Goal: Task Accomplishment & Management: Manage account settings

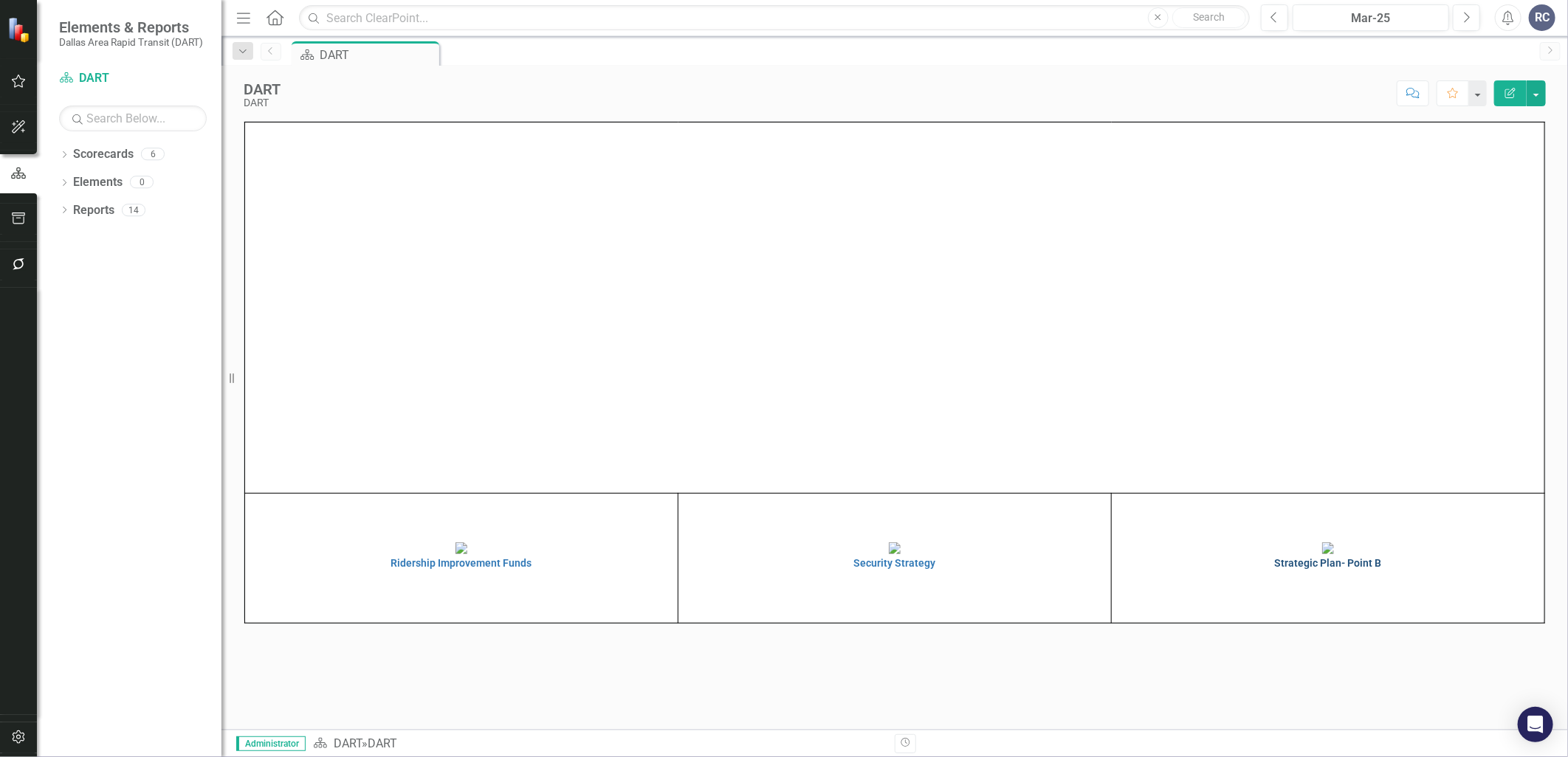
click at [1332, 555] on img at bounding box center [1329, 549] width 12 height 12
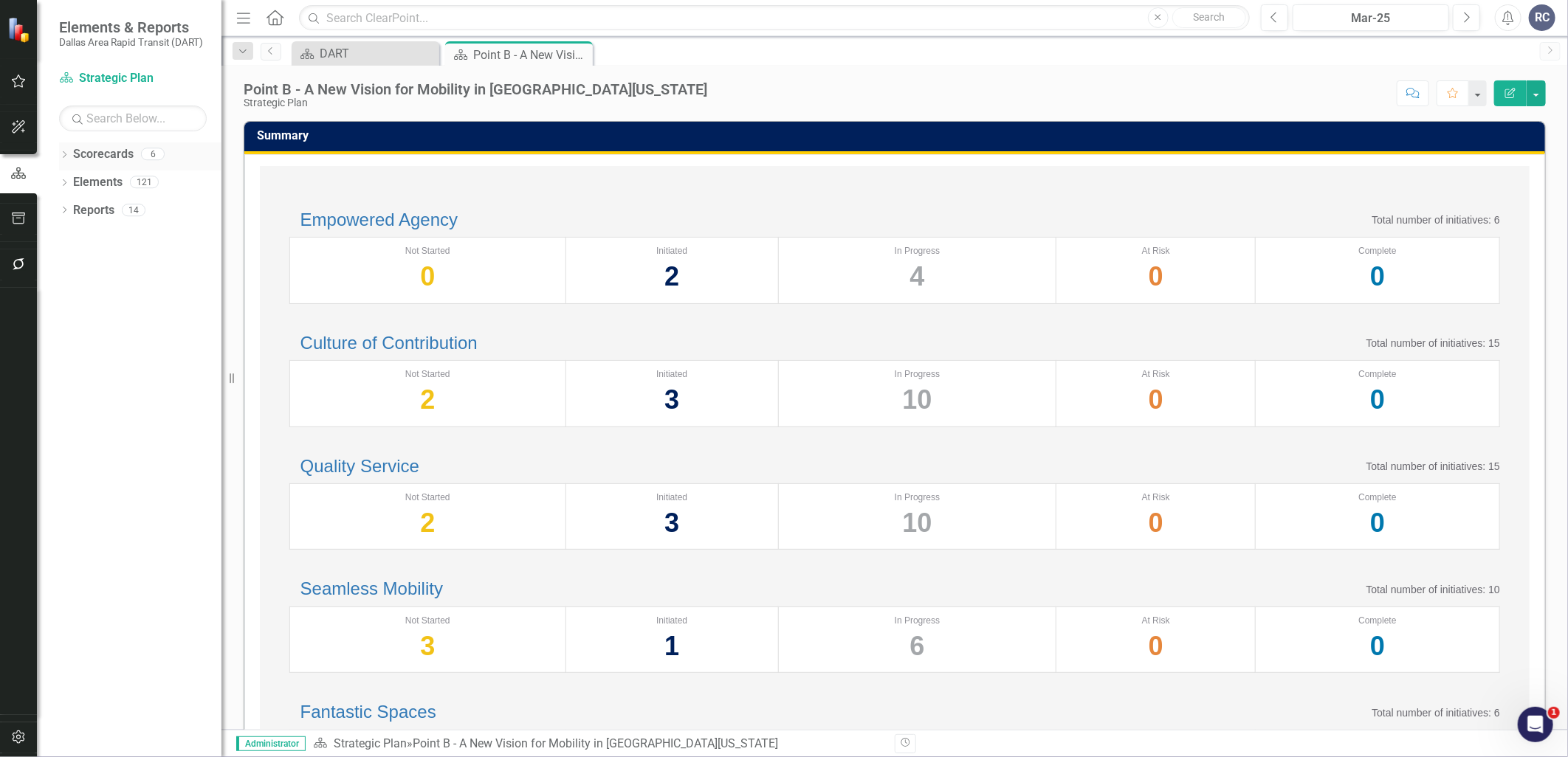
click at [60, 153] on icon "Dropdown" at bounding box center [64, 156] width 10 height 8
click at [71, 187] on icon "Dropdown" at bounding box center [72, 182] width 11 height 9
click at [69, 374] on div "Dropdown" at bounding box center [64, 380] width 10 height 13
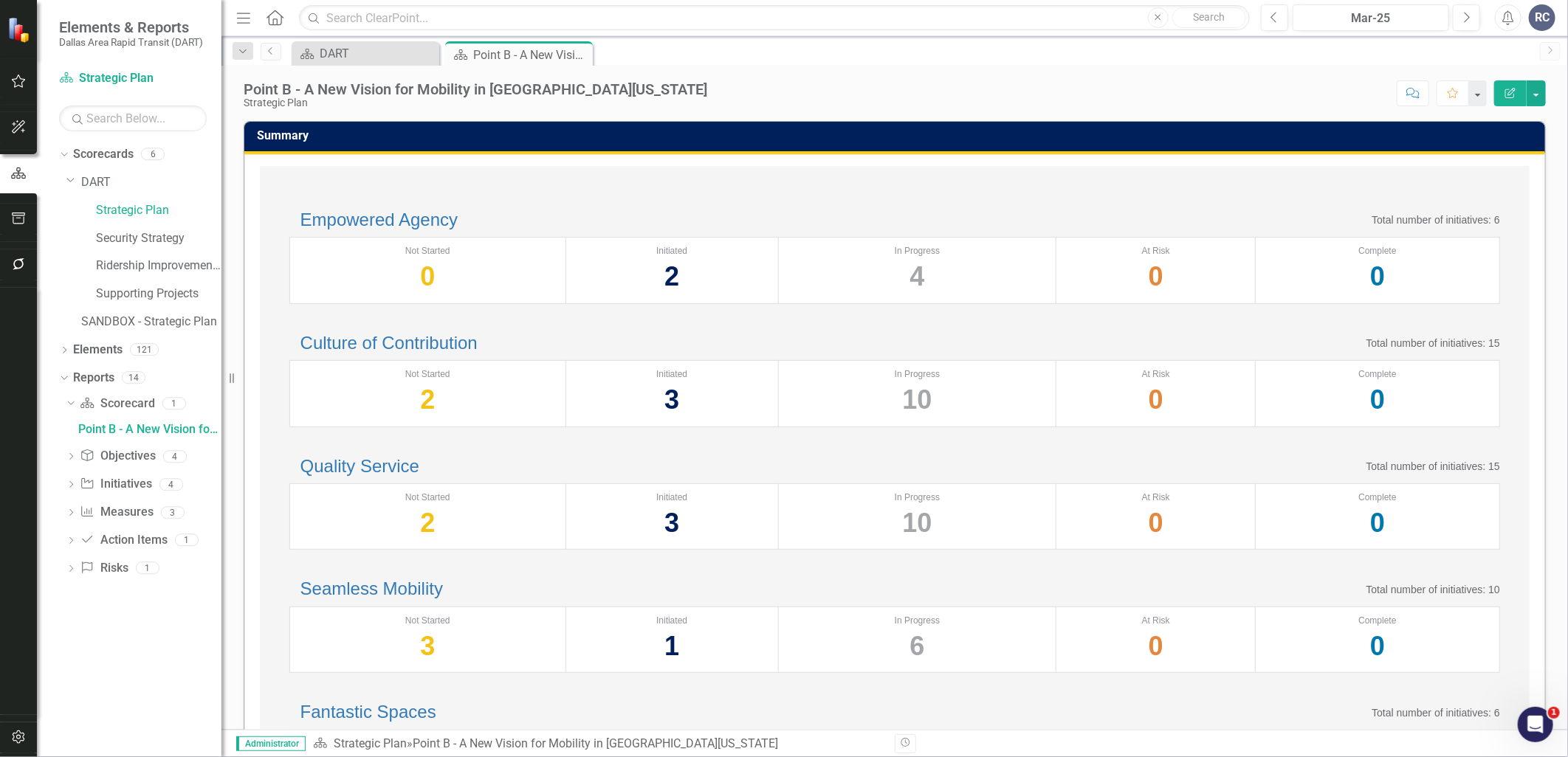
click at [69, 484] on icon "Dropdown" at bounding box center [71, 486] width 10 height 8
click at [127, 482] on div "Point B Update" at bounding box center [150, 485] width 144 height 13
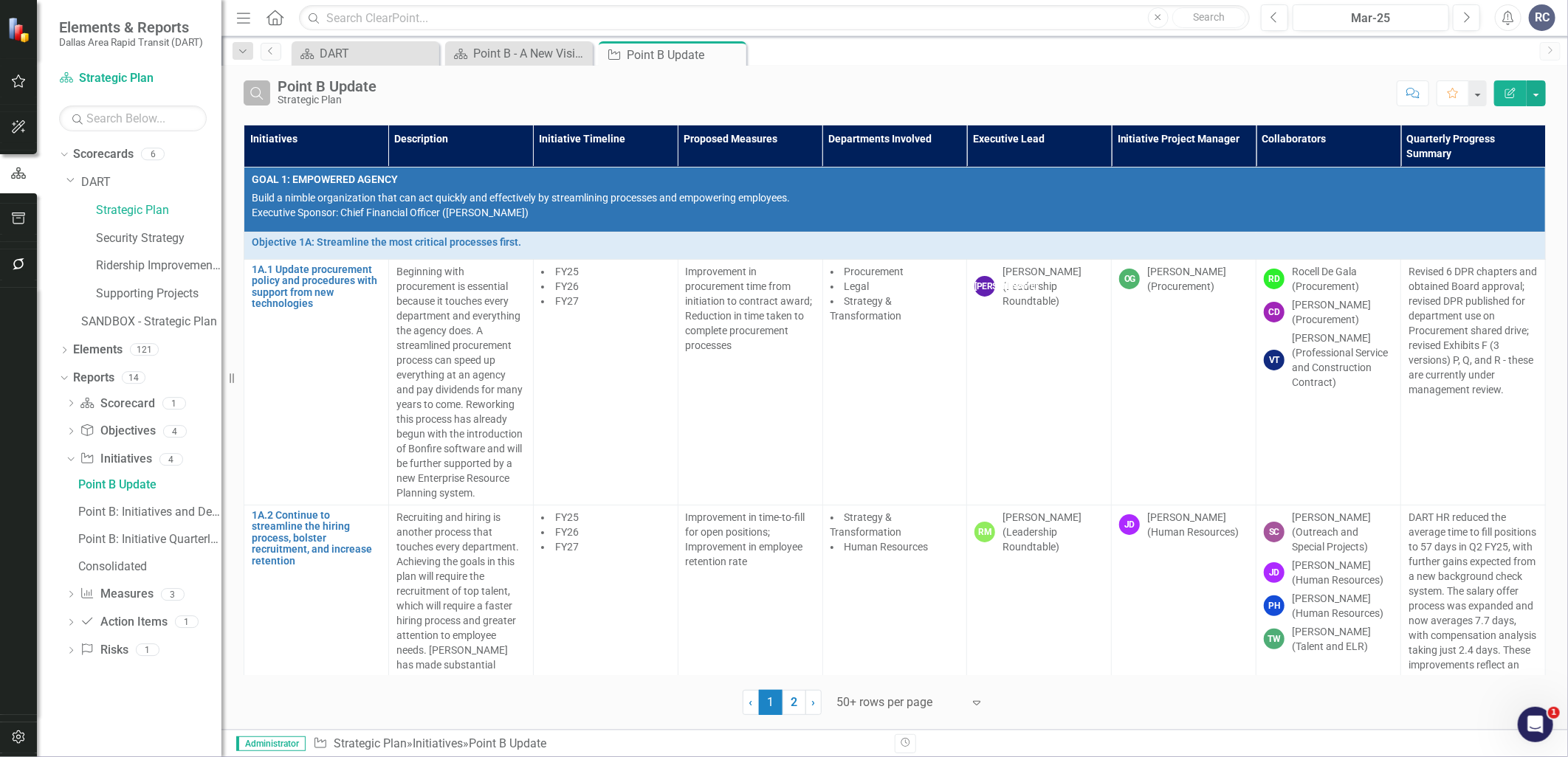
click at [251, 87] on icon "Search" at bounding box center [256, 93] width 16 height 13
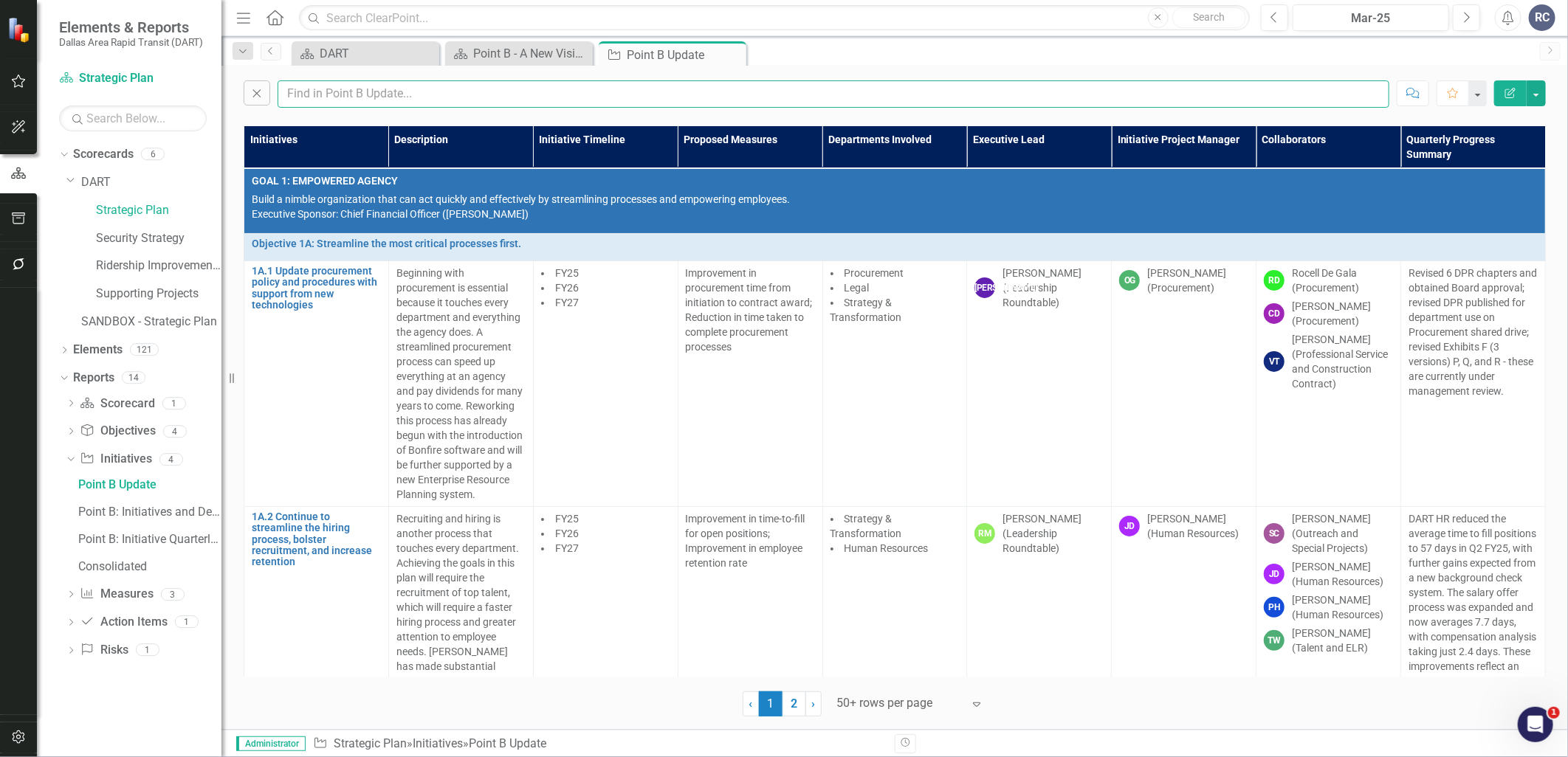
click at [345, 91] on input "text" at bounding box center [833, 94] width 1112 height 27
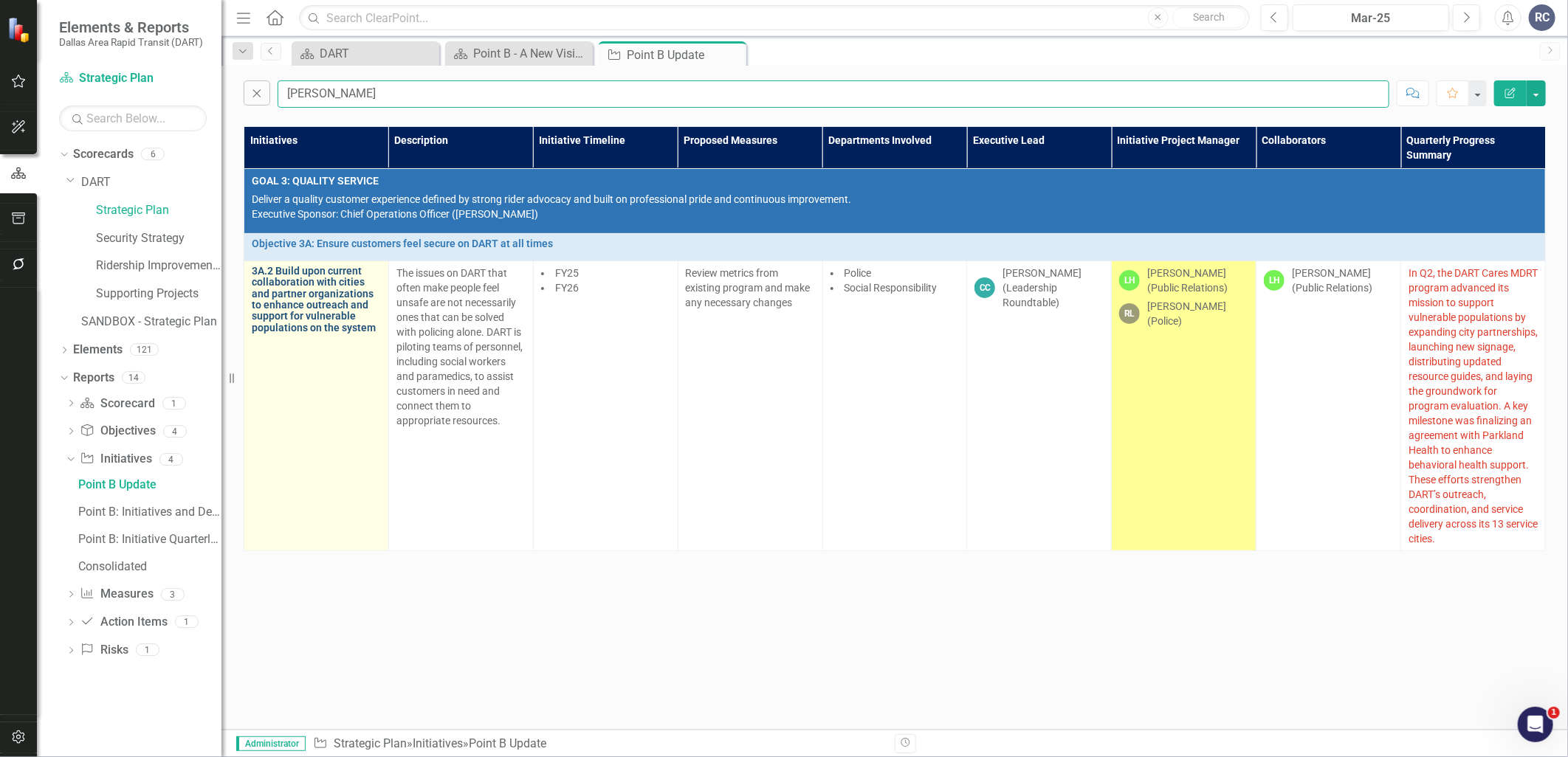
type input "[PERSON_NAME]"
click at [321, 314] on link "3A.2 Build upon current collaboration with cities and partner organizations to …" at bounding box center [316, 299] width 130 height 68
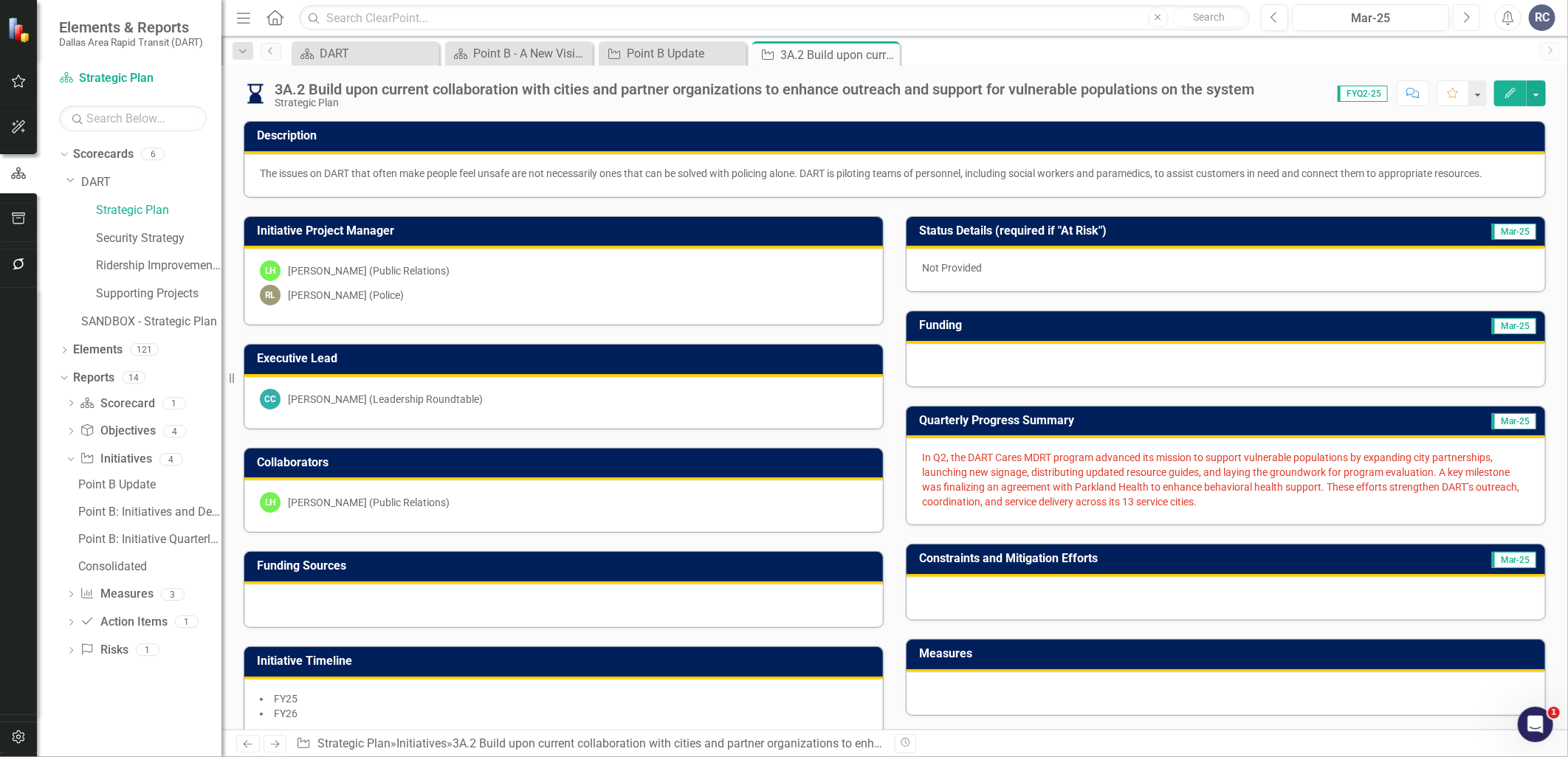
click at [1464, 16] on icon "Next" at bounding box center [1466, 17] width 8 height 13
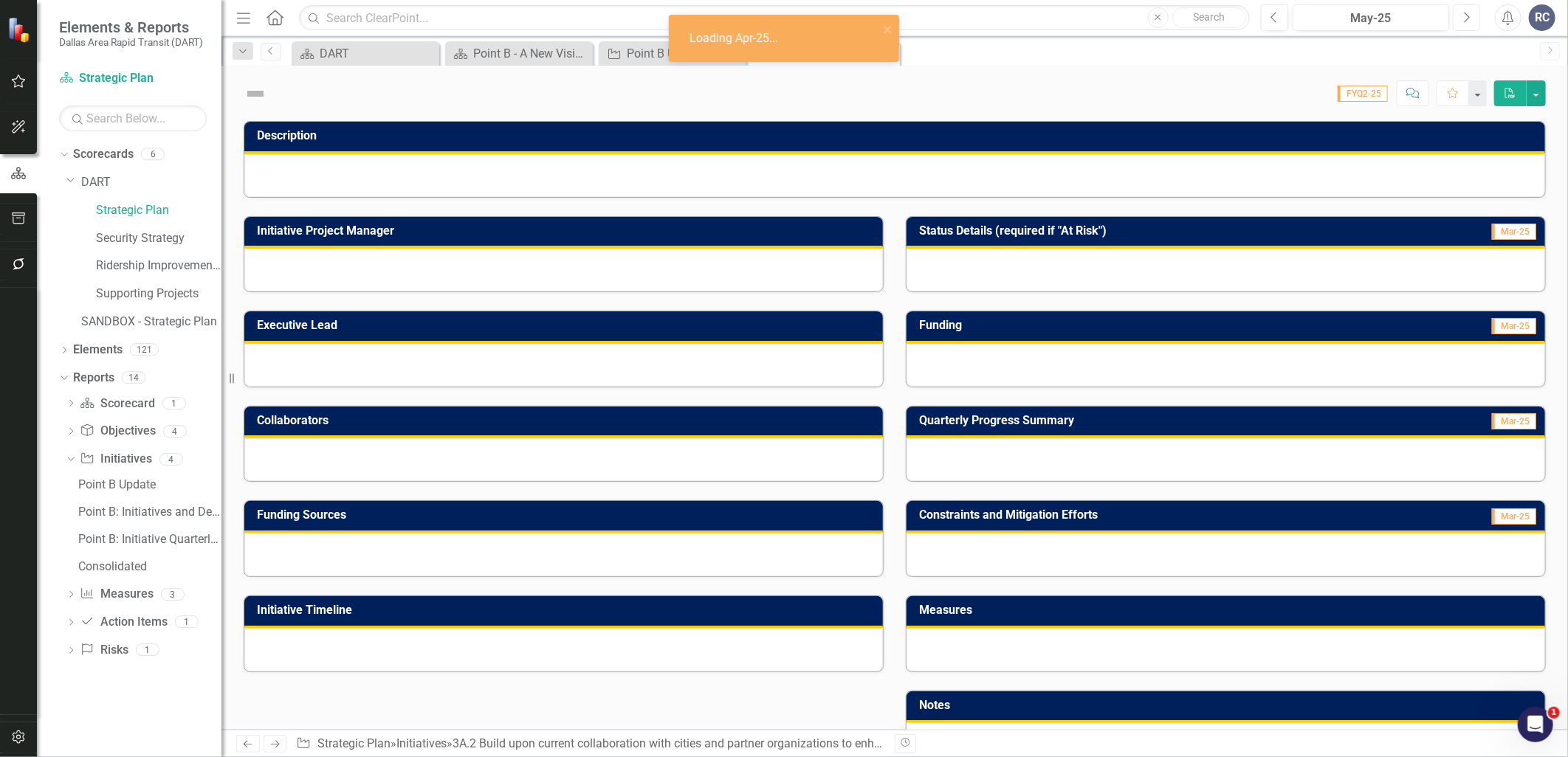
click at [1464, 16] on icon "Next" at bounding box center [1466, 17] width 8 height 13
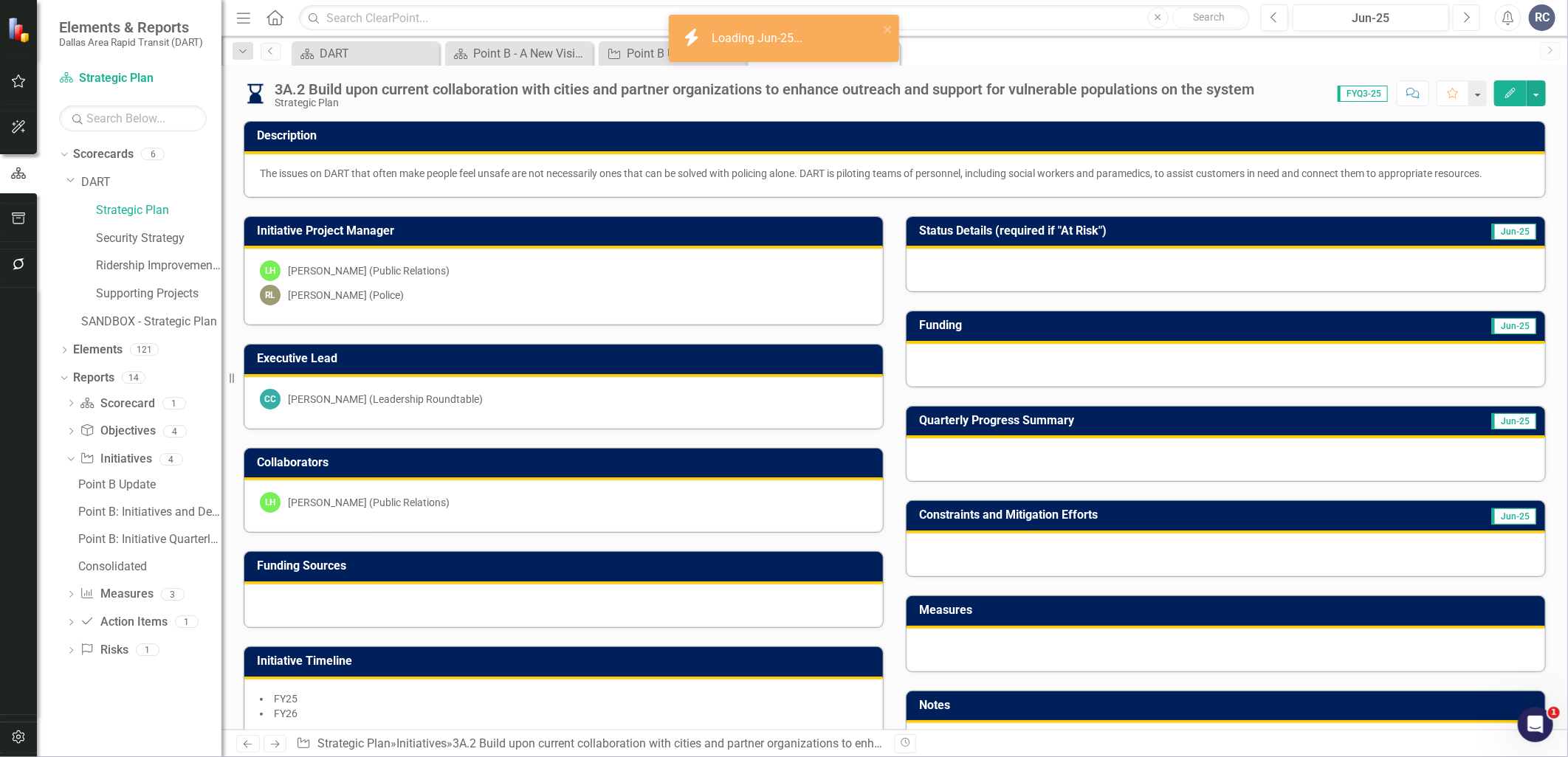
click at [1464, 16] on icon "Next" at bounding box center [1466, 17] width 8 height 13
click at [998, 464] on div at bounding box center [1226, 460] width 638 height 43
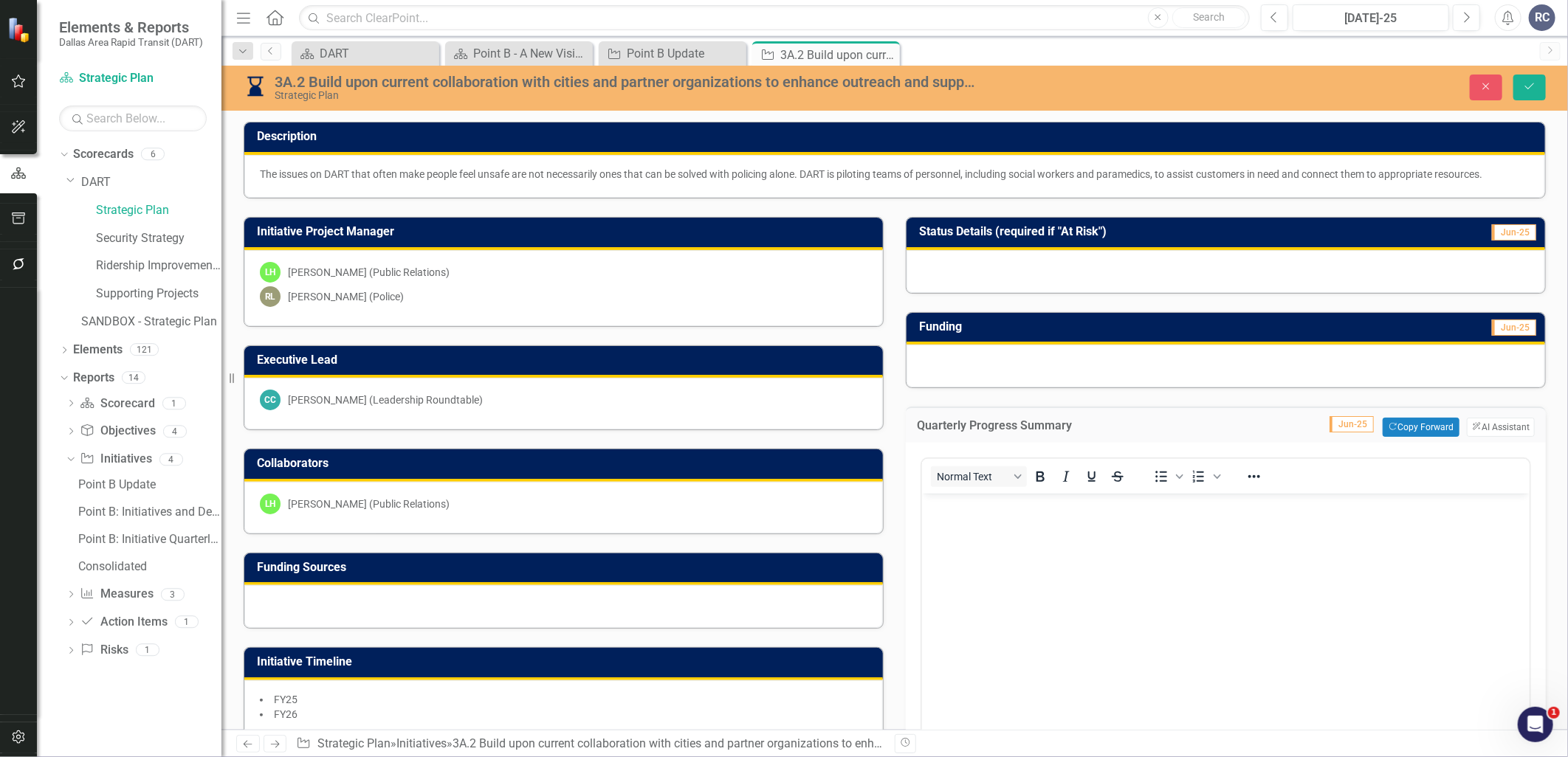
click at [1067, 587] on body "Rich Text Area. Press ALT-0 for help." at bounding box center [1225, 604] width 607 height 221
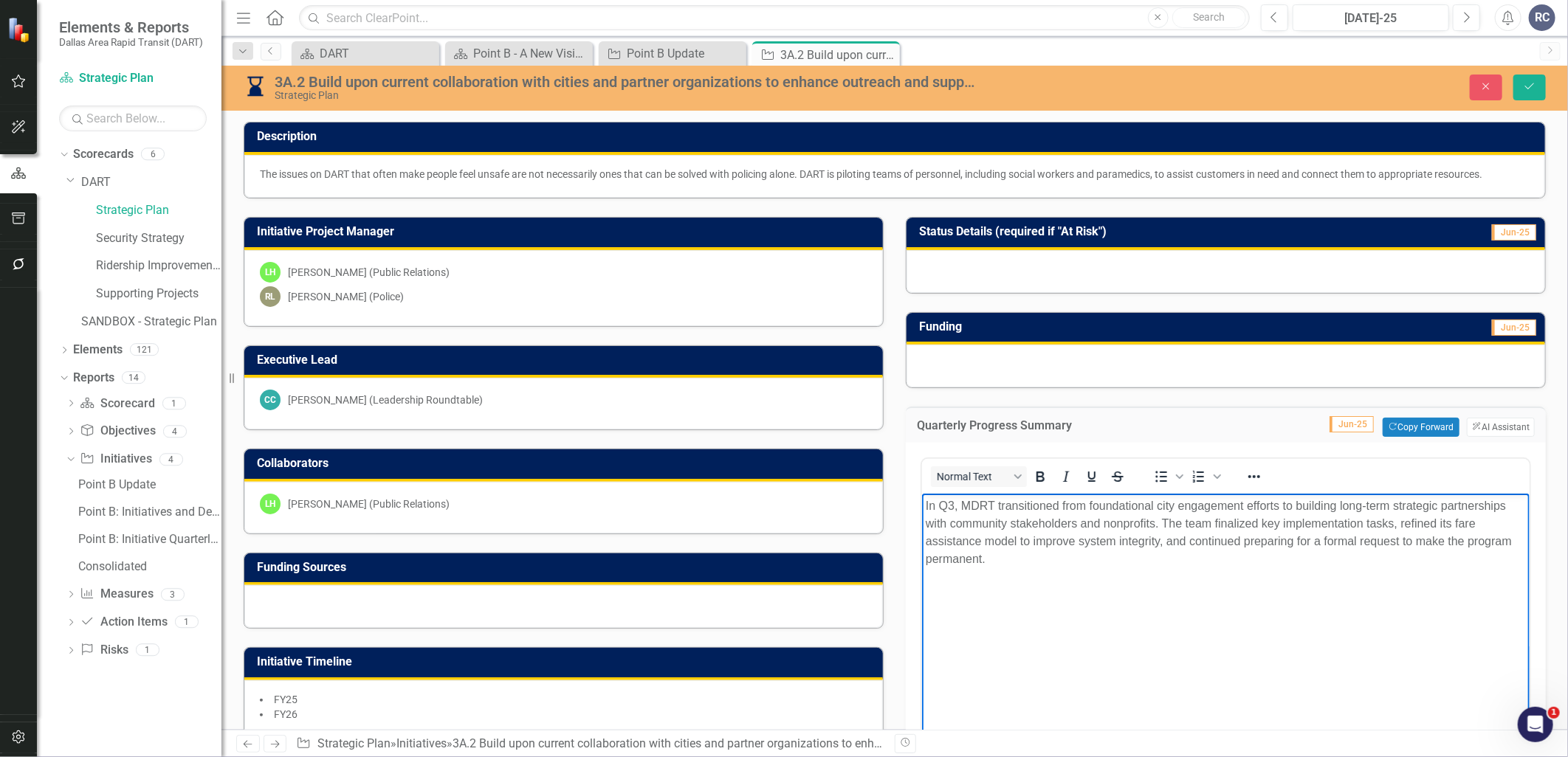
click at [993, 362] on div at bounding box center [1226, 366] width 638 height 43
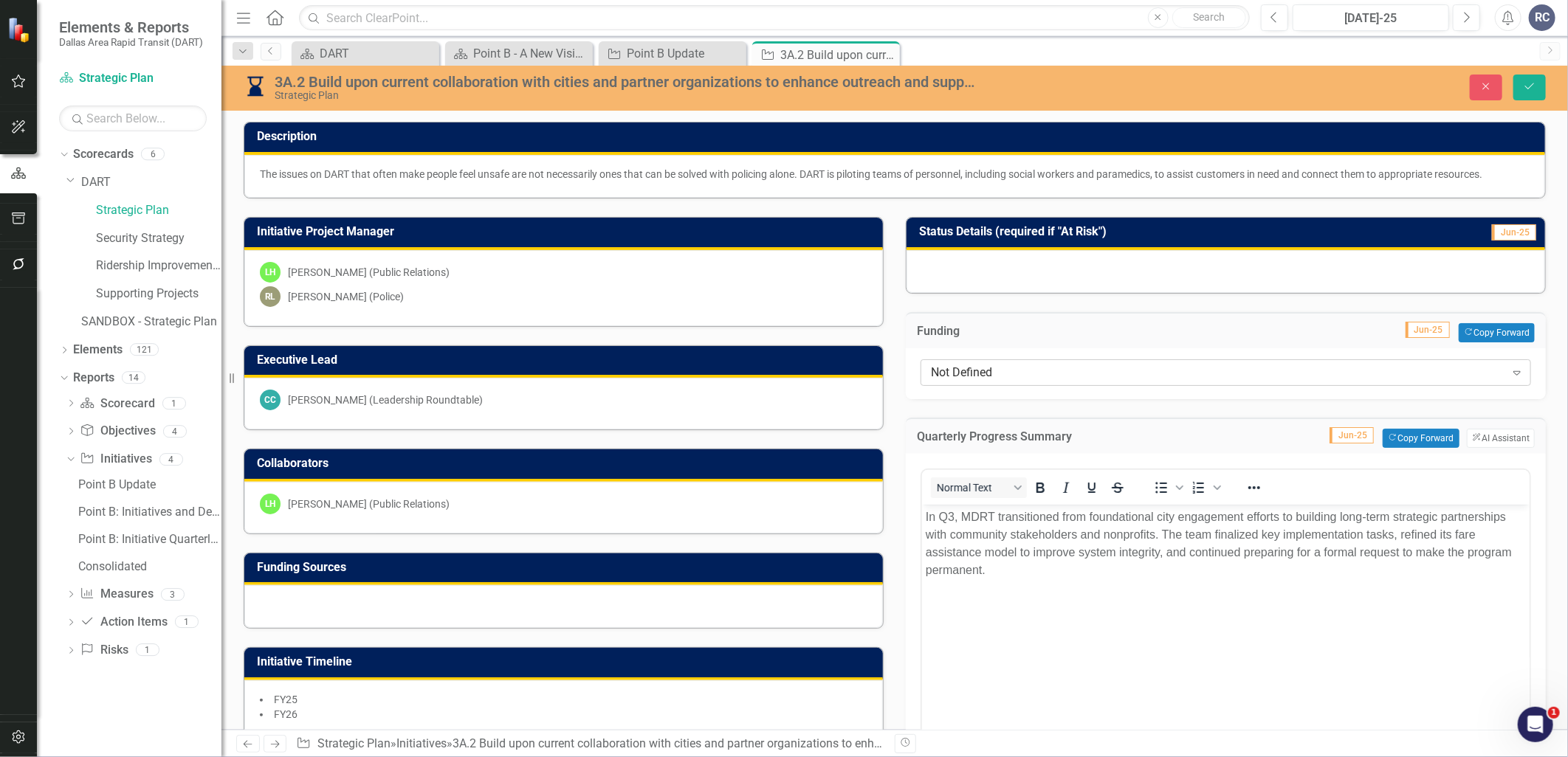
click at [998, 382] on div "Not Defined Expand" at bounding box center [1226, 372] width 610 height 27
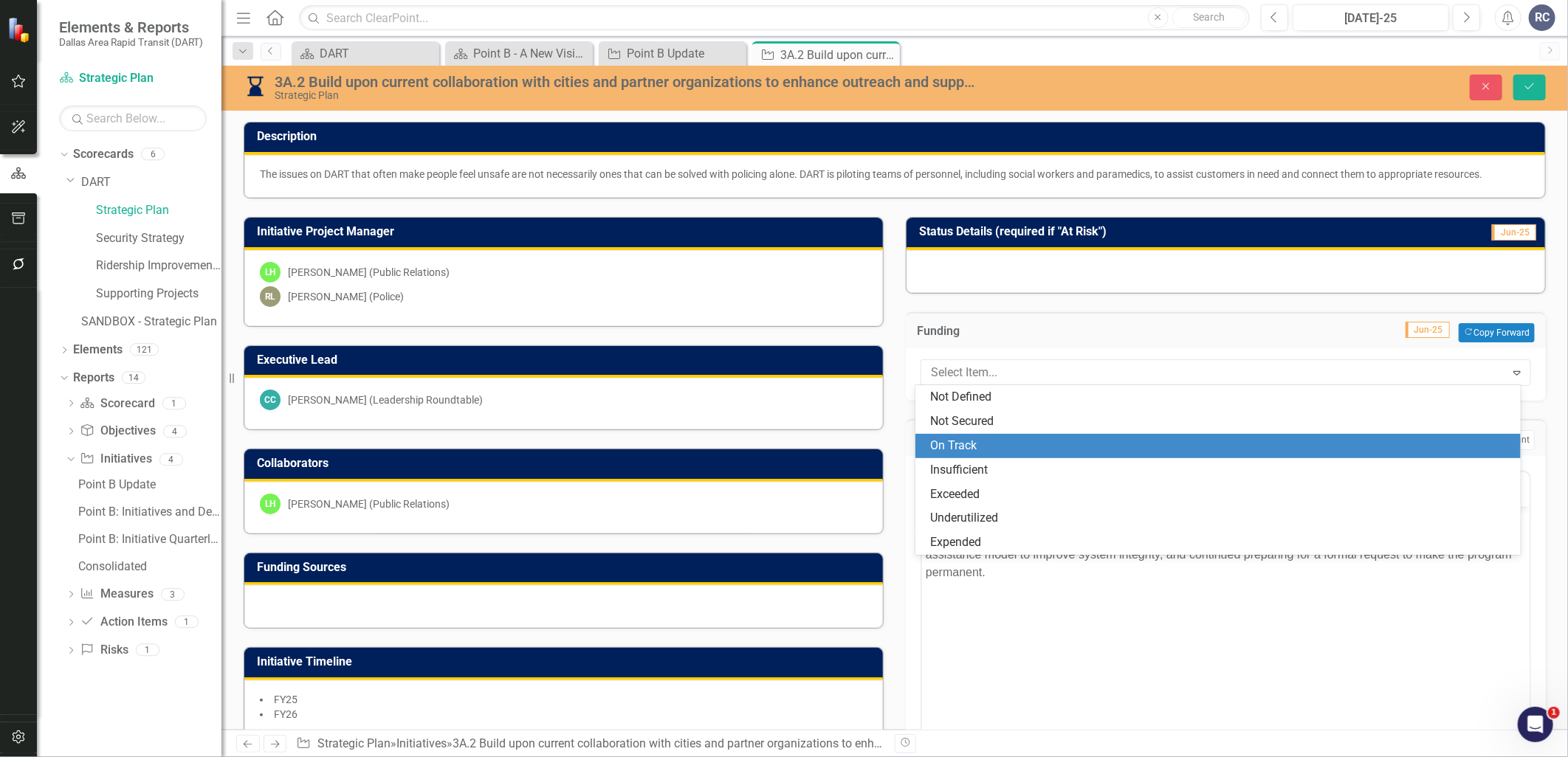
click at [989, 439] on div "On Track" at bounding box center [1221, 446] width 582 height 17
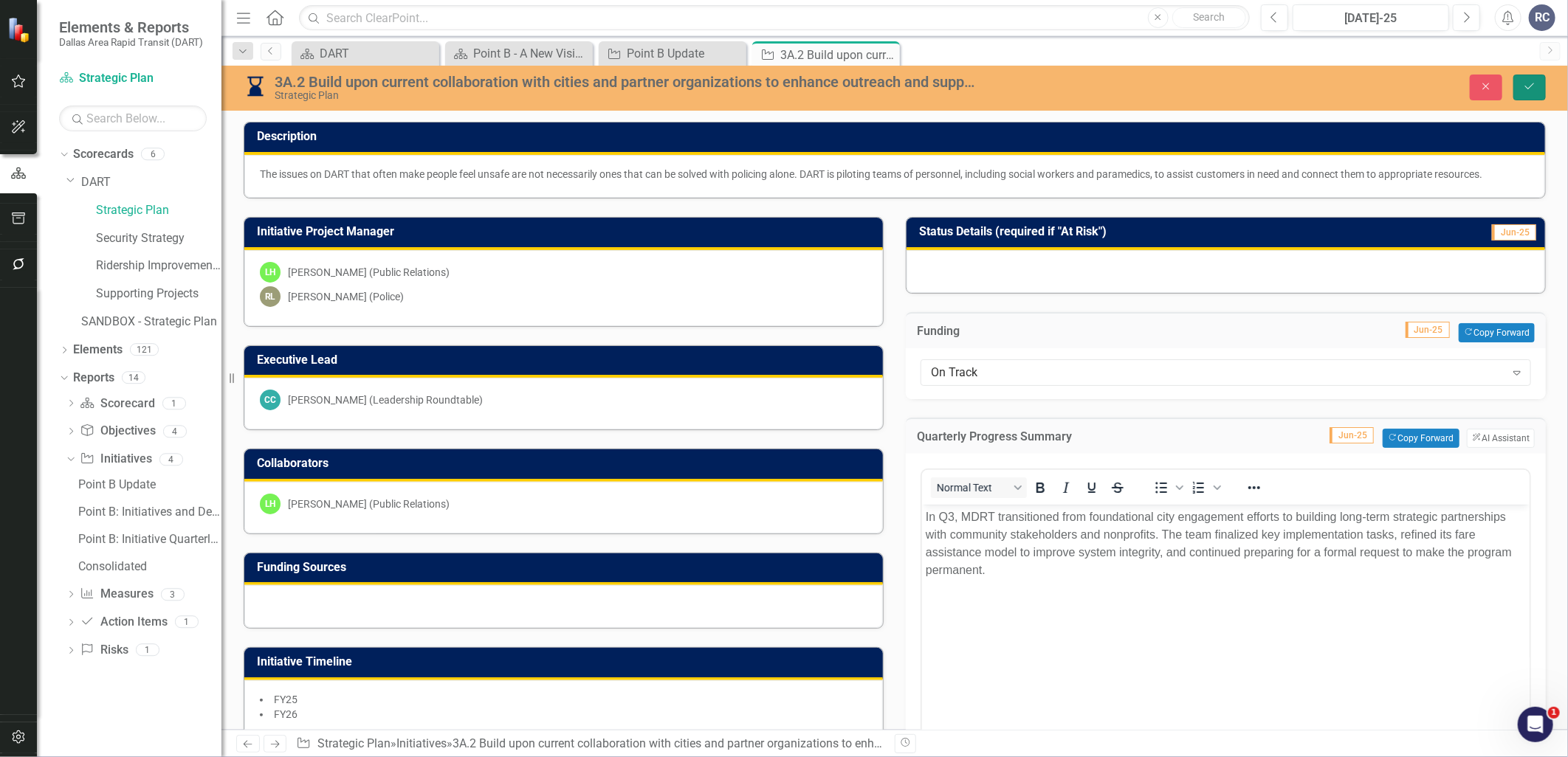
click at [1539, 96] on button "Save" at bounding box center [1529, 88] width 33 height 26
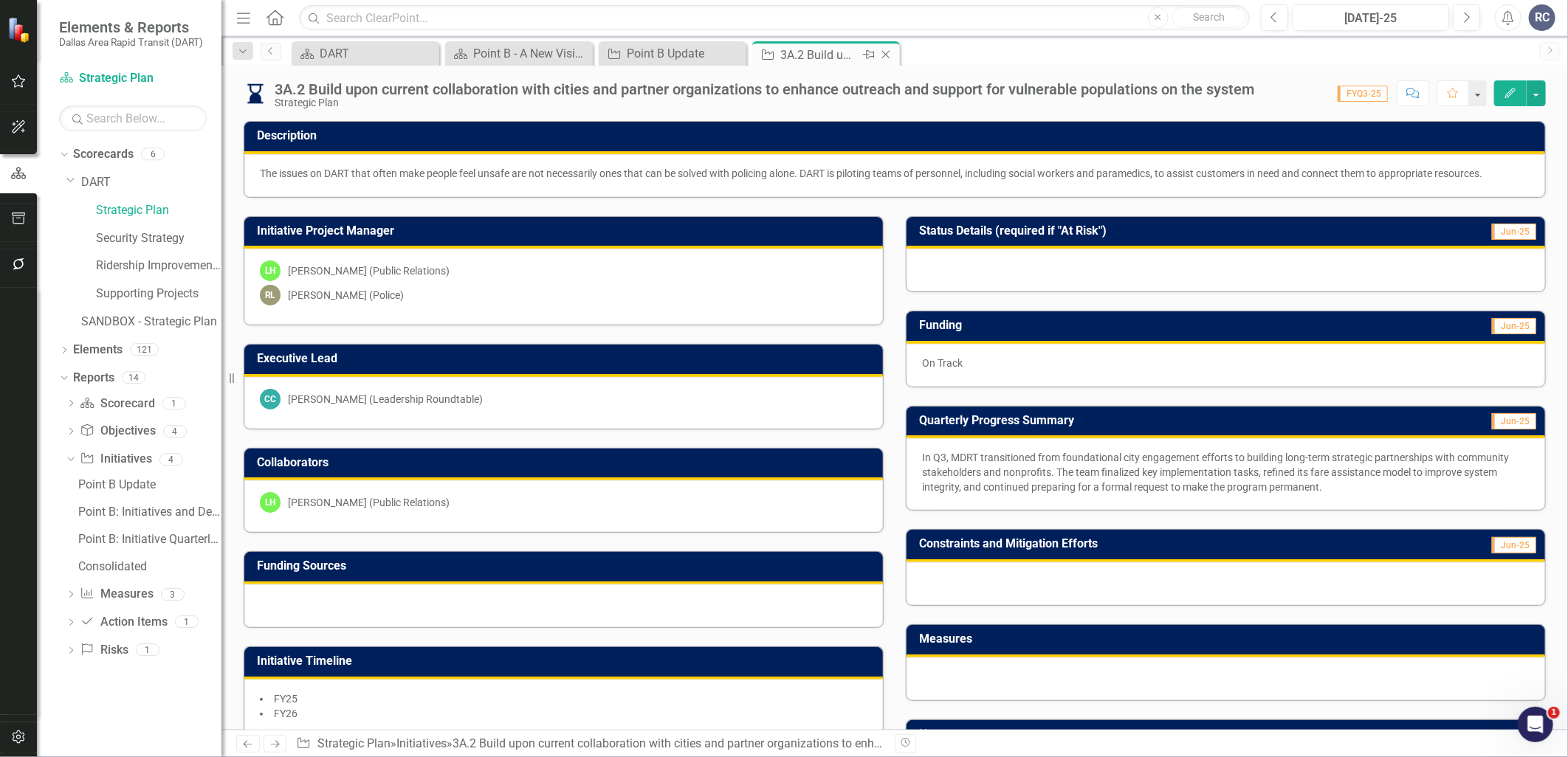
click at [888, 57] on icon "Close" at bounding box center [886, 55] width 15 height 12
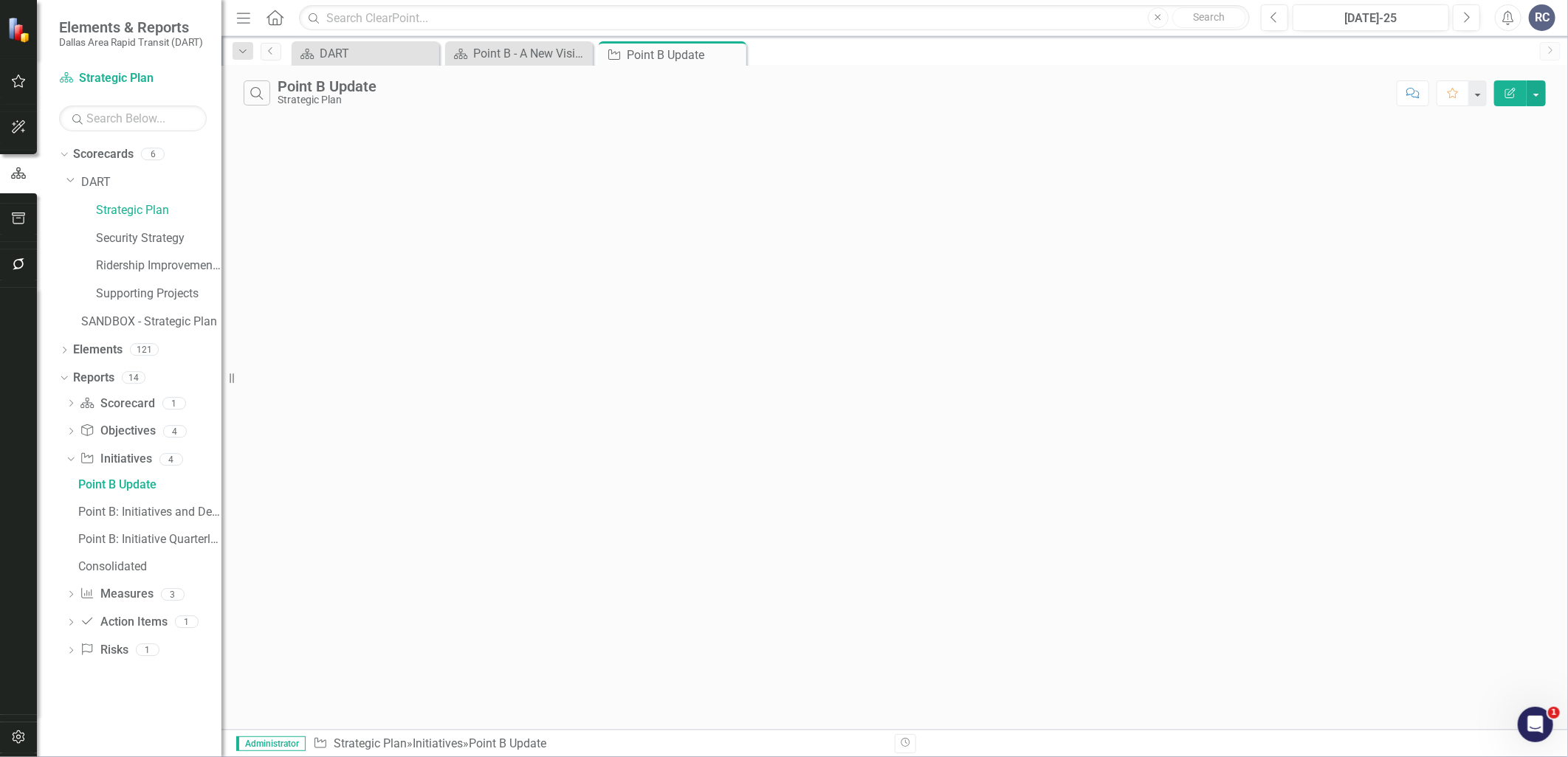
click at [888, 57] on div "Scorecard DART Close Scorecard Point B - A New Vision for Mobility in [GEOGRAPH…" at bounding box center [910, 53] width 1244 height 24
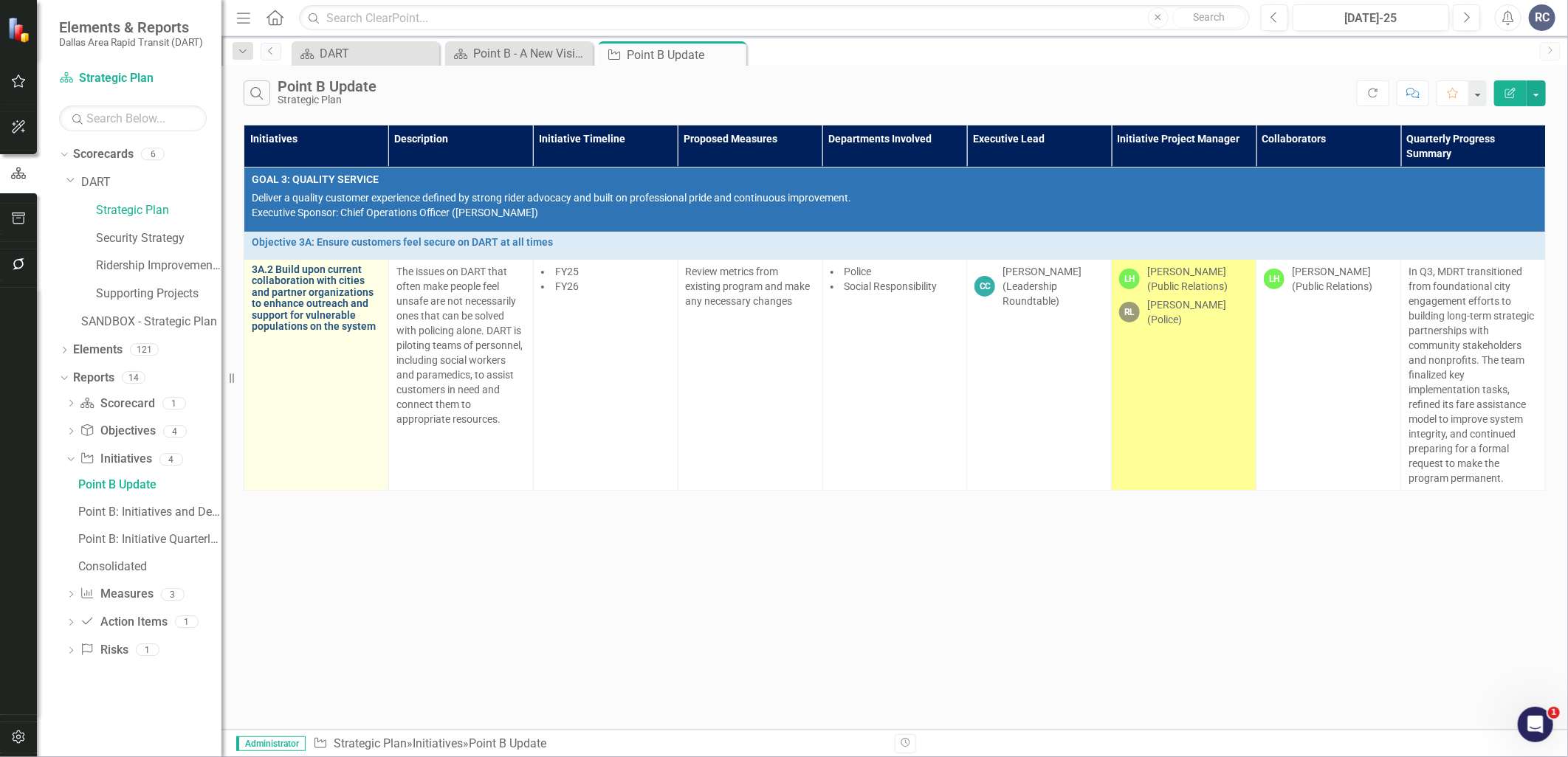
click at [271, 275] on link "3A.2 Build upon current collaboration with cities and partner organizations to …" at bounding box center [316, 298] width 130 height 68
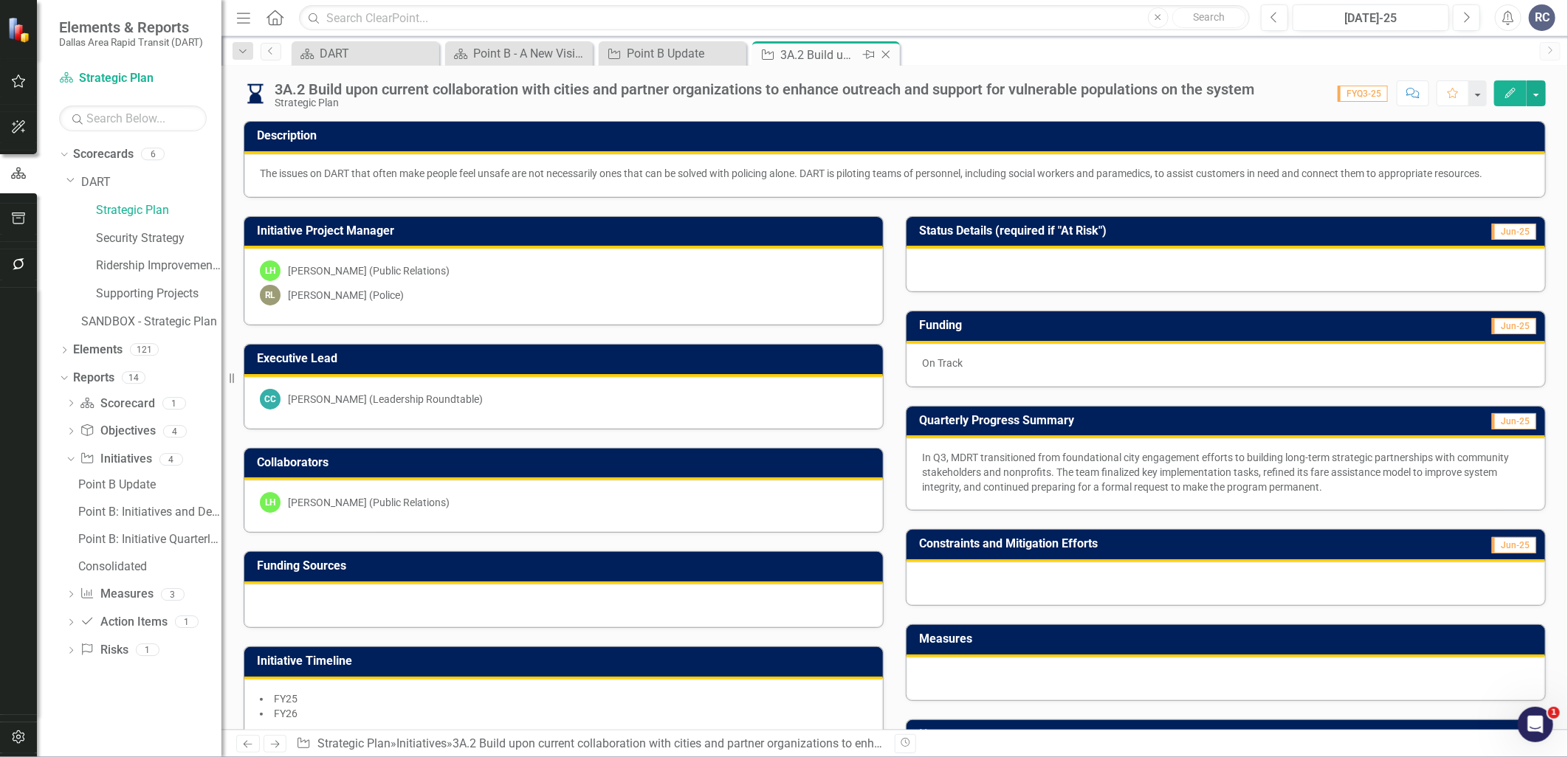
click at [891, 52] on icon "Close" at bounding box center [886, 55] width 15 height 12
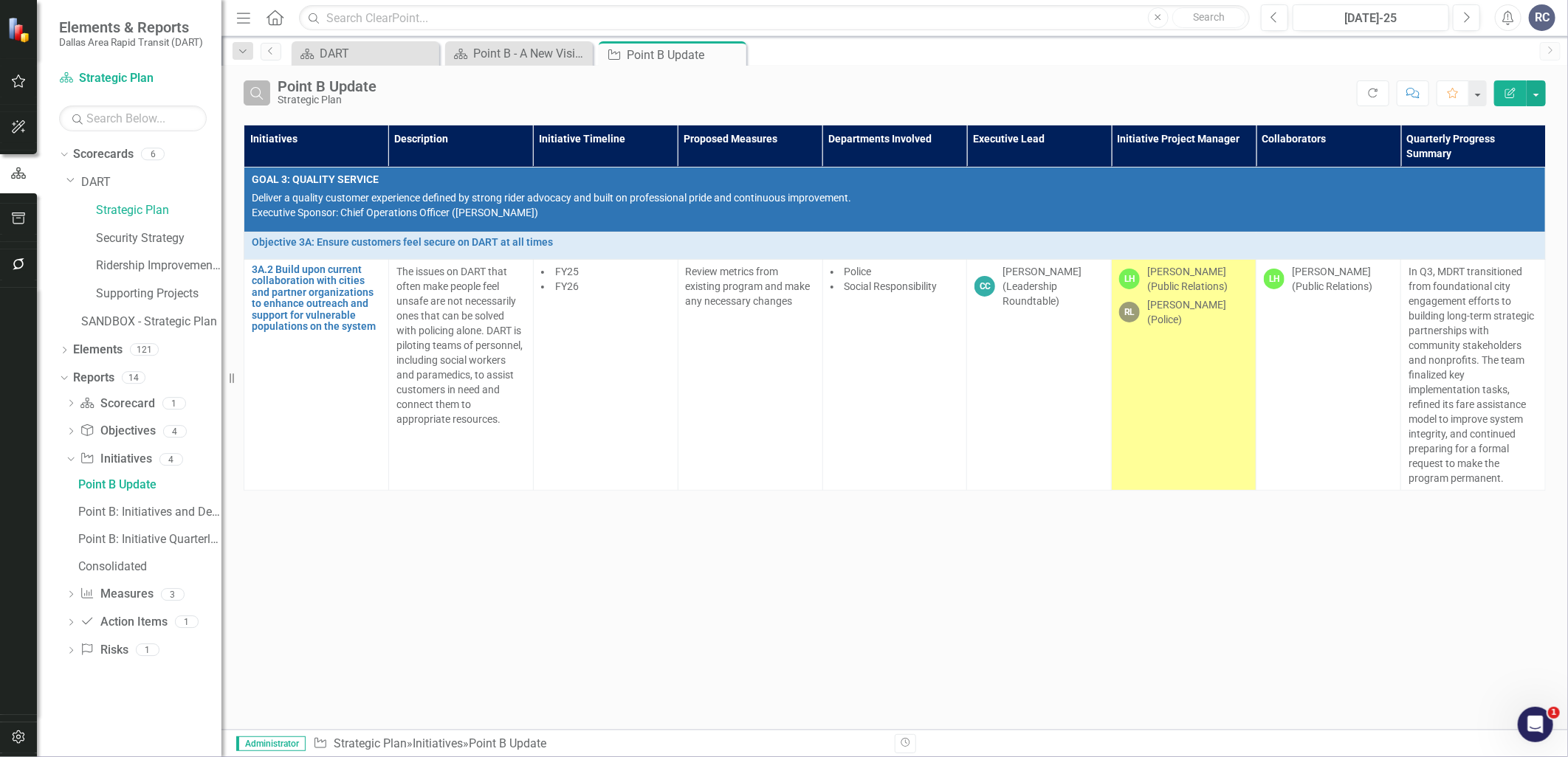
click at [261, 97] on icon "Search" at bounding box center [256, 93] width 16 height 13
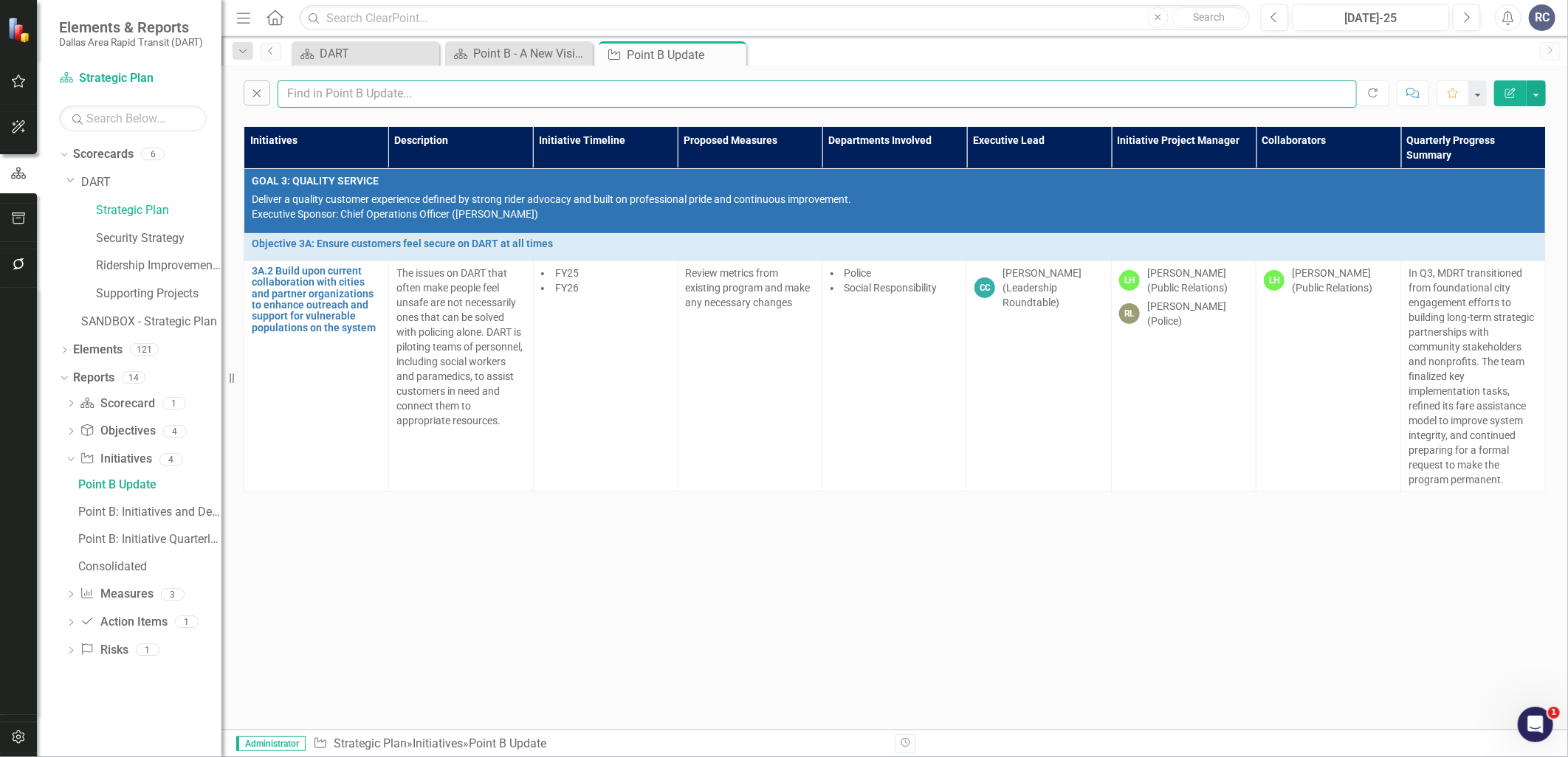
click at [348, 97] on input "text" at bounding box center [817, 94] width 1079 height 27
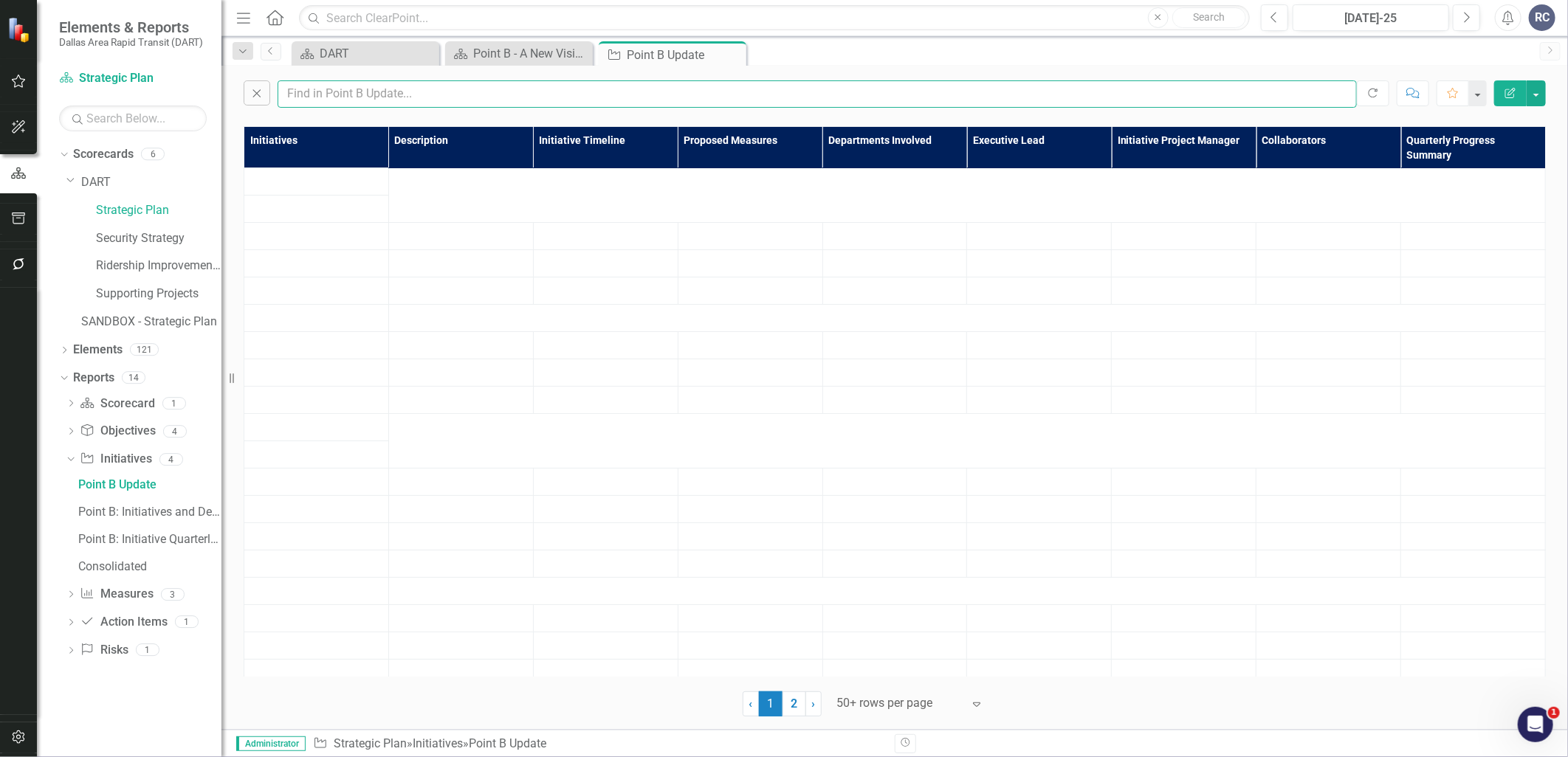
click at [402, 90] on input "text" at bounding box center [817, 94] width 1079 height 27
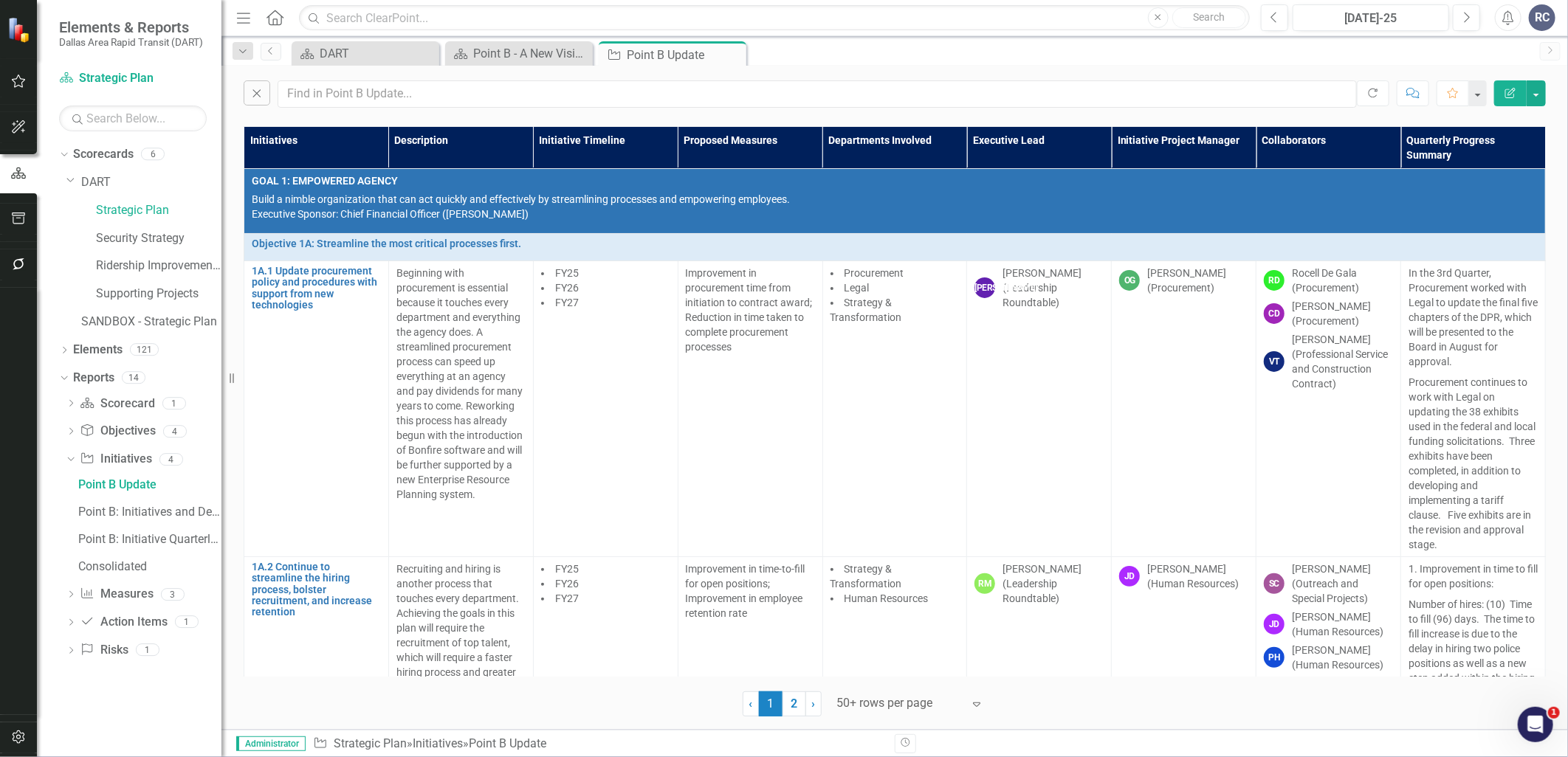
click at [953, 113] on div "Close Refresh Comment Favorite Edit Report" at bounding box center [895, 91] width 1347 height 50
click at [735, 55] on icon "Close" at bounding box center [732, 55] width 15 height 12
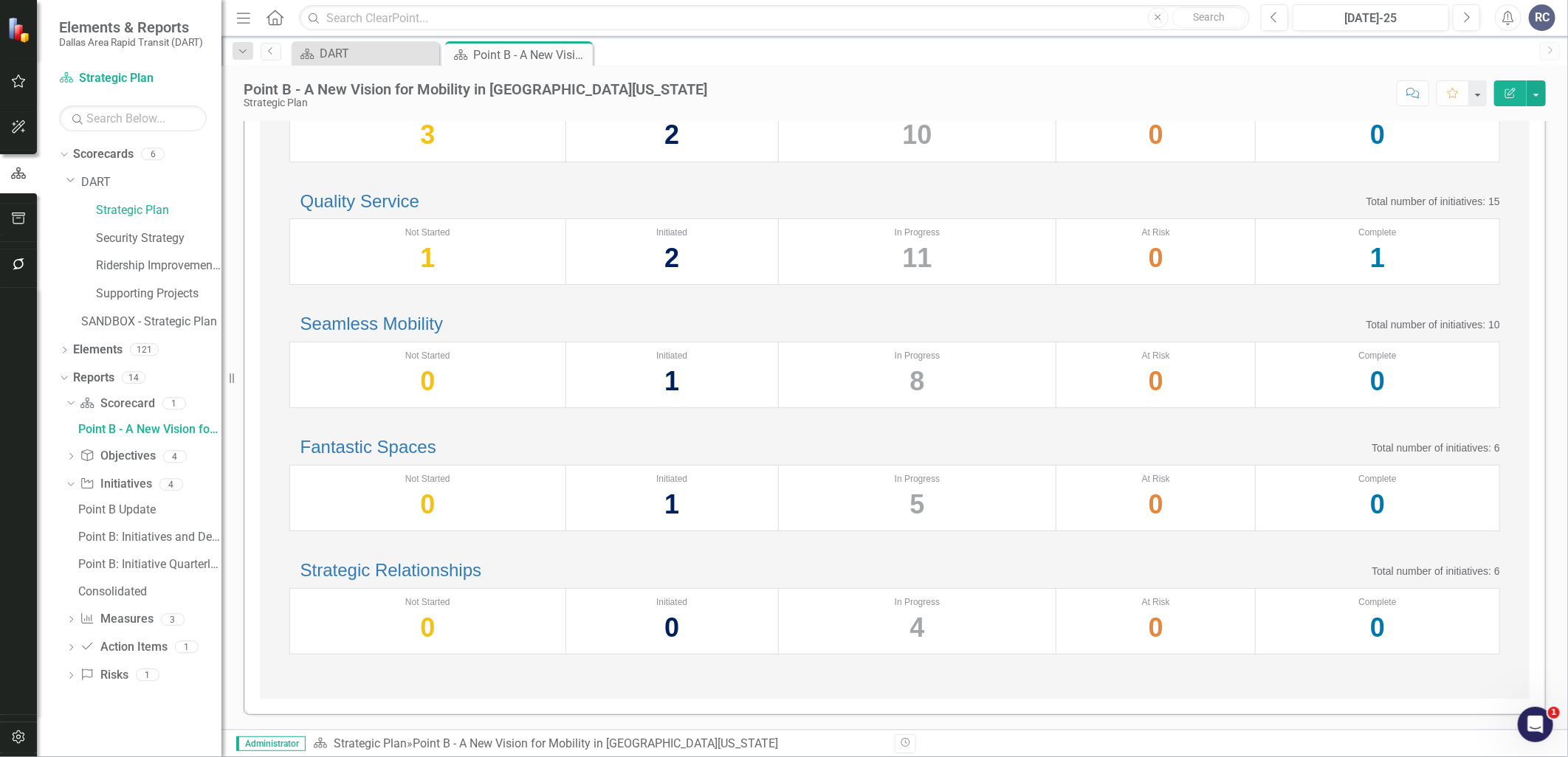
scroll to position [459, 0]
click at [443, 314] on link "Seamless Mobility" at bounding box center [371, 324] width 143 height 20
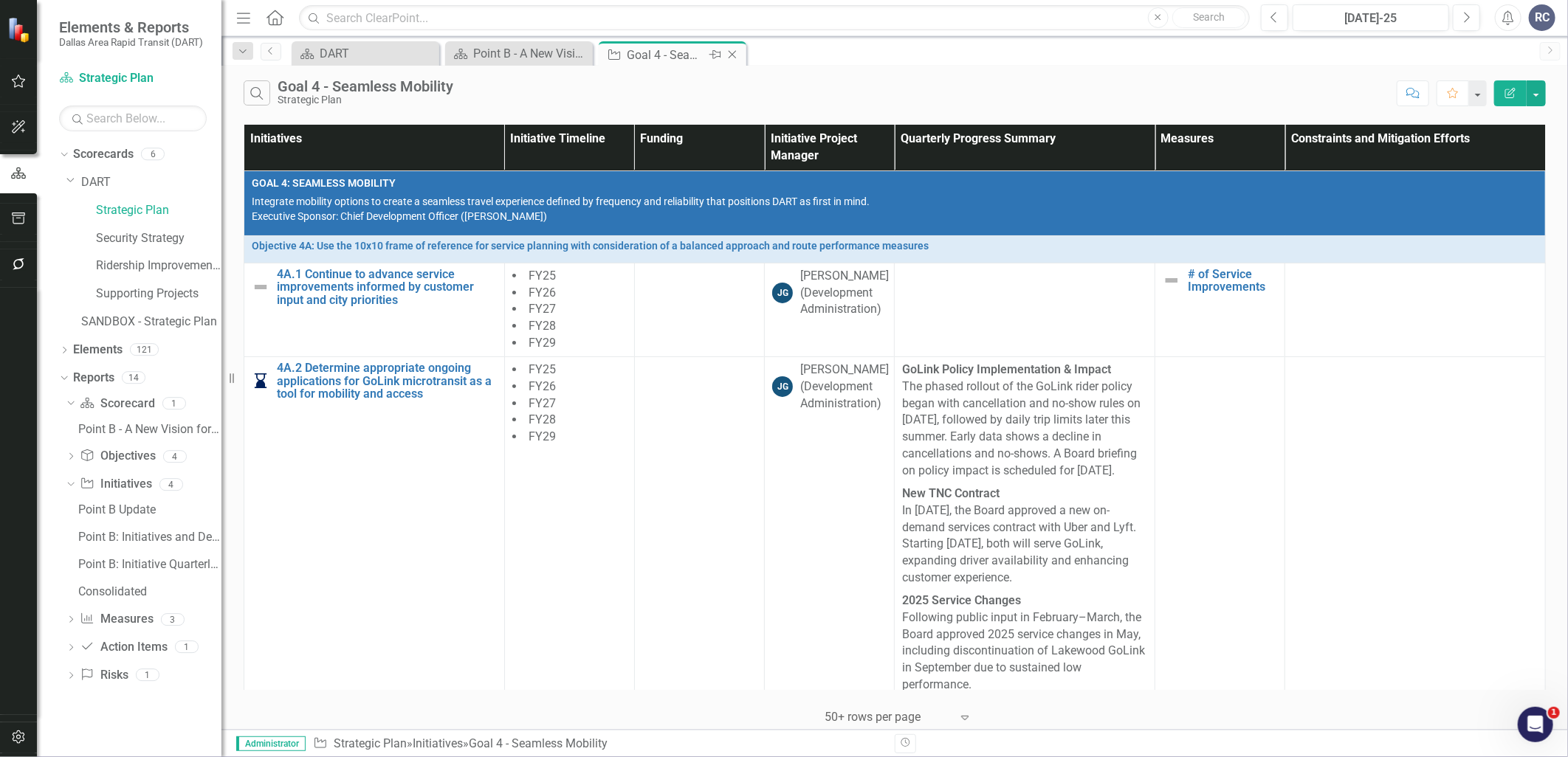
click at [739, 56] on icon "Close" at bounding box center [732, 55] width 15 height 12
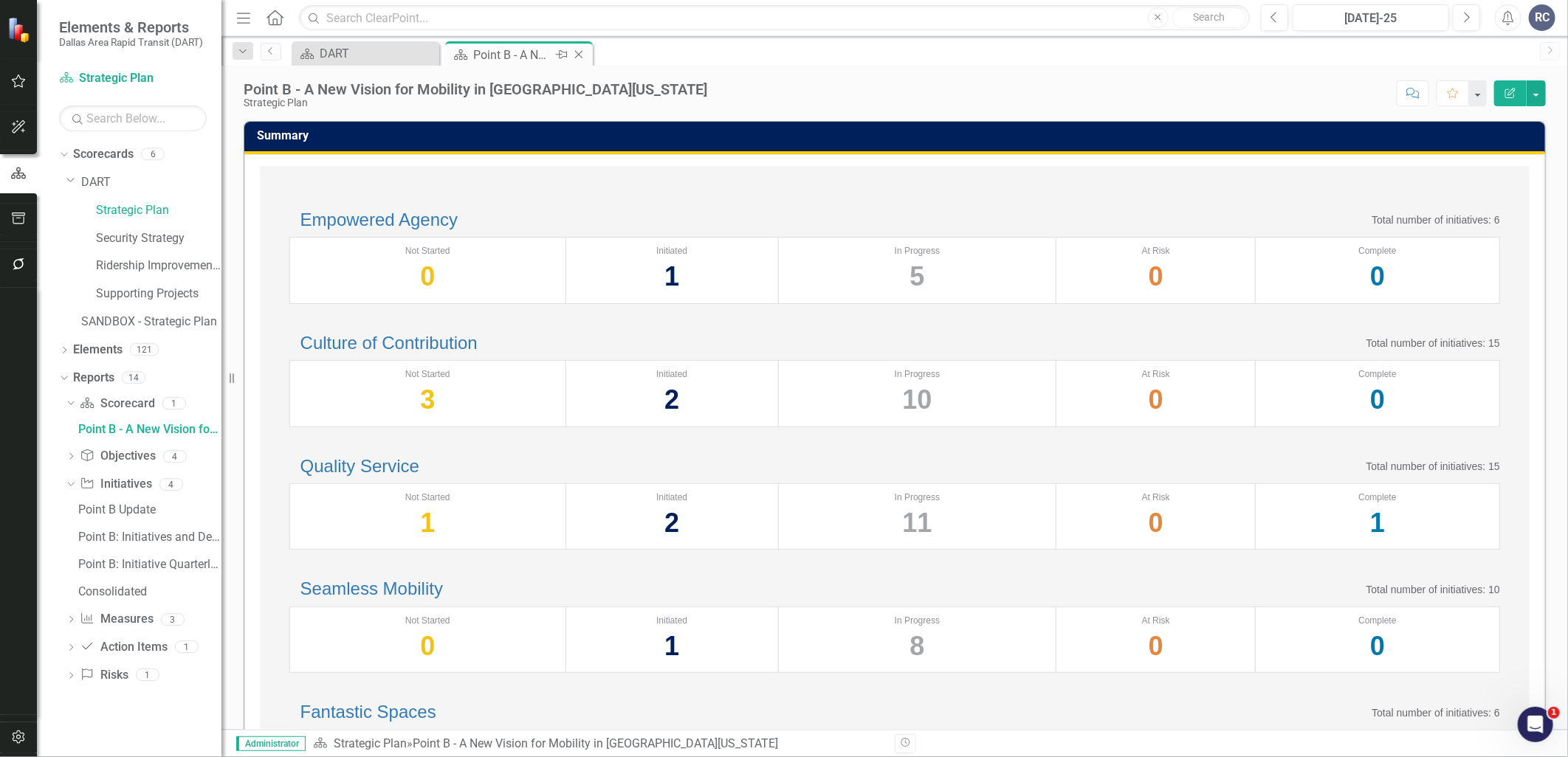
click at [581, 50] on icon "Close" at bounding box center [579, 55] width 15 height 12
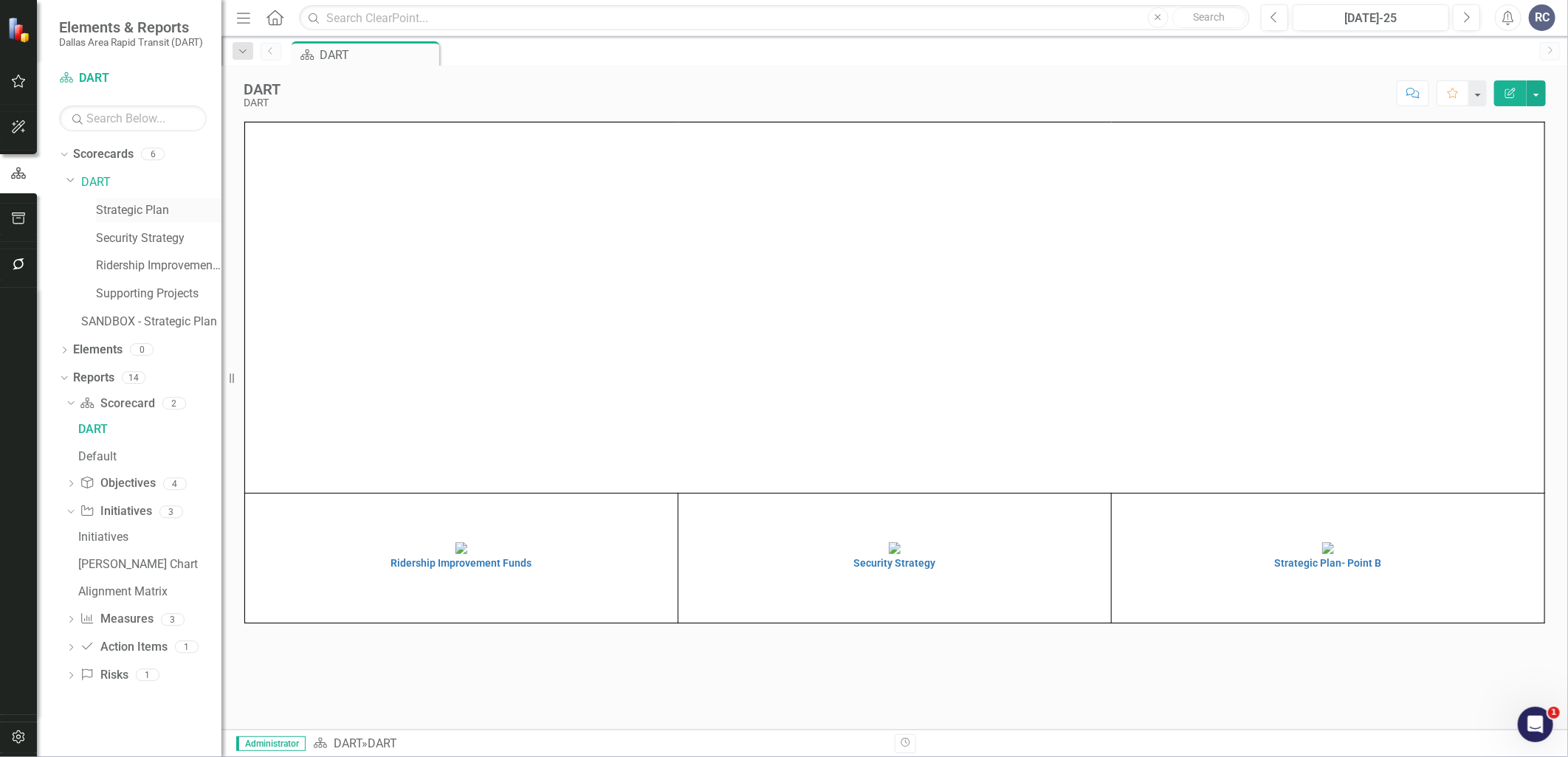
click at [127, 210] on link "Strategic Plan" at bounding box center [159, 210] width 126 height 17
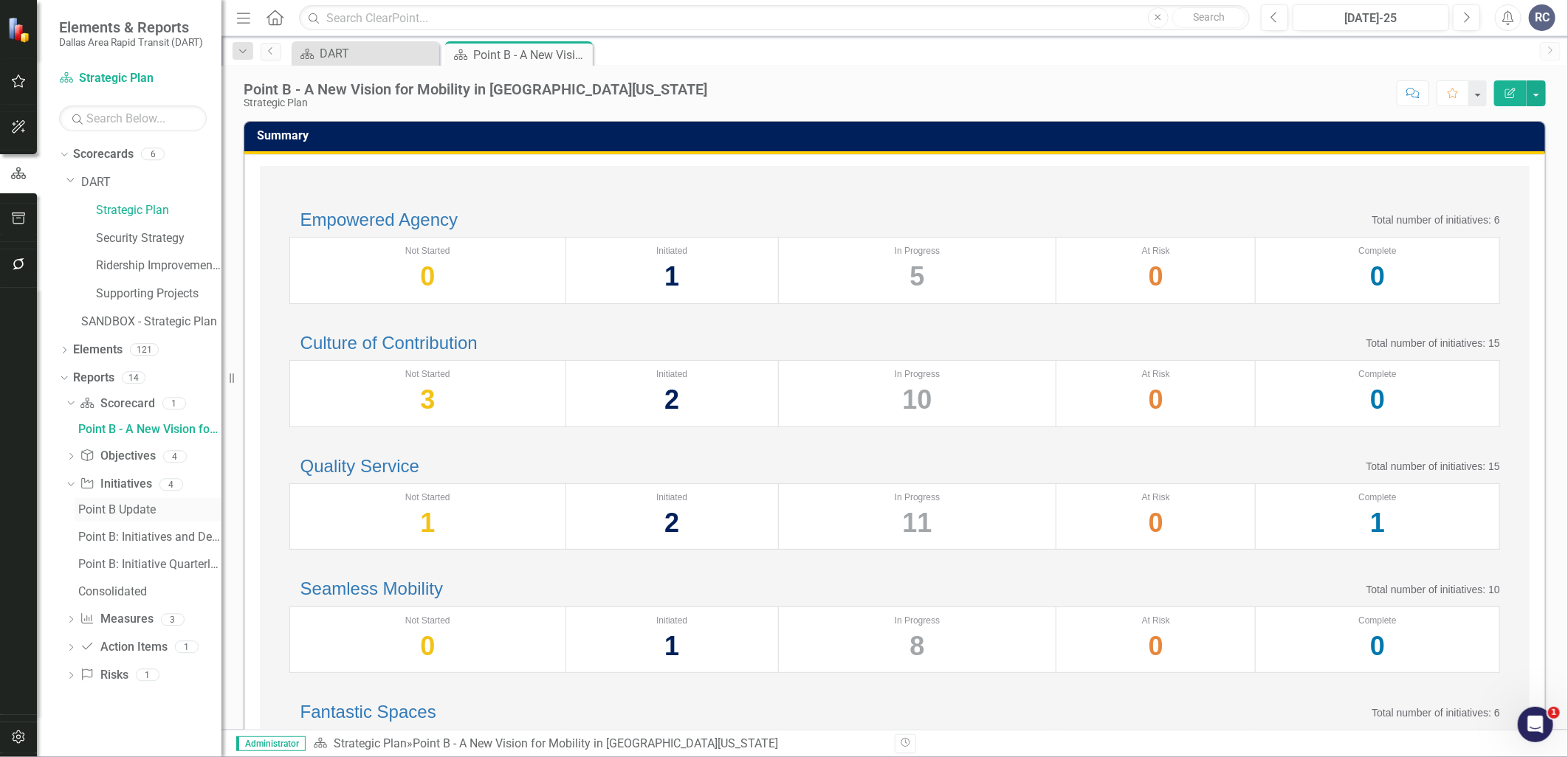
click at [97, 518] on link "Point B Update" at bounding box center [148, 511] width 147 height 24
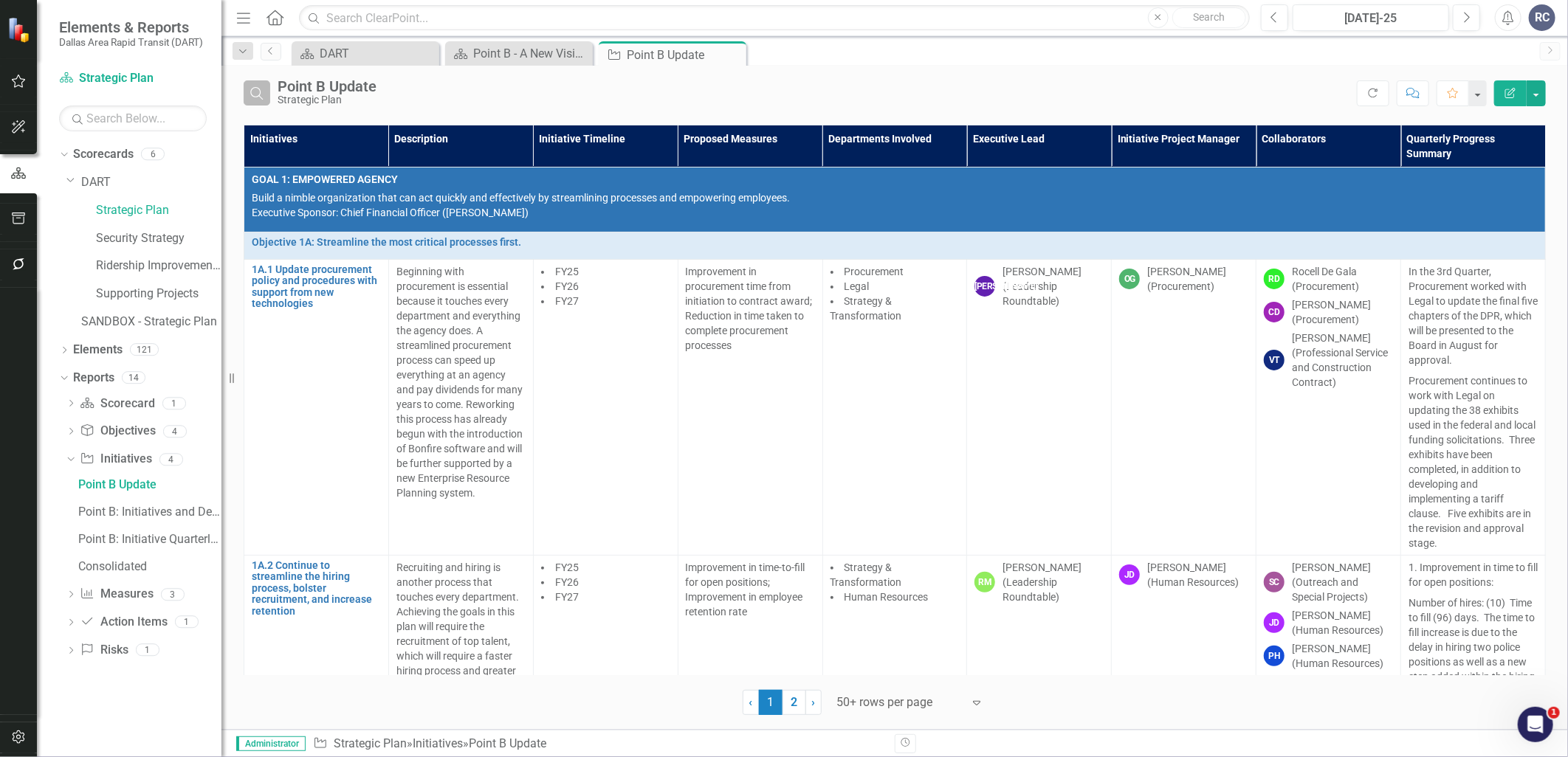
click at [254, 90] on icon "Search" at bounding box center [256, 93] width 16 height 13
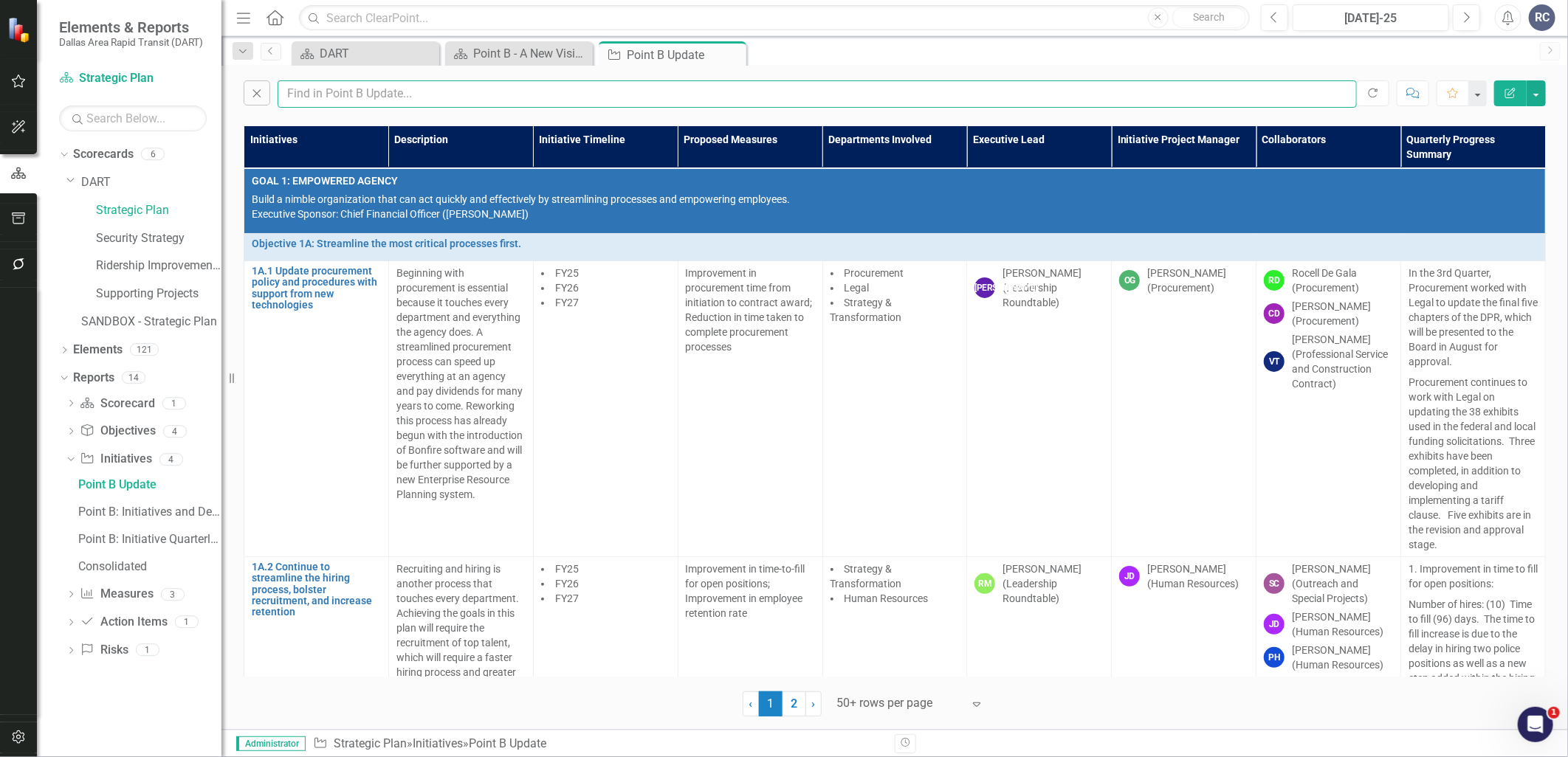
click at [359, 105] on input "text" at bounding box center [817, 94] width 1079 height 27
type input "cordel"
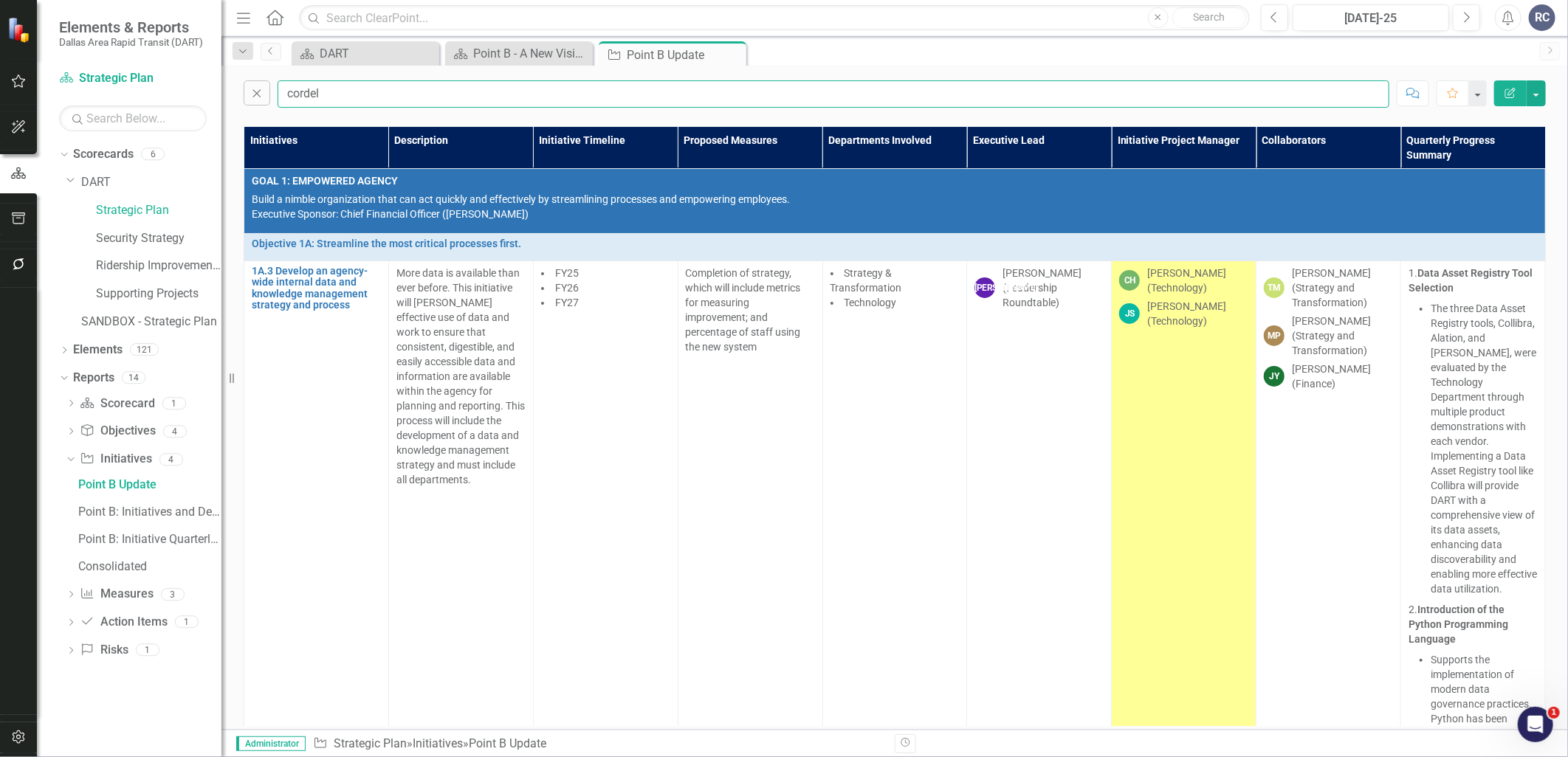
click at [327, 92] on input "cordel" at bounding box center [833, 94] width 1112 height 27
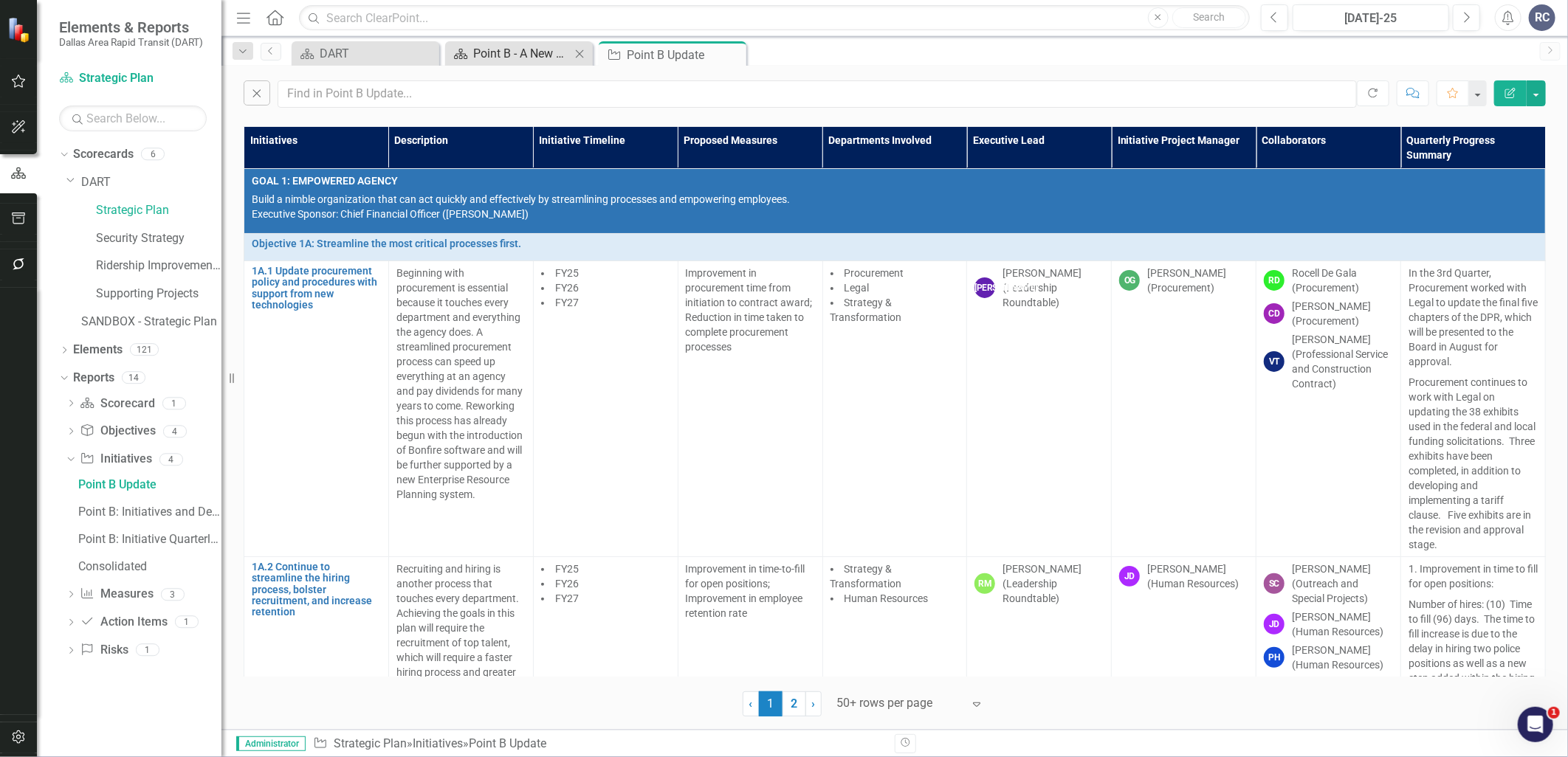
click at [485, 53] on div "Point B - A New Vision for Mobility in [GEOGRAPHIC_DATA][US_STATE]" at bounding box center [522, 53] width 98 height 19
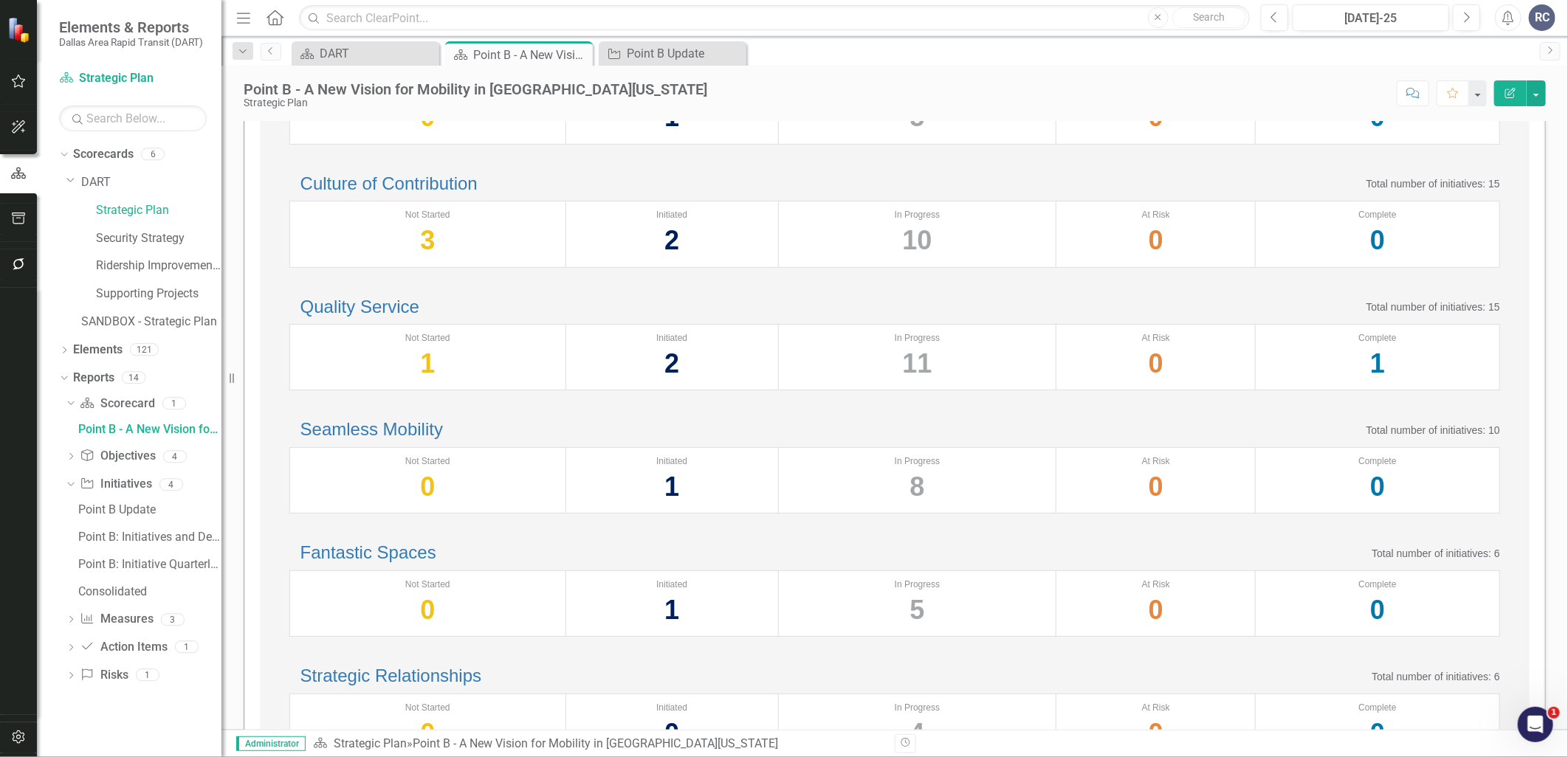
scroll to position [164, 0]
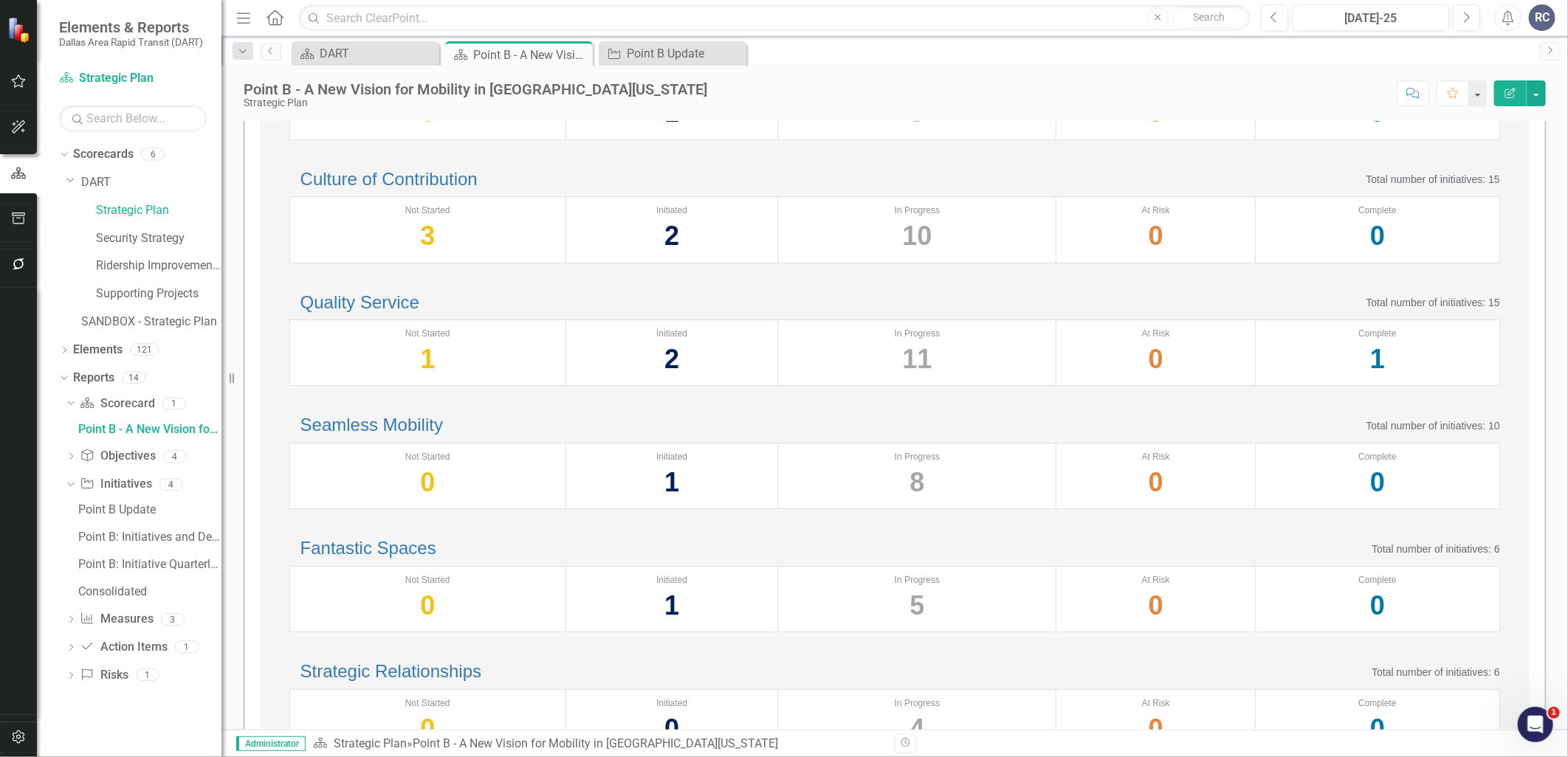
click at [1369, 378] on div "1" at bounding box center [1377, 359] width 228 height 38
click at [1363, 340] on div "Complete" at bounding box center [1377, 334] width 228 height 13
click at [419, 312] on h2 "Quality Service" at bounding box center [354, 302] width 130 height 19
click at [419, 312] on link "Quality Service" at bounding box center [359, 302] width 119 height 20
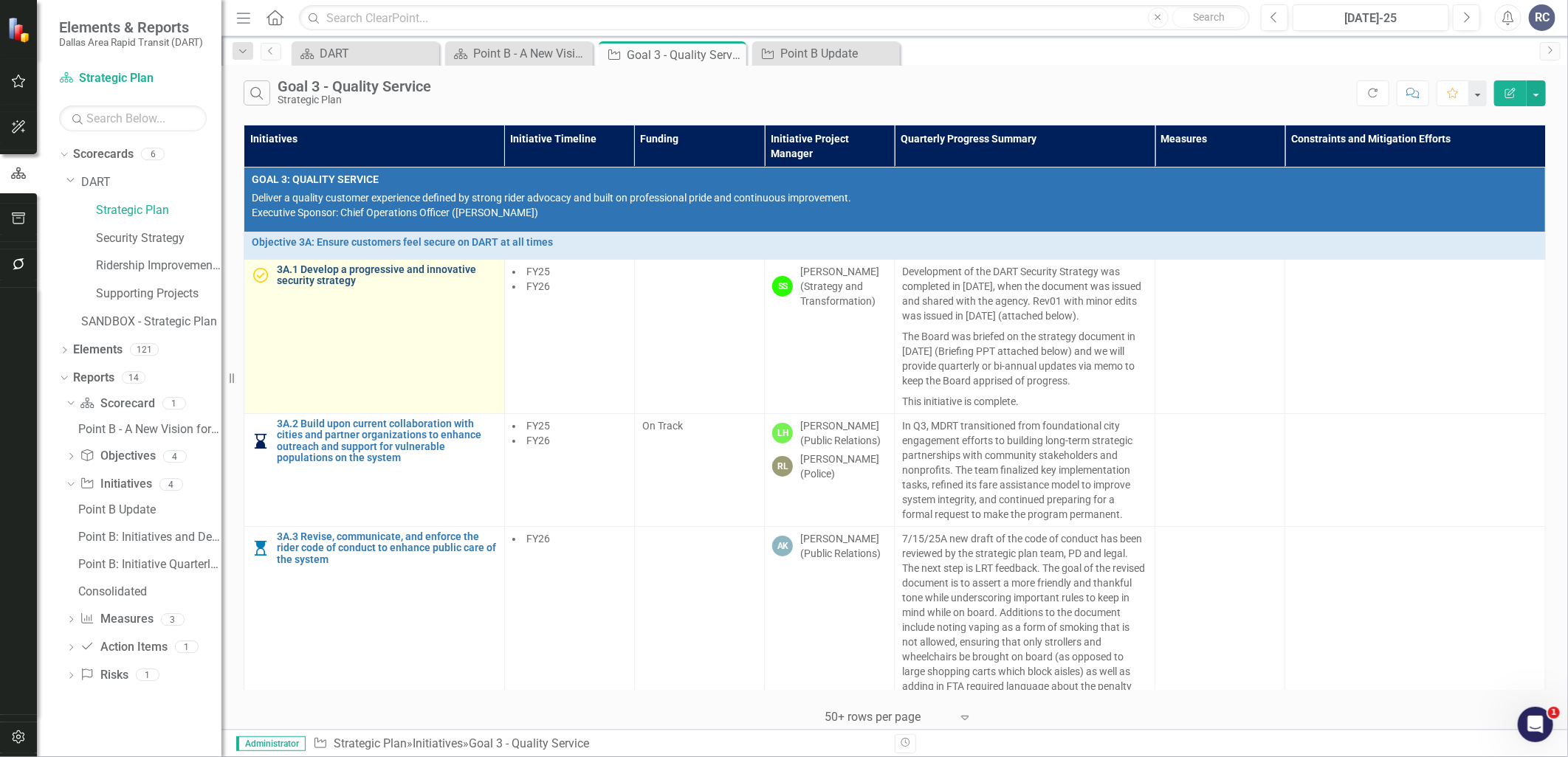
click at [302, 278] on link "3A.1 Develop a progressive and innovative security strategy" at bounding box center [387, 275] width 220 height 23
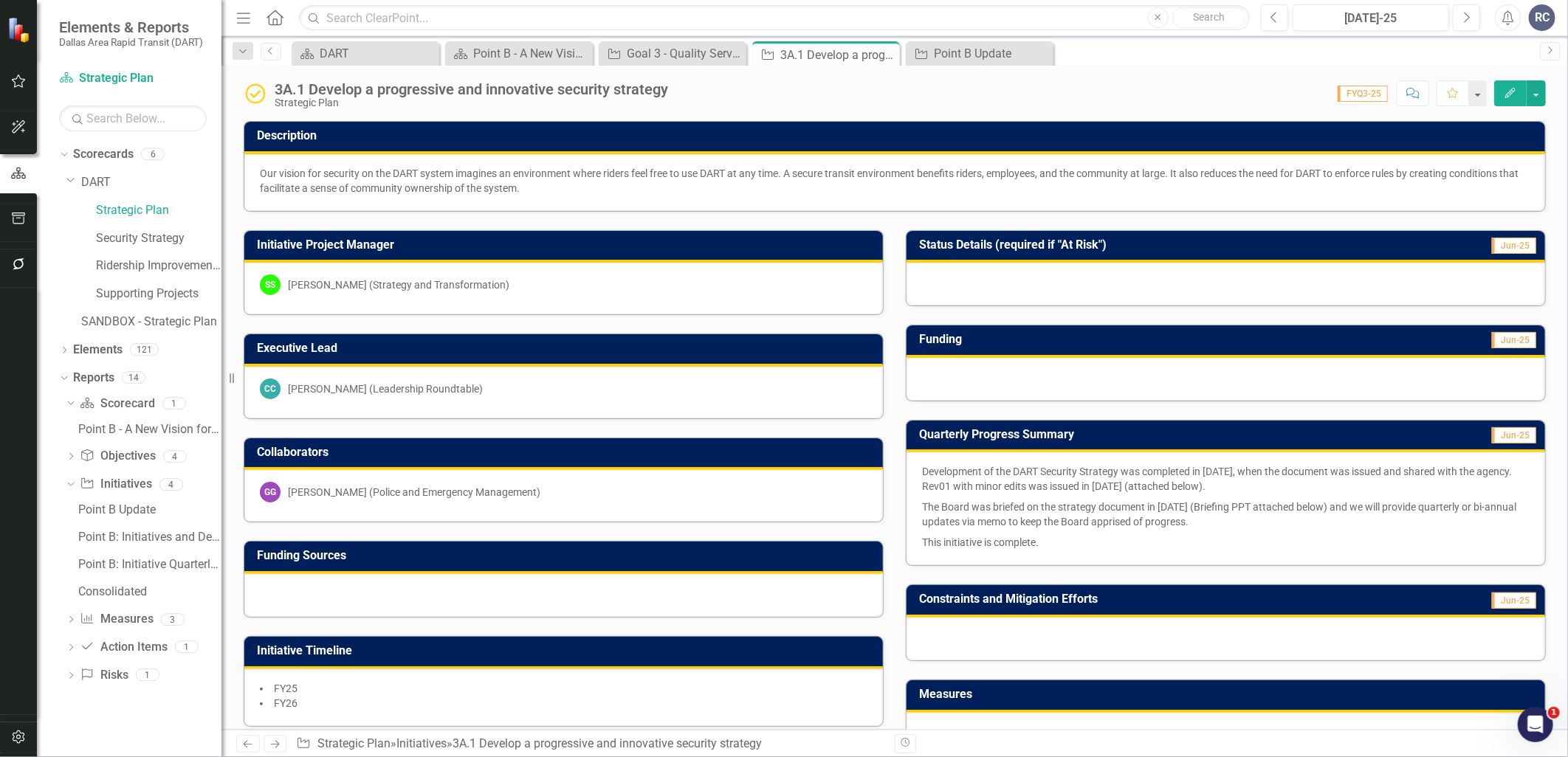
click at [1511, 90] on icon "Edit" at bounding box center [1510, 93] width 13 height 10
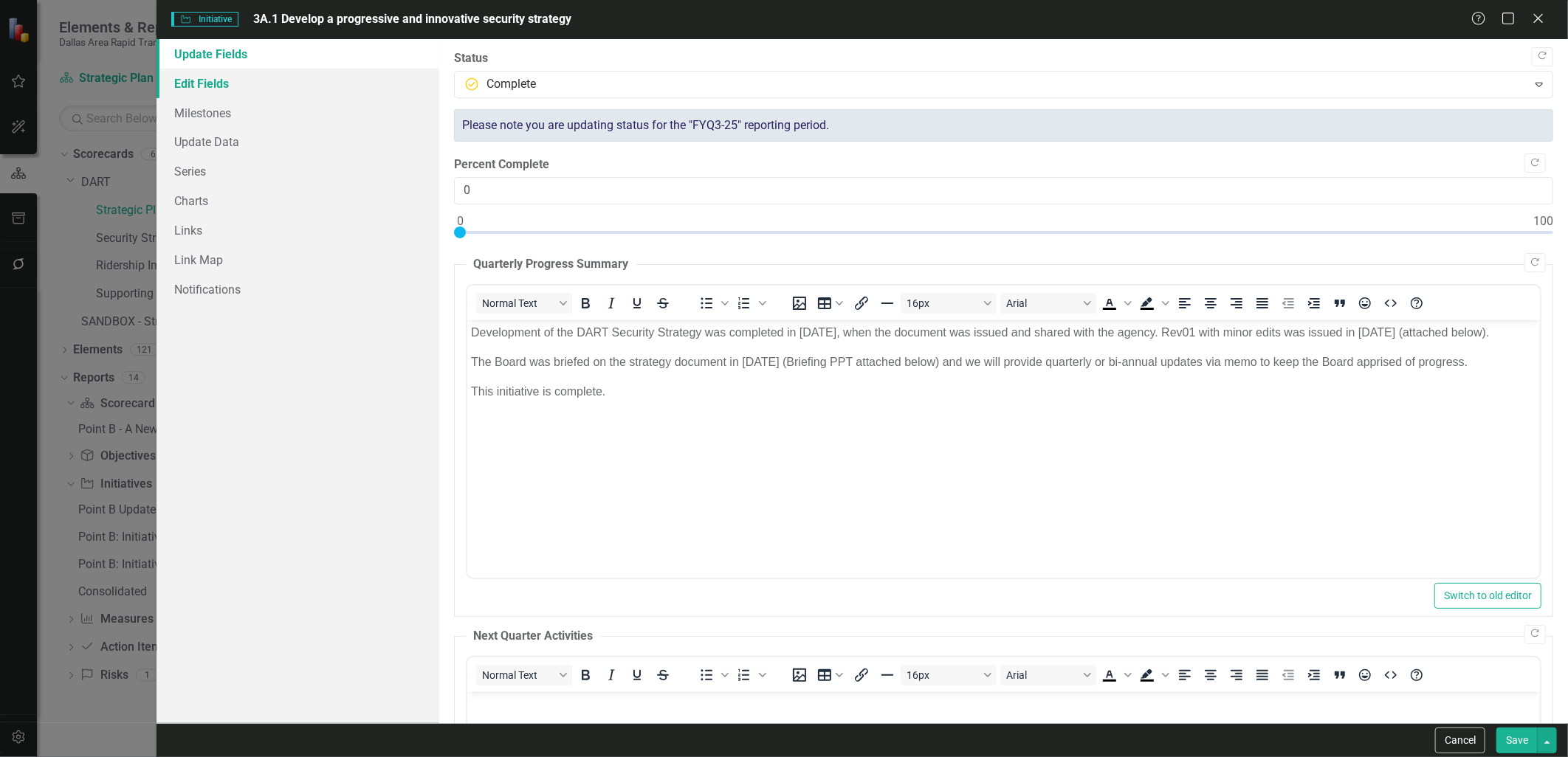
click at [237, 89] on link "Edit Fields" at bounding box center [297, 84] width 282 height 30
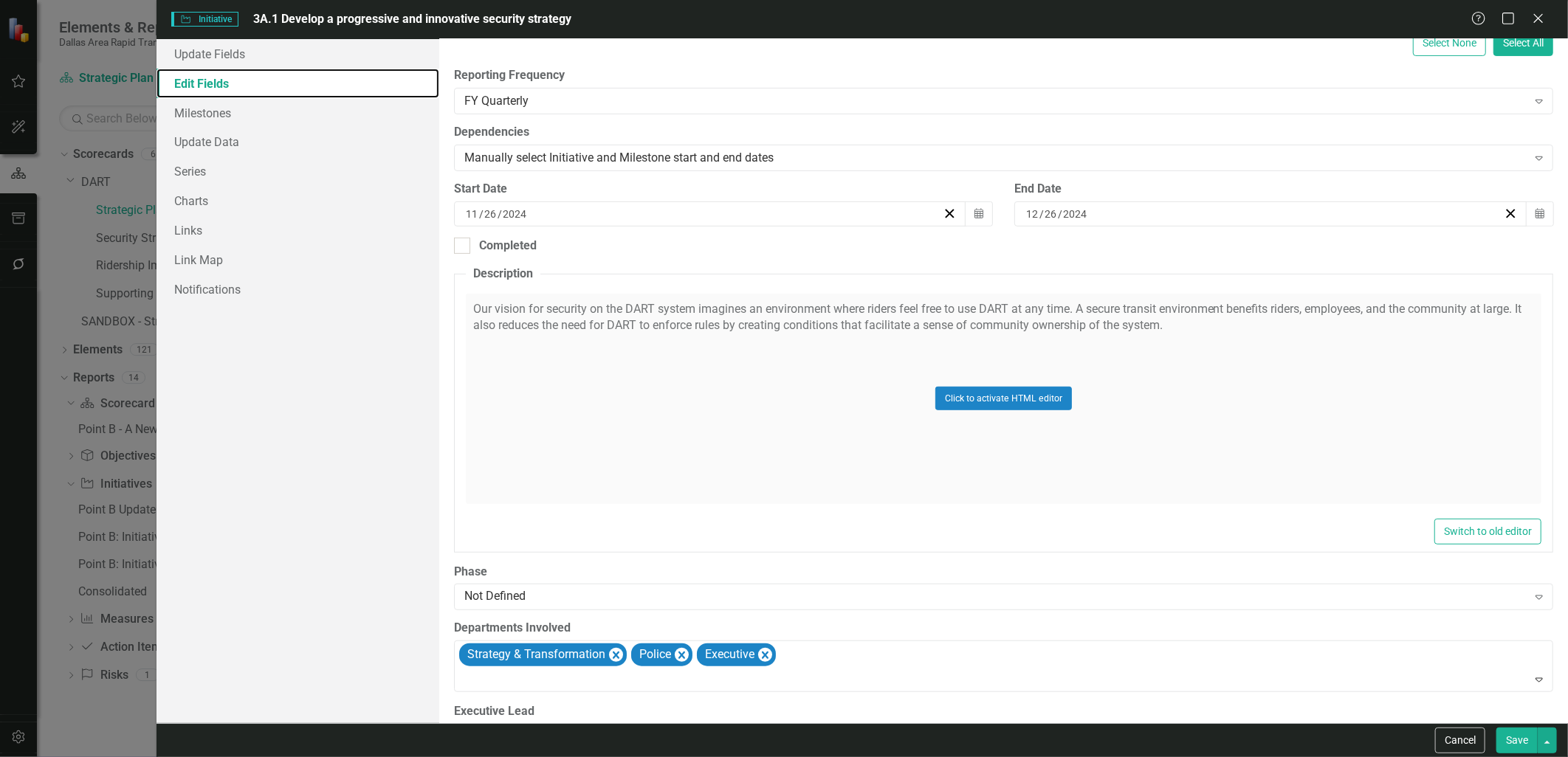
scroll to position [410, 0]
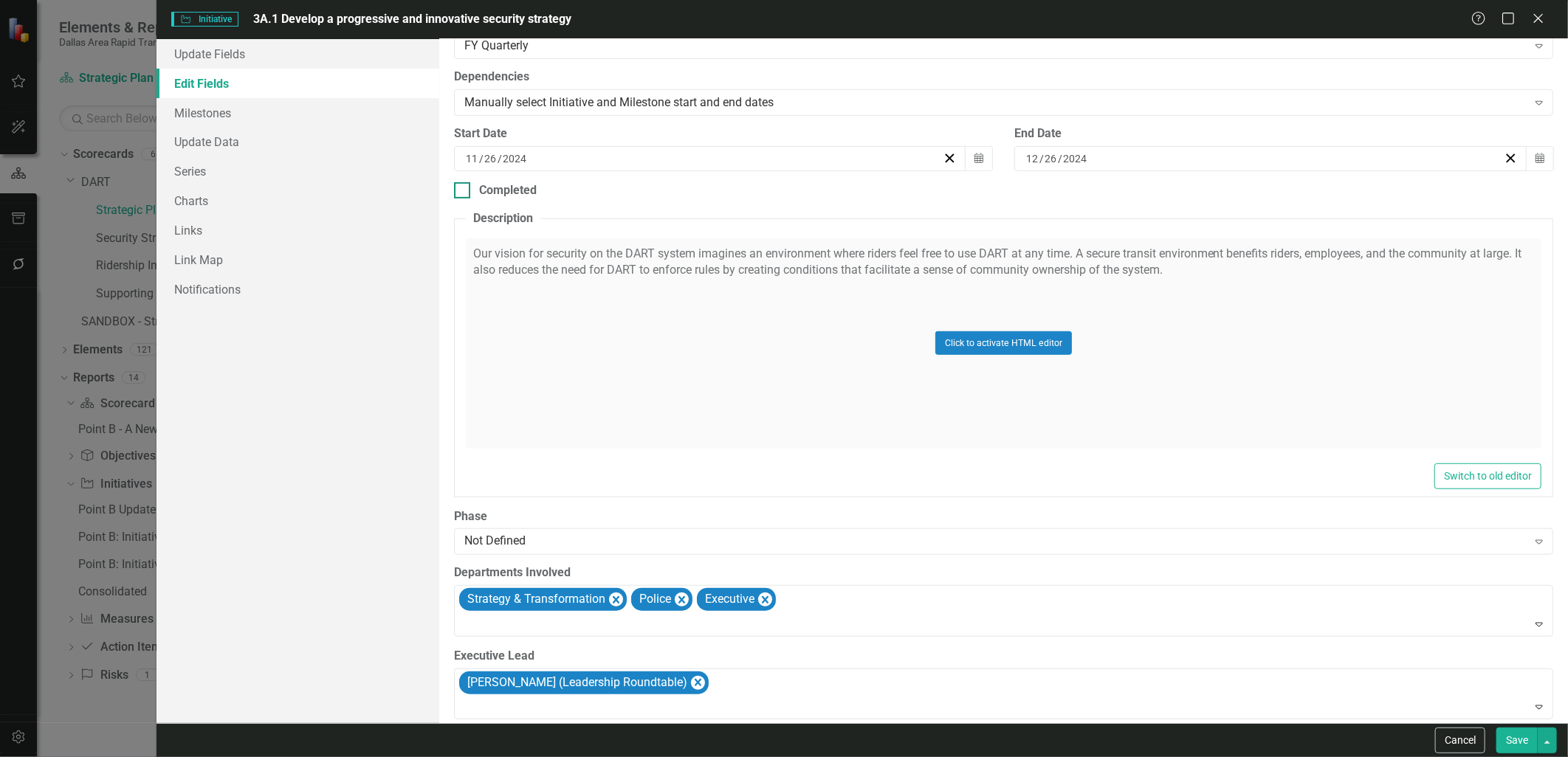
click at [459, 194] on div at bounding box center [462, 190] width 16 height 16
click at [459, 191] on input "Completed" at bounding box center [459, 188] width 10 height 10
checkbox input "true"
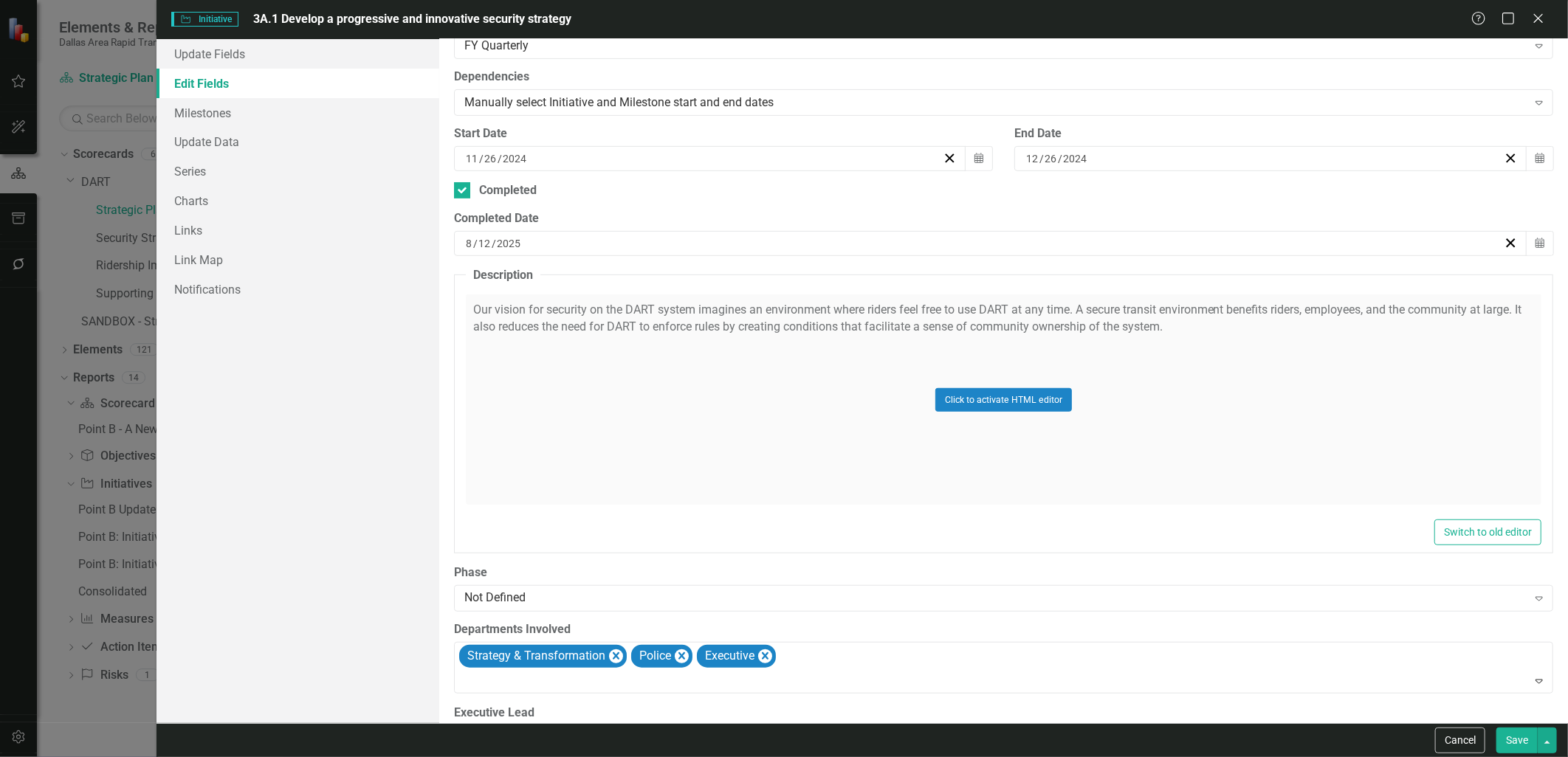
click at [544, 244] on div "[DATE]" at bounding box center [983, 243] width 1040 height 15
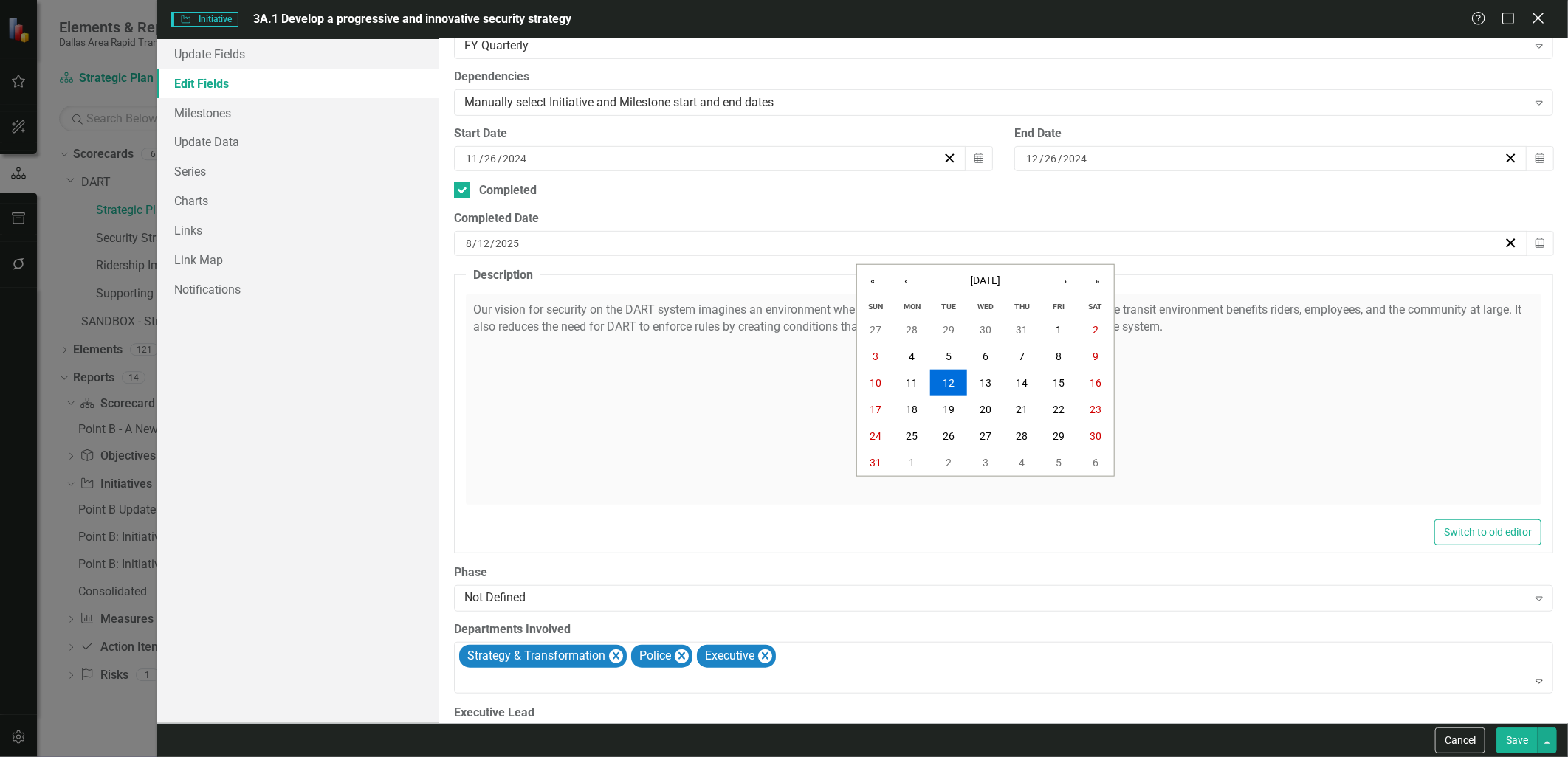
click at [1536, 15] on icon "Close" at bounding box center [1538, 18] width 19 height 14
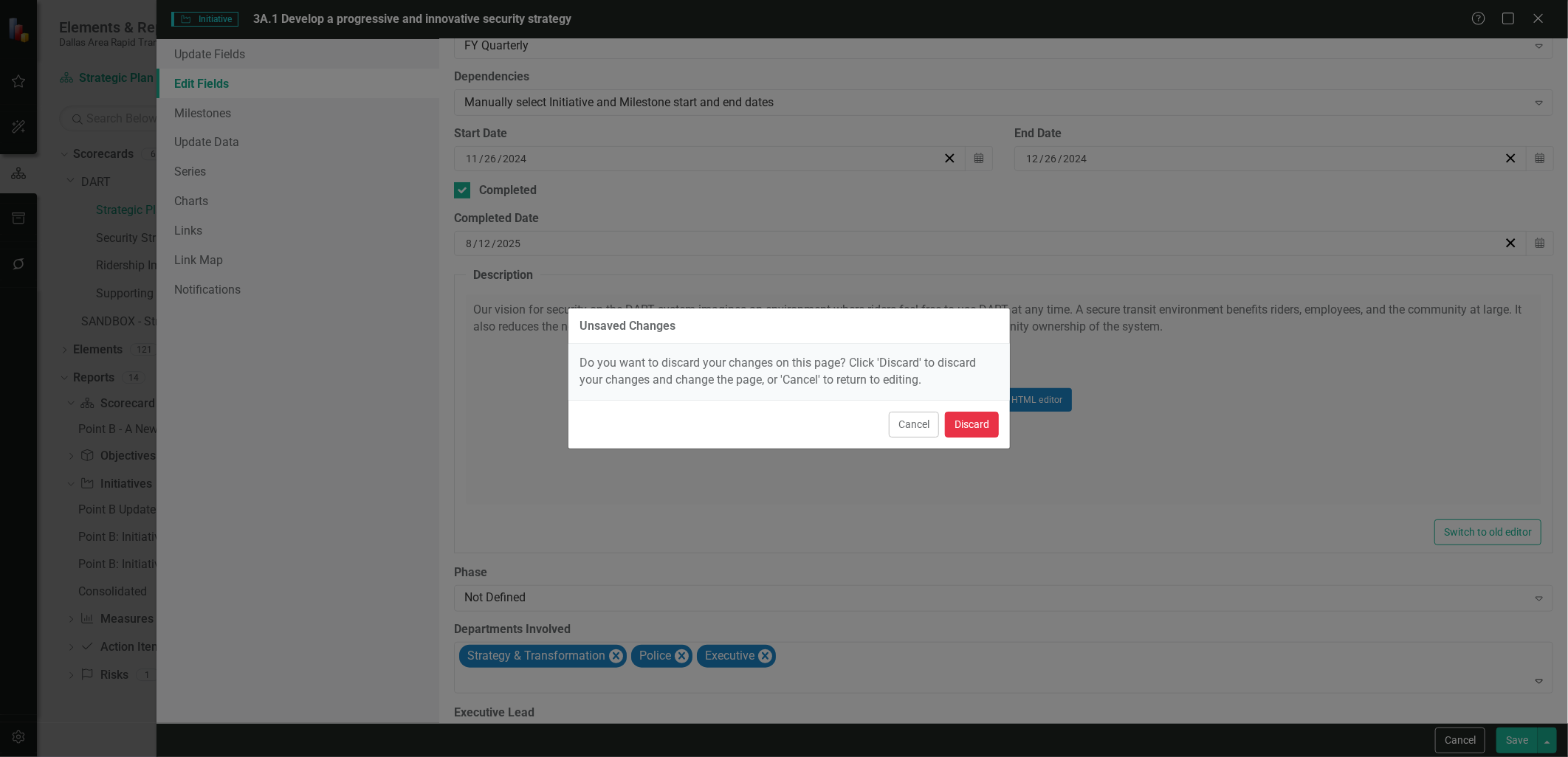
click at [961, 428] on button "Discard" at bounding box center [972, 425] width 54 height 26
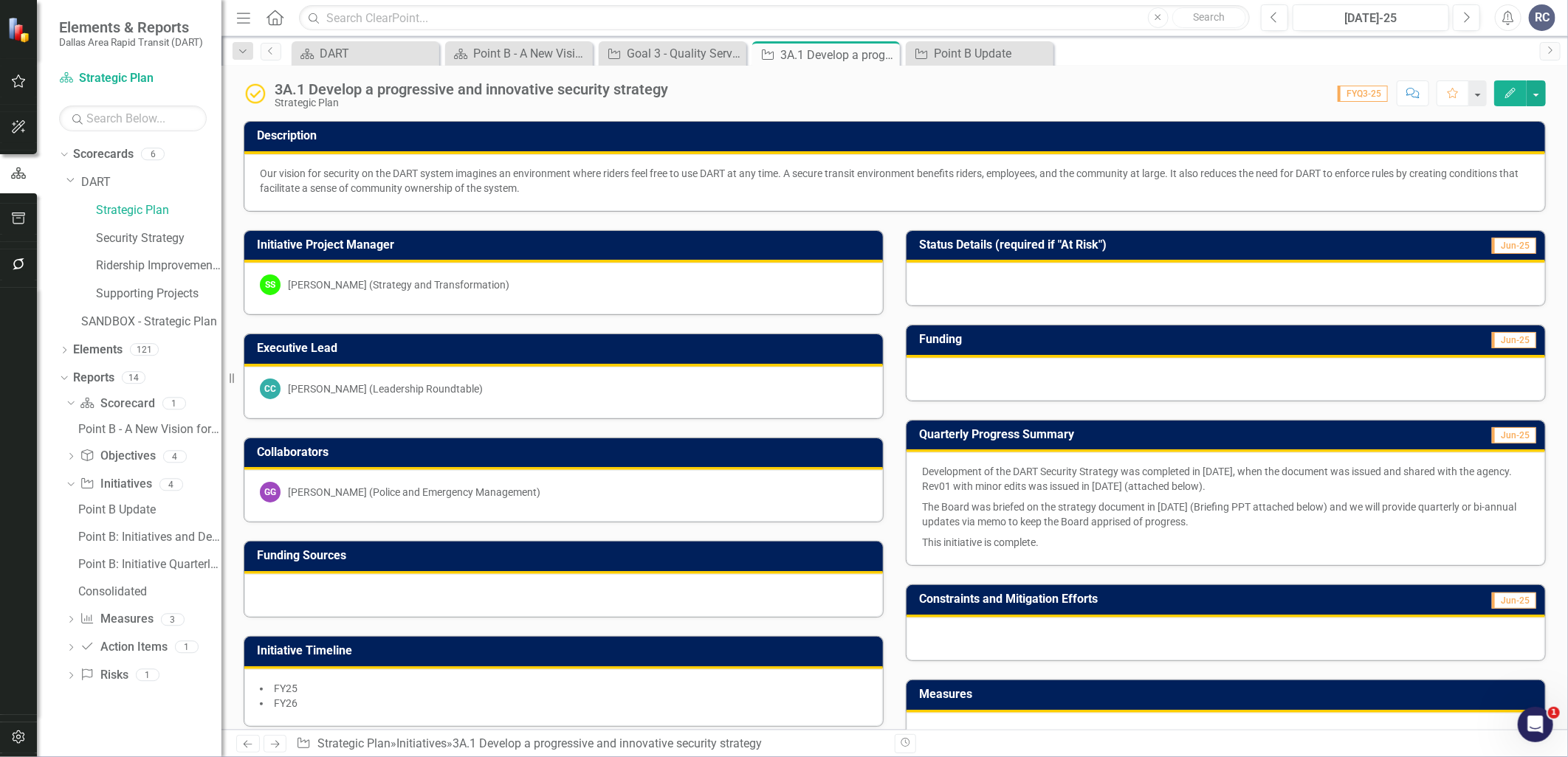
click at [1508, 91] on icon "Edit" at bounding box center [1510, 93] width 13 height 10
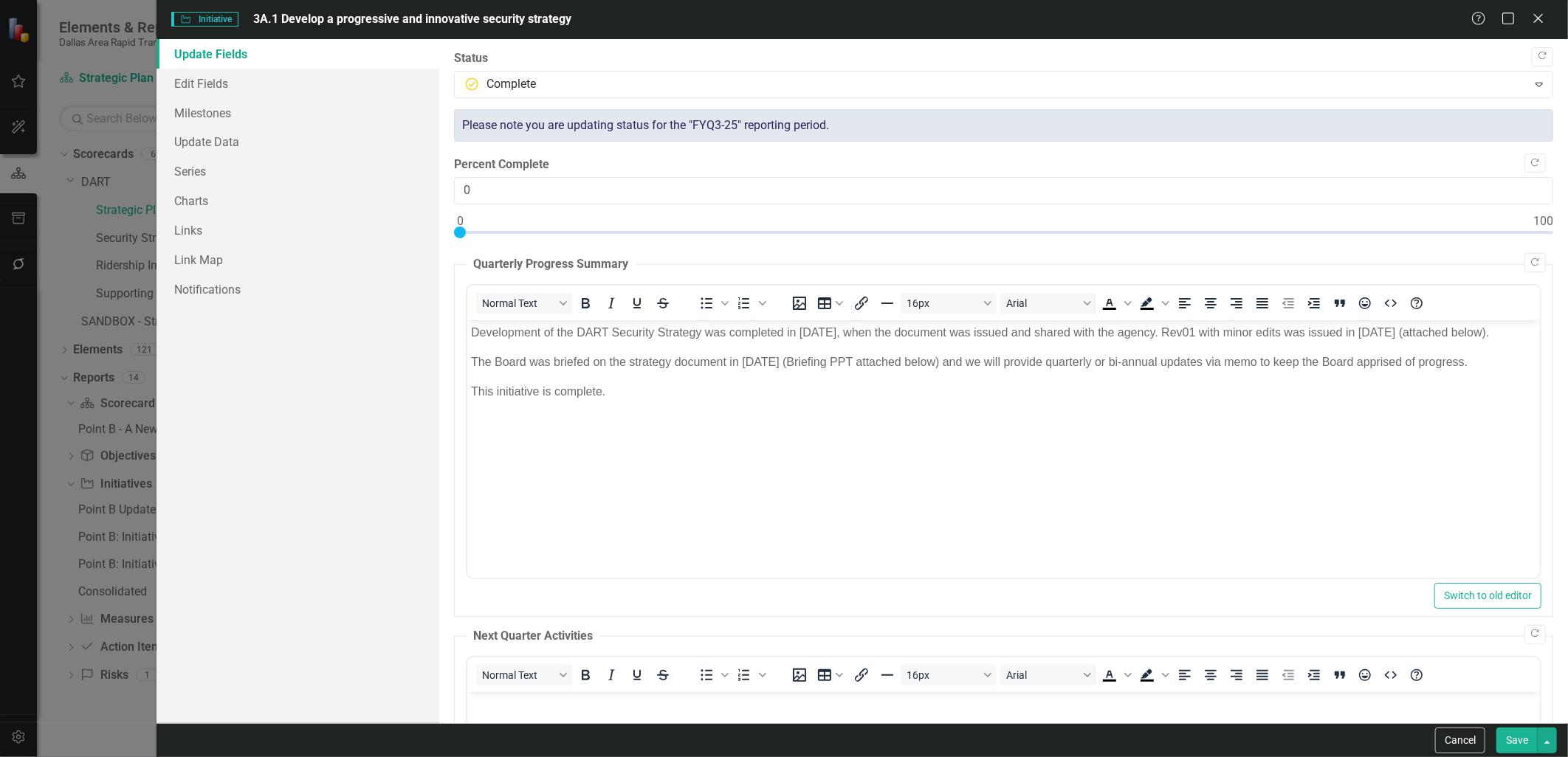
scroll to position [0, 0]
click at [219, 83] on link "Edit Fields" at bounding box center [297, 84] width 282 height 30
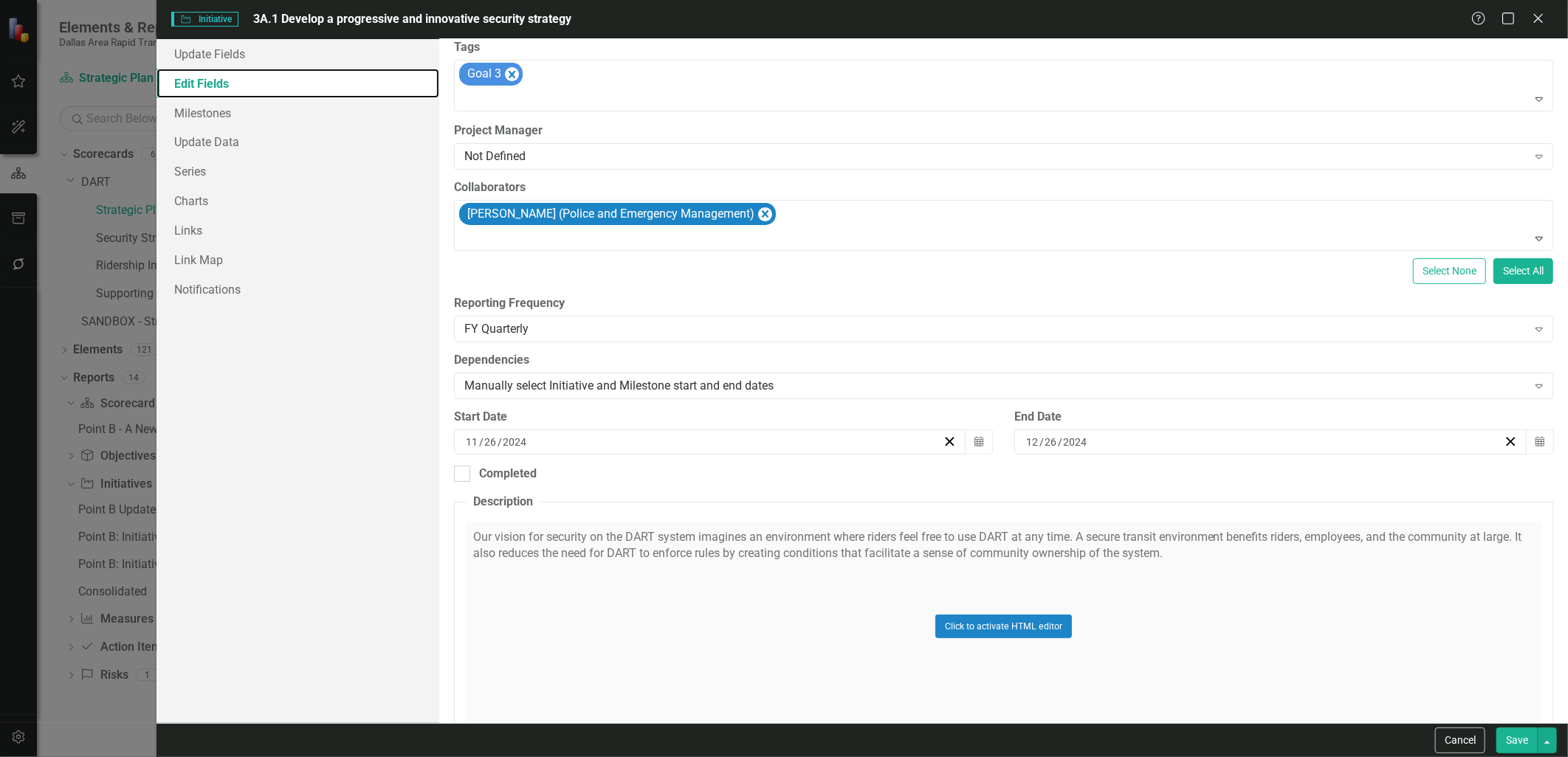
scroll to position [164, 0]
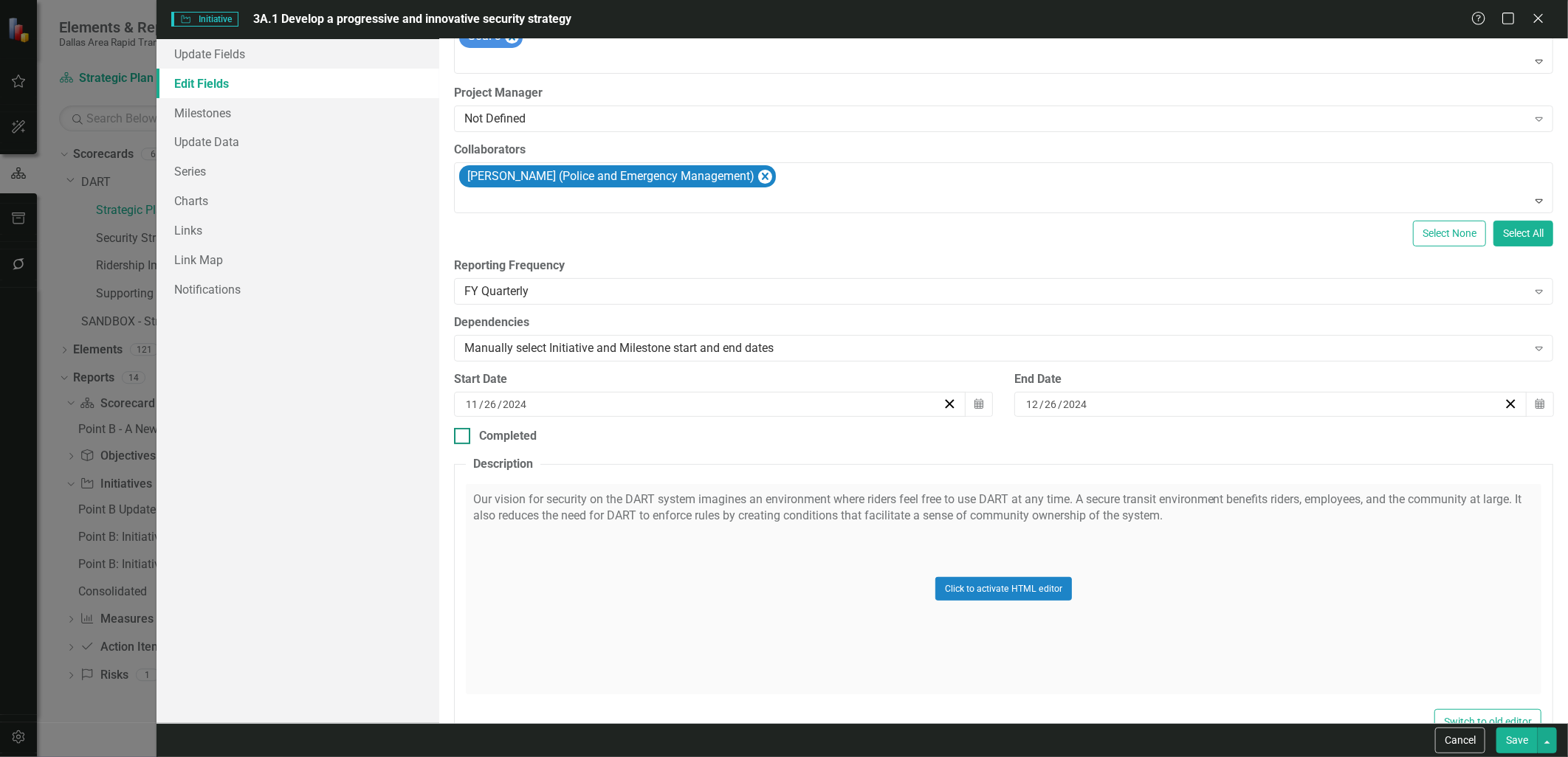
click at [502, 440] on div "Completed" at bounding box center [508, 436] width 58 height 17
click at [464, 438] on input "Completed" at bounding box center [459, 433] width 10 height 10
checkbox input "true"
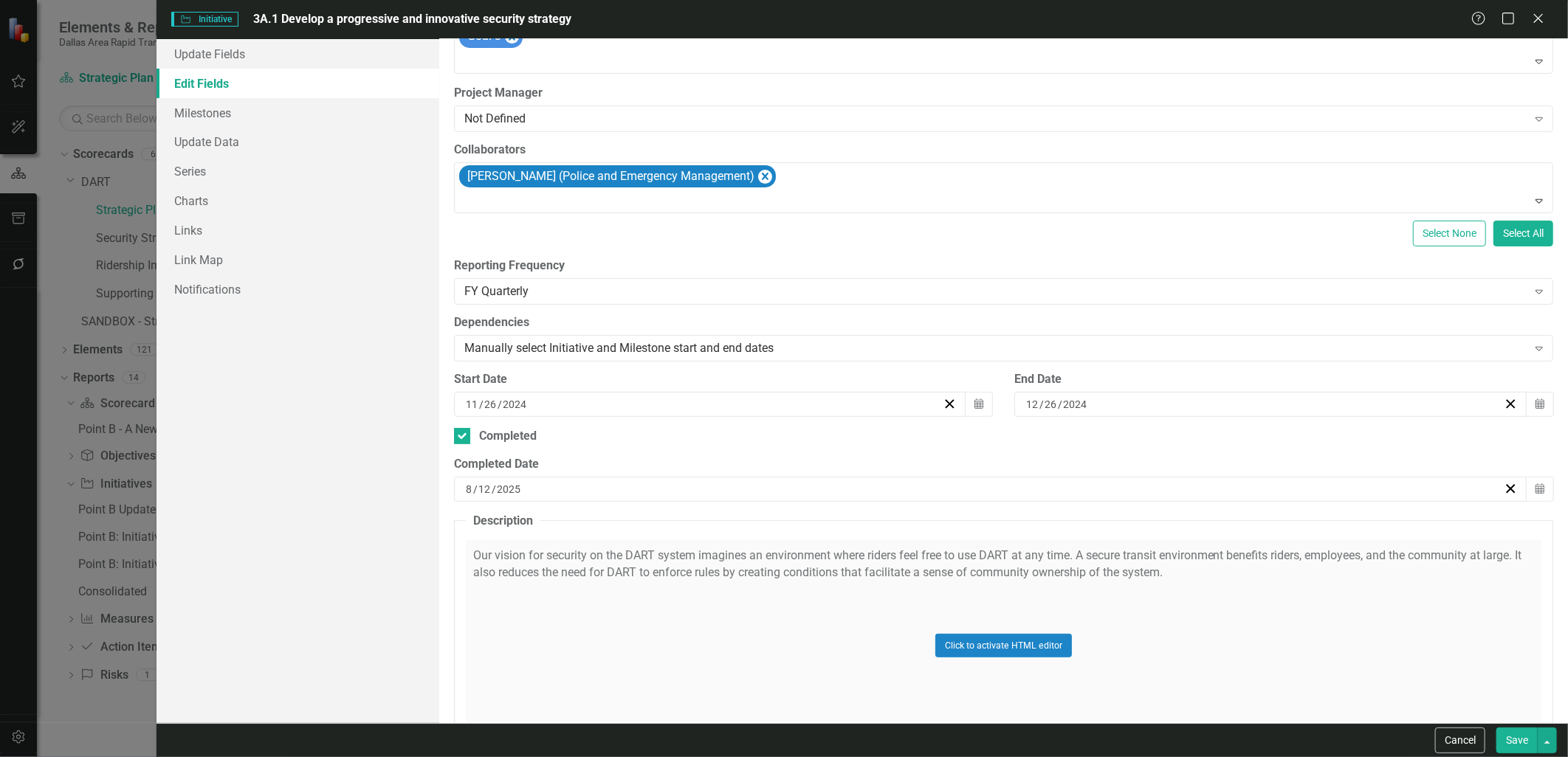
click at [548, 496] on div "[DATE]" at bounding box center [983, 489] width 1040 height 15
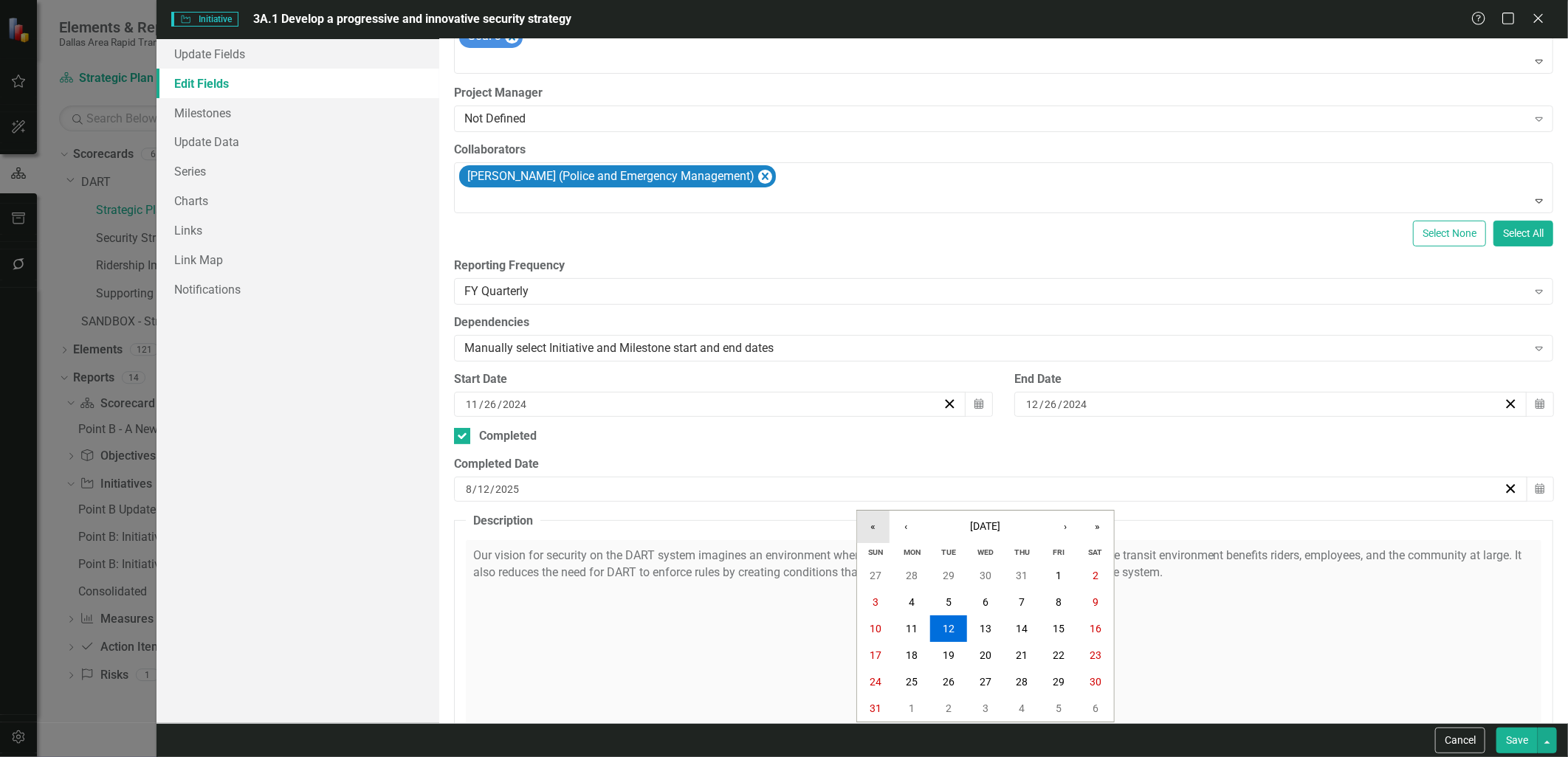
click at [879, 525] on button "«" at bounding box center [873, 527] width 33 height 33
click at [899, 525] on button "‹" at bounding box center [906, 527] width 33 height 33
click at [906, 525] on button "‹" at bounding box center [906, 527] width 33 height 33
click at [1057, 654] on abbr "24" at bounding box center [1059, 655] width 12 height 12
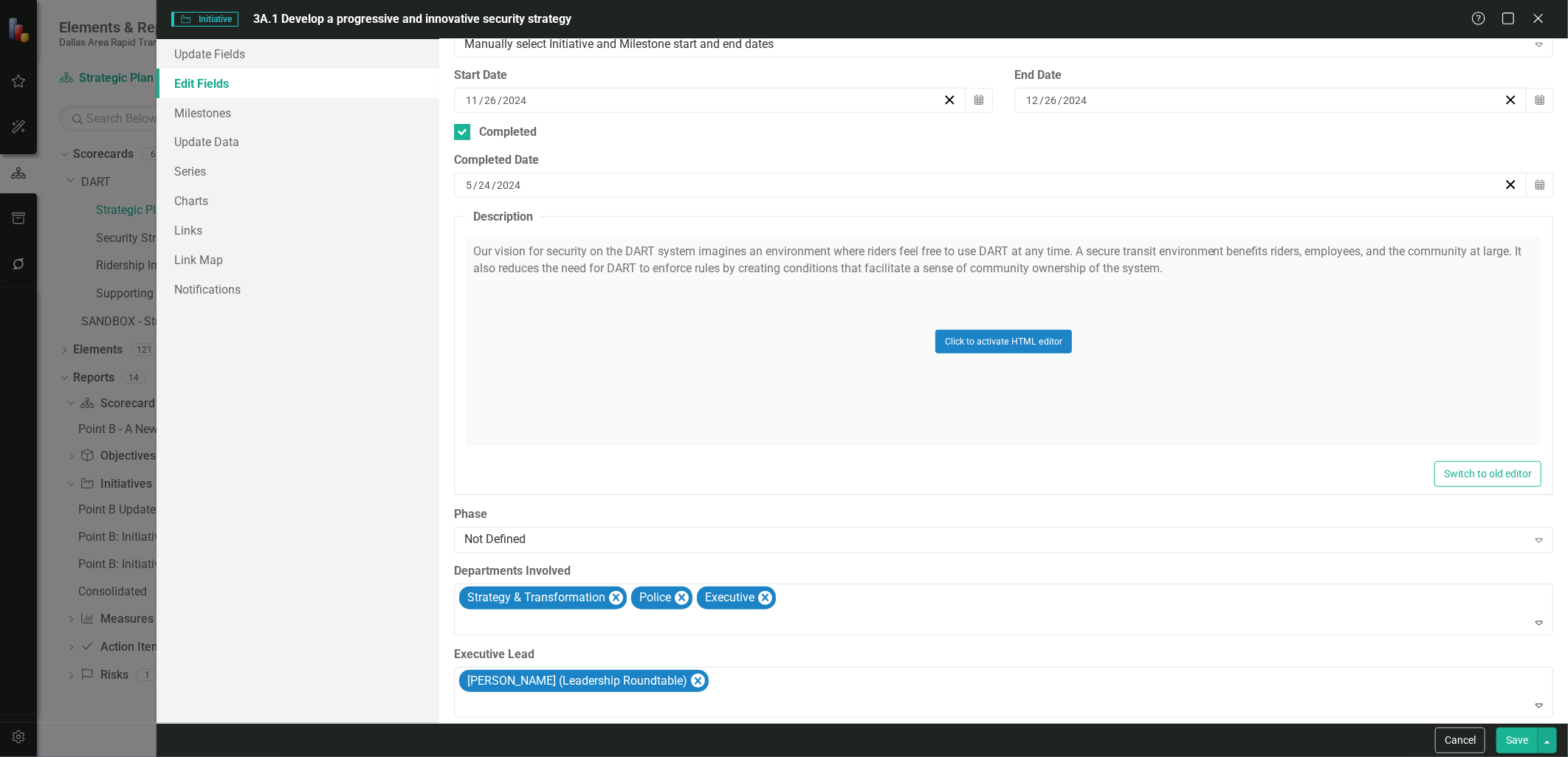
scroll to position [492, 0]
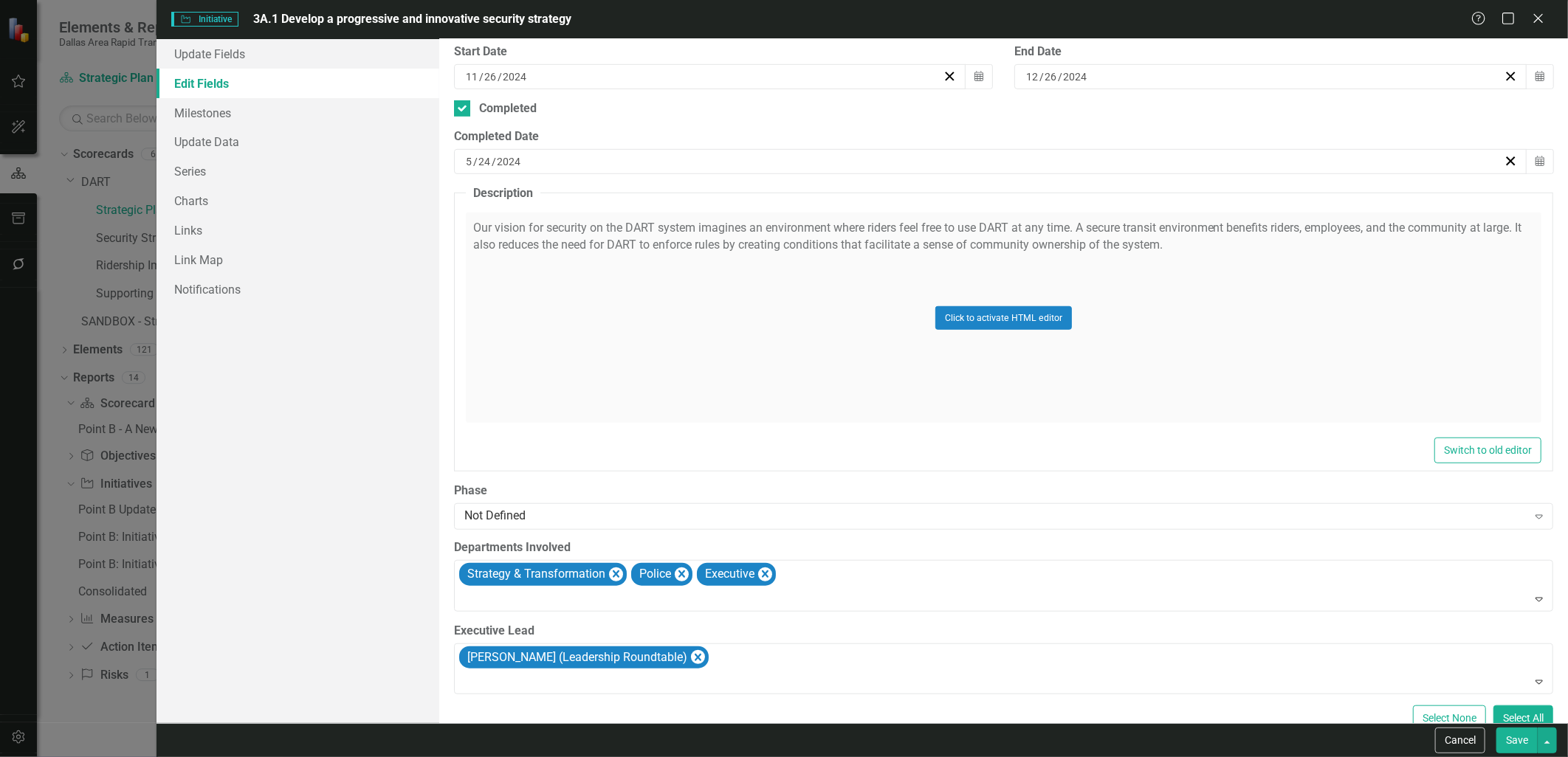
click at [1521, 748] on button "Save" at bounding box center [1516, 741] width 41 height 26
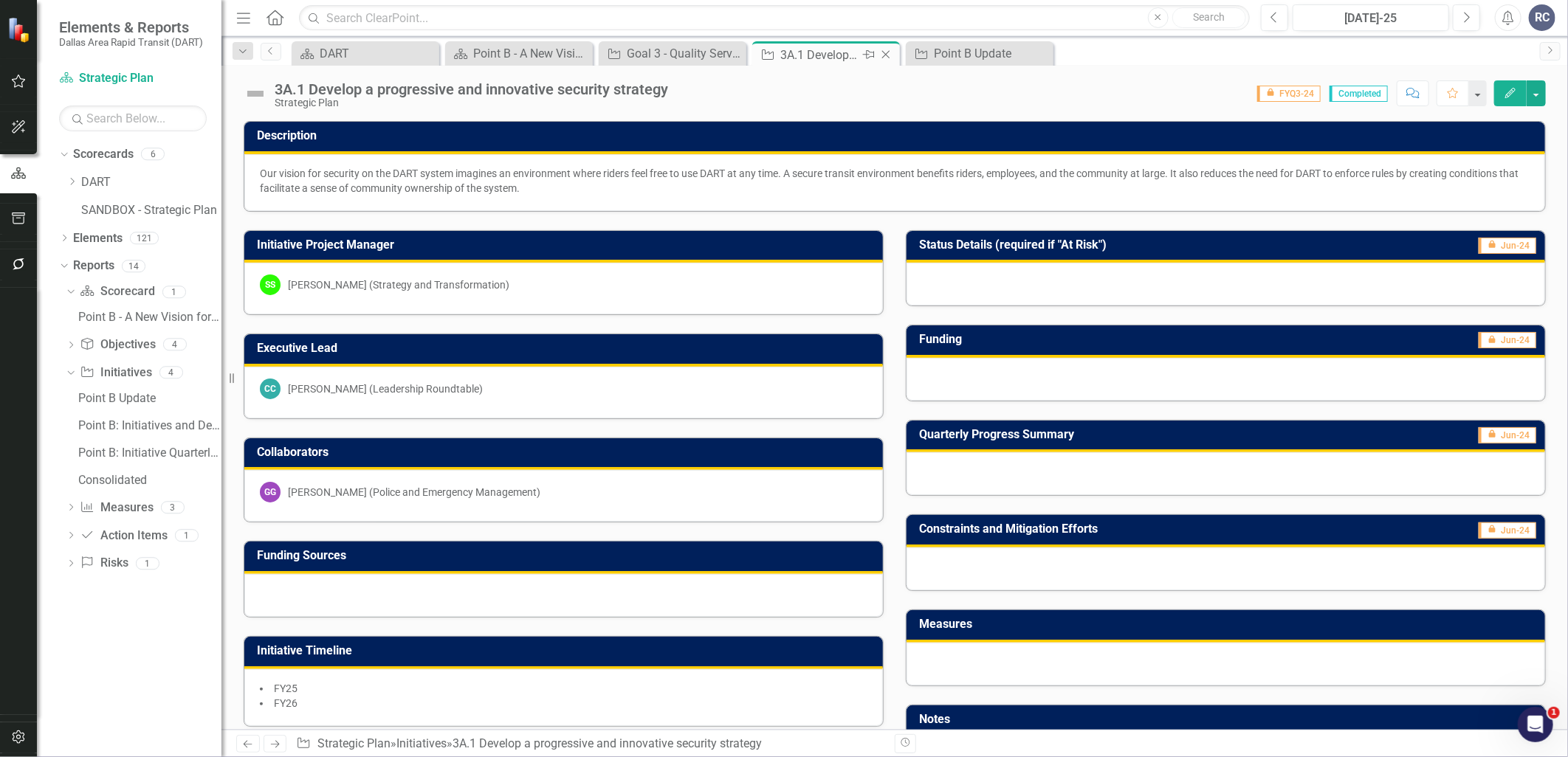
click at [887, 55] on icon at bounding box center [887, 55] width 8 height 8
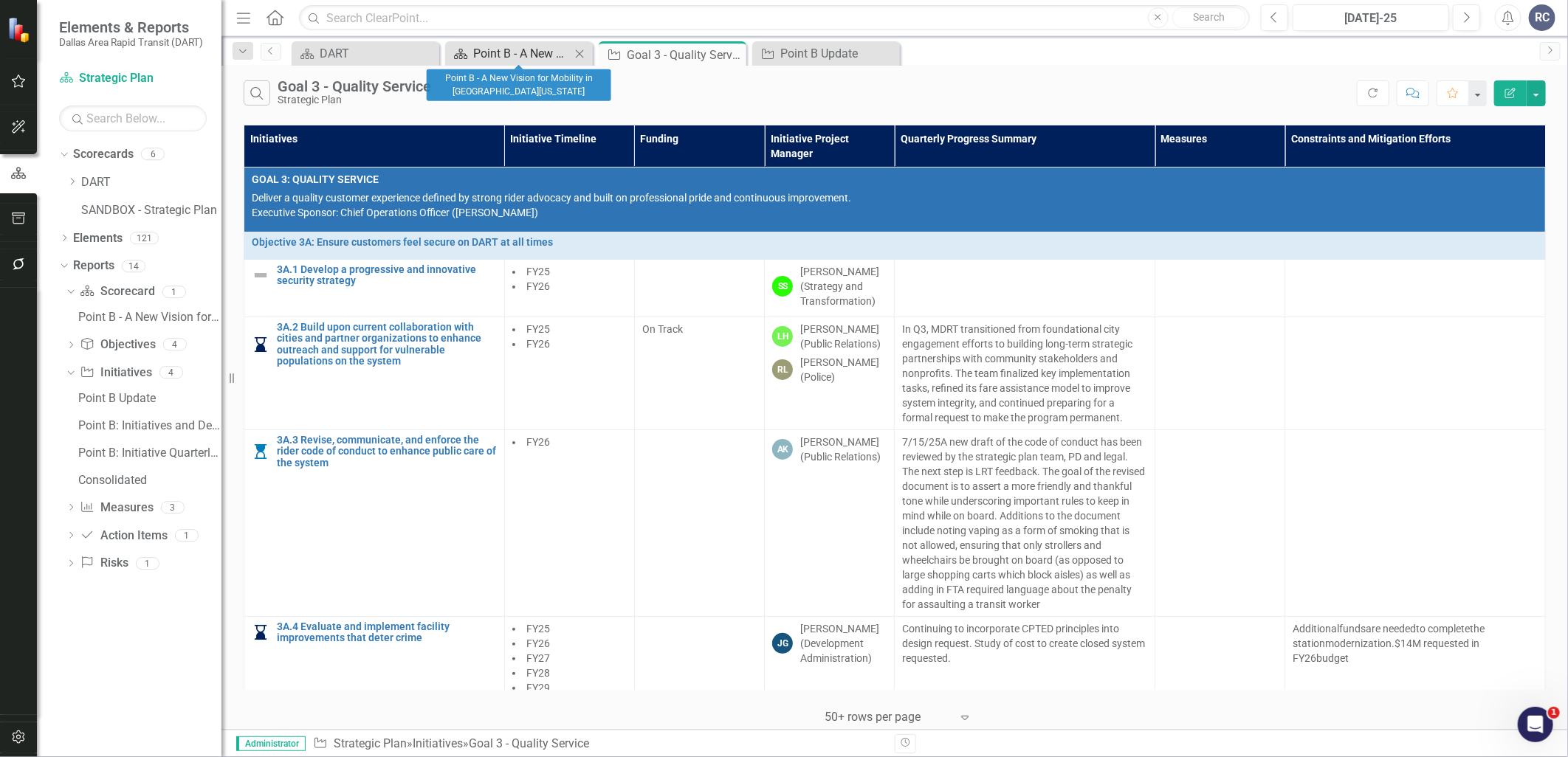
click at [495, 53] on div "Point B - A New Vision for Mobility in [GEOGRAPHIC_DATA][US_STATE]" at bounding box center [522, 53] width 98 height 19
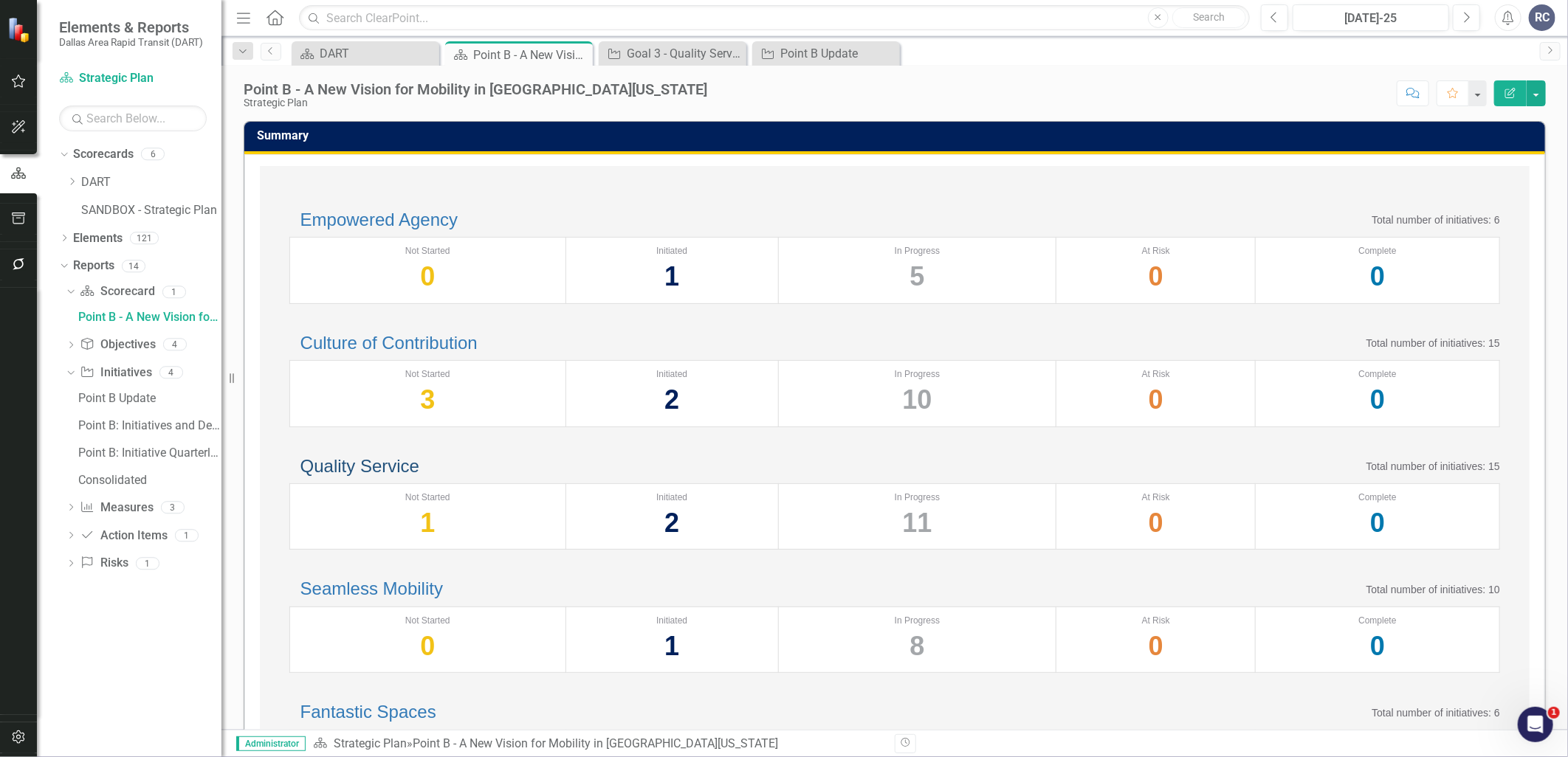
click at [419, 476] on link "Quality Service" at bounding box center [359, 466] width 119 height 20
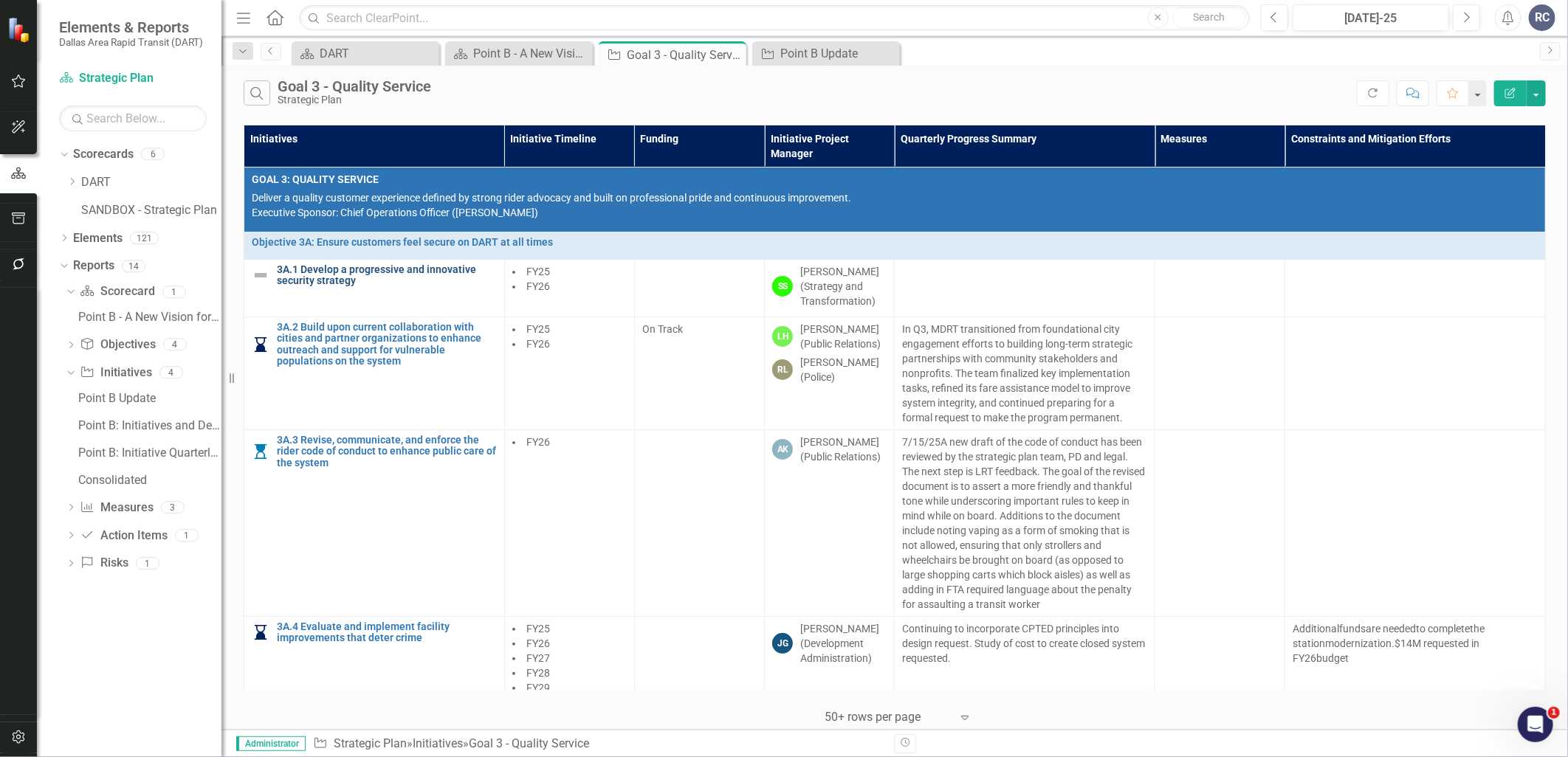
click at [306, 273] on link "3A.1 Develop a progressive and innovative security strategy" at bounding box center [387, 275] width 220 height 23
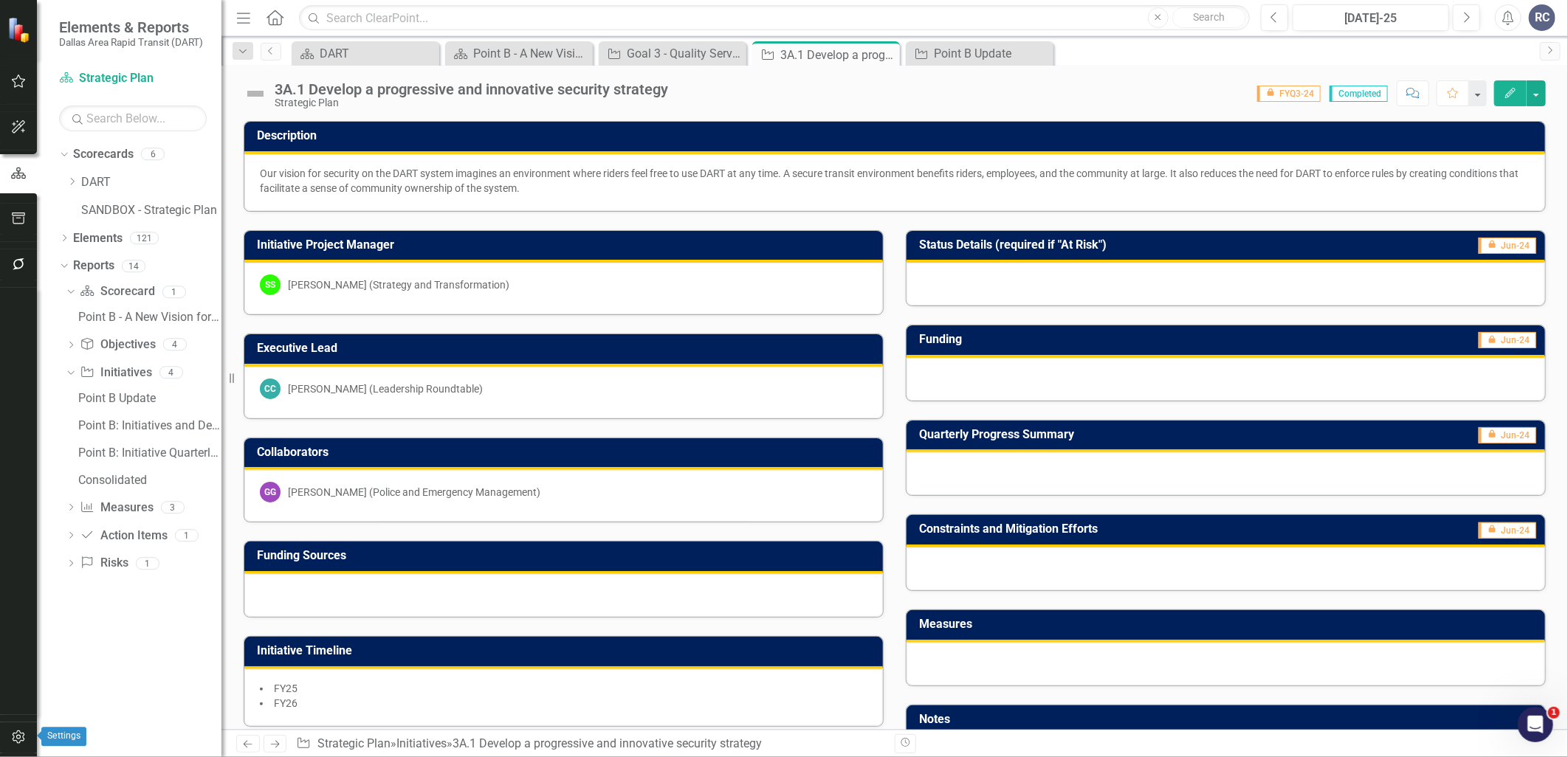
click at [20, 736] on icon "button" at bounding box center [19, 738] width 16 height 12
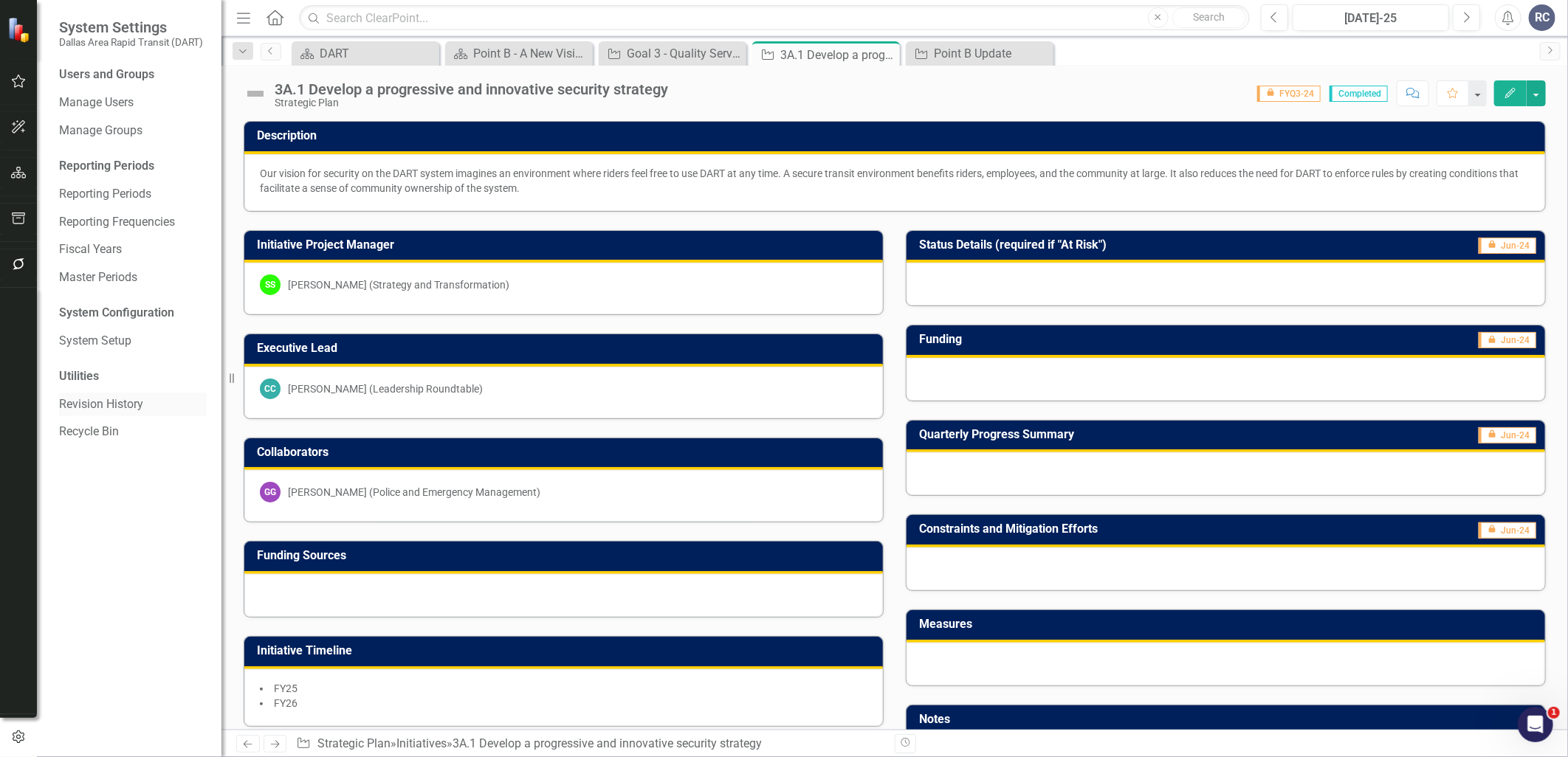
click at [101, 405] on link "Revision History" at bounding box center [133, 405] width 148 height 17
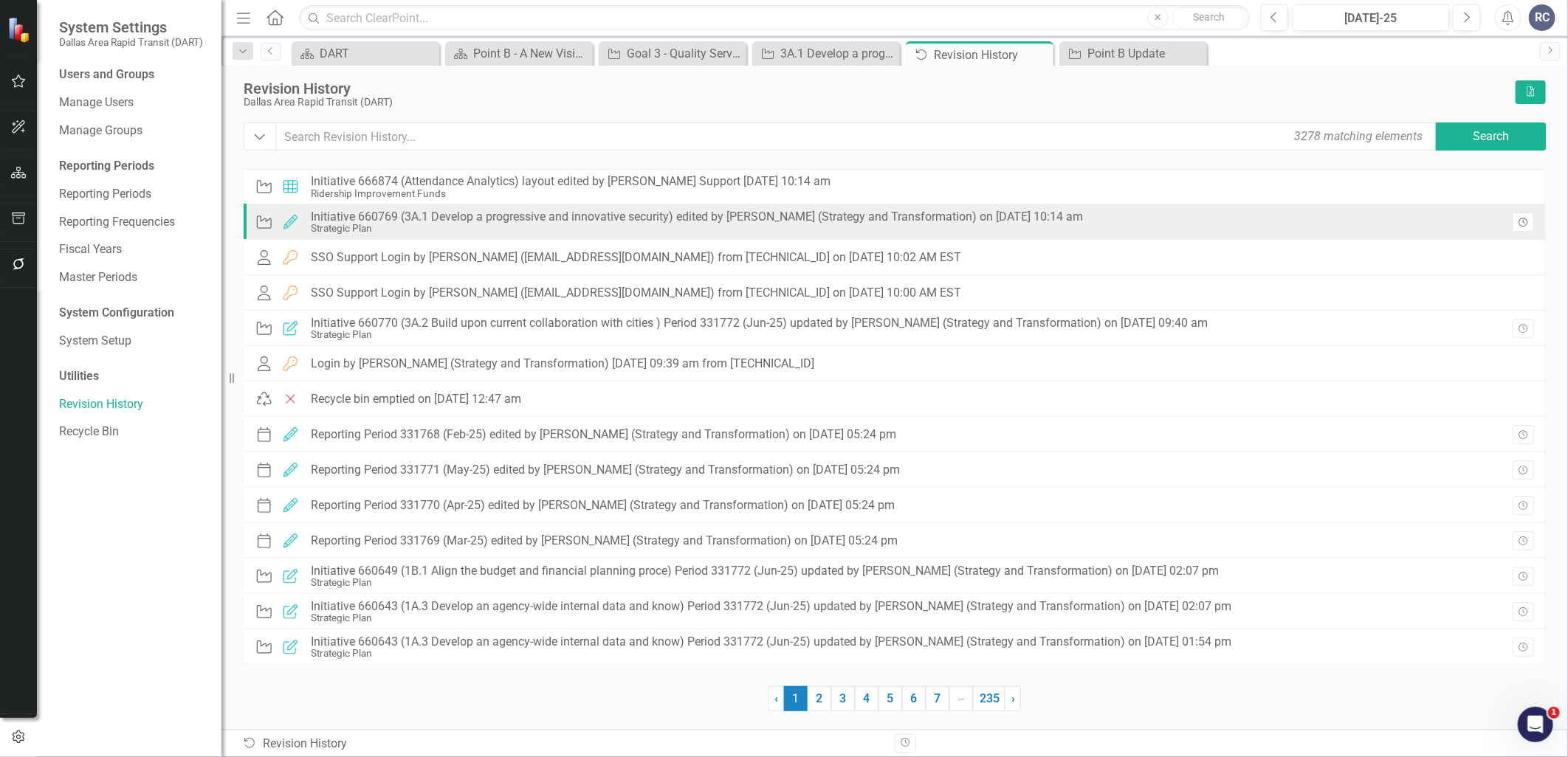
click at [1528, 220] on icon "Revision History" at bounding box center [1523, 222] width 11 height 9
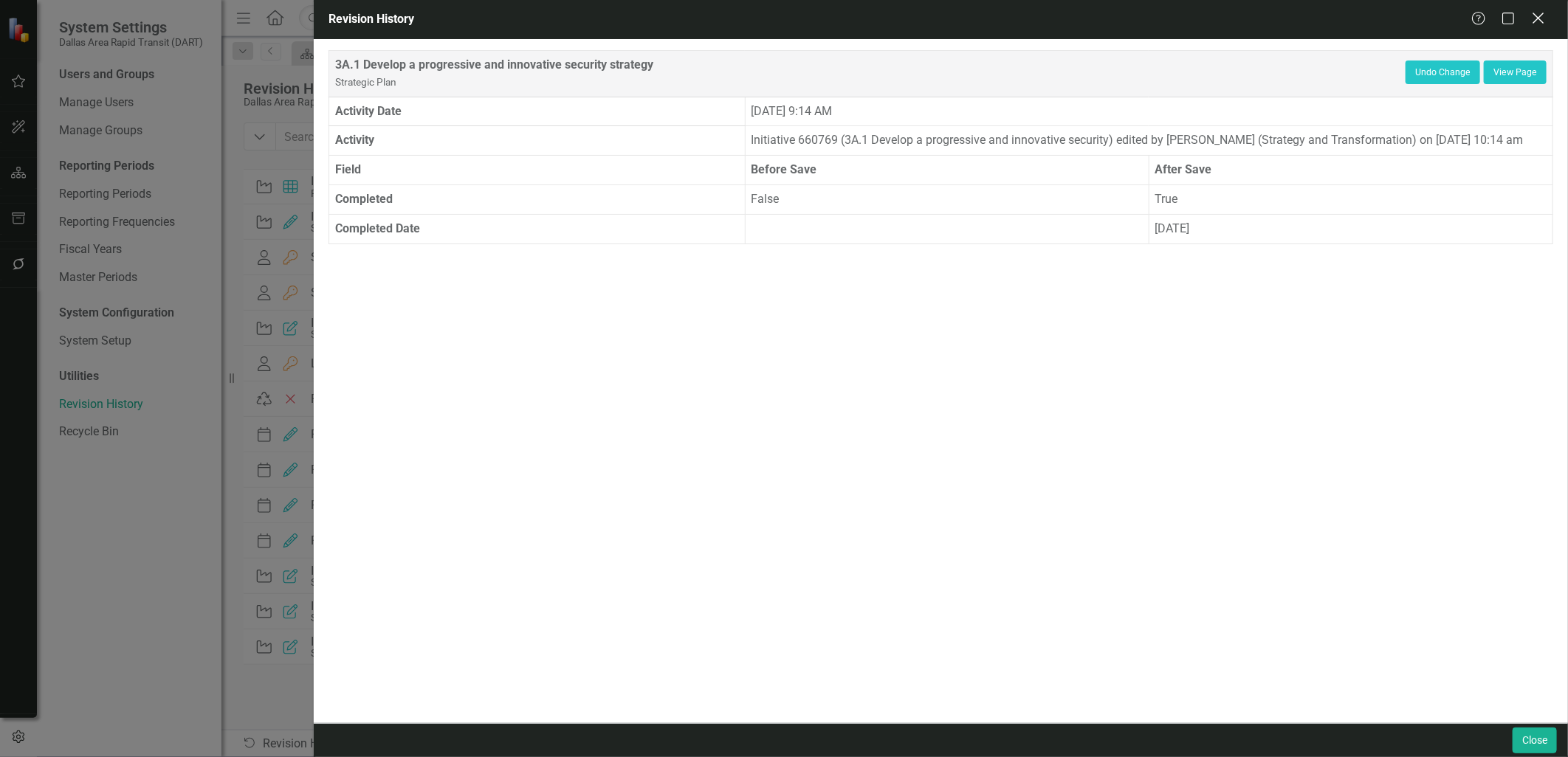
click at [1541, 16] on icon at bounding box center [1538, 18] width 11 height 11
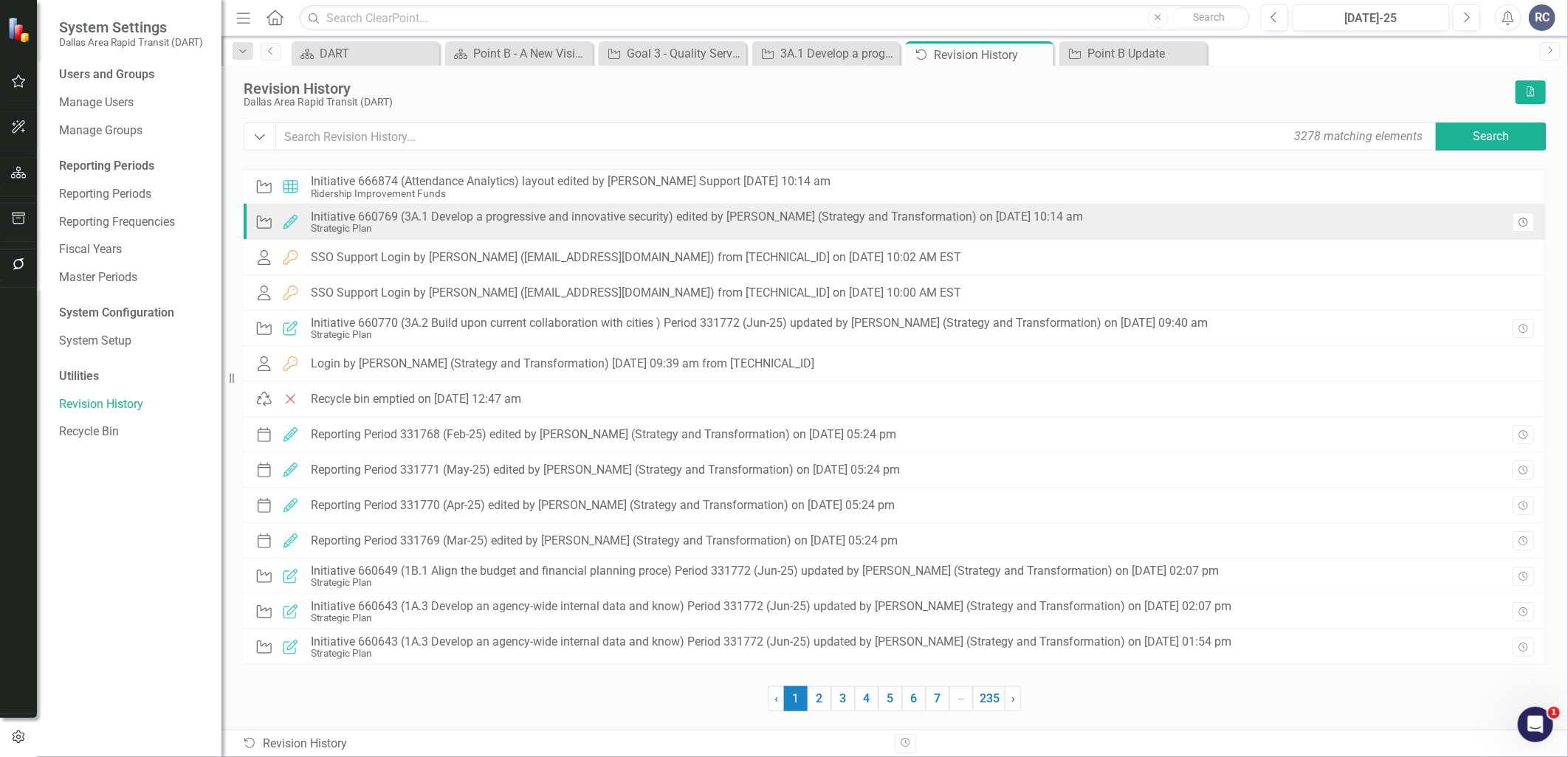
click at [1522, 220] on icon "Revision History" at bounding box center [1523, 222] width 11 height 9
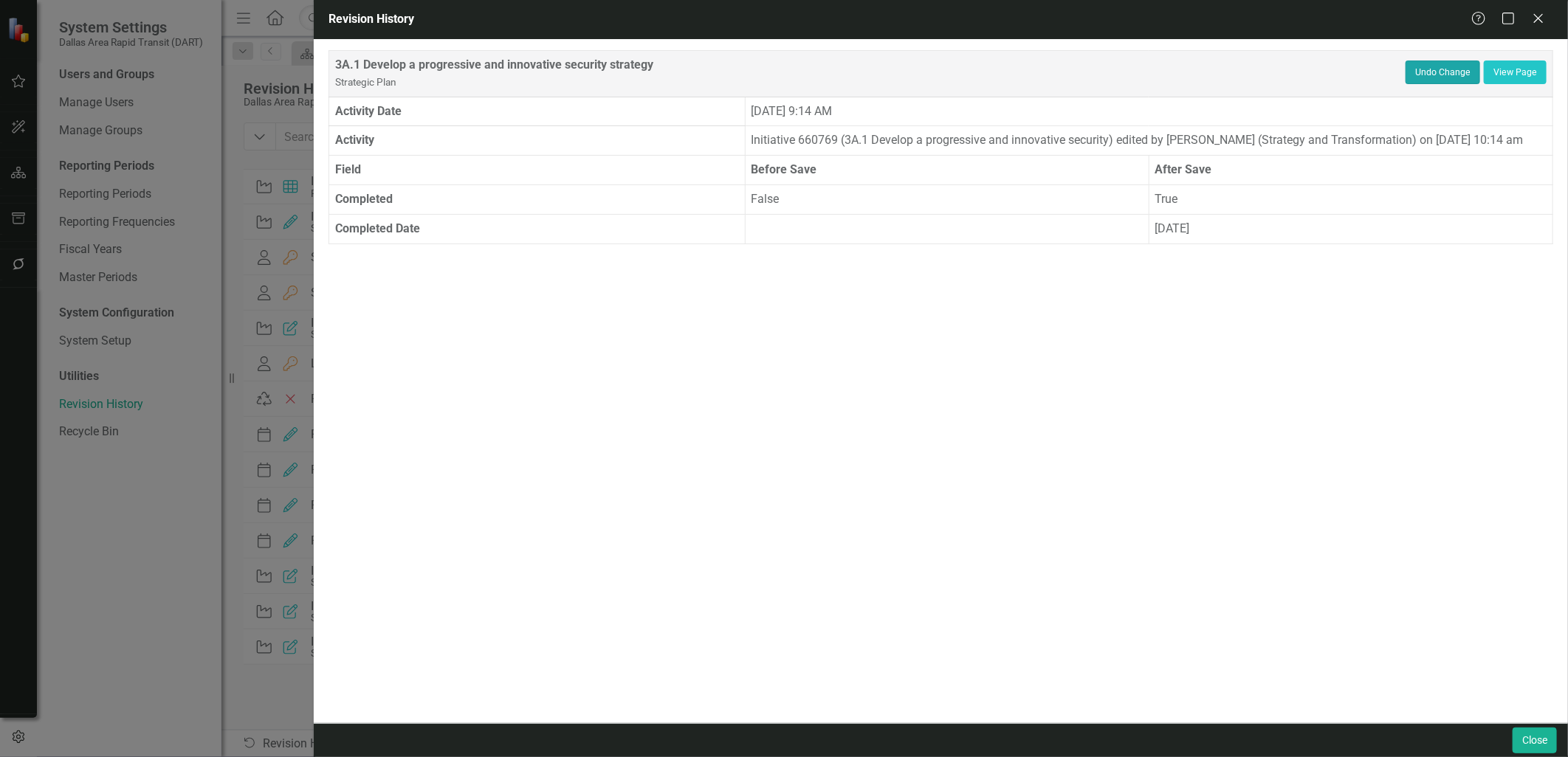
click at [1434, 72] on button "Undo Change" at bounding box center [1442, 73] width 75 height 24
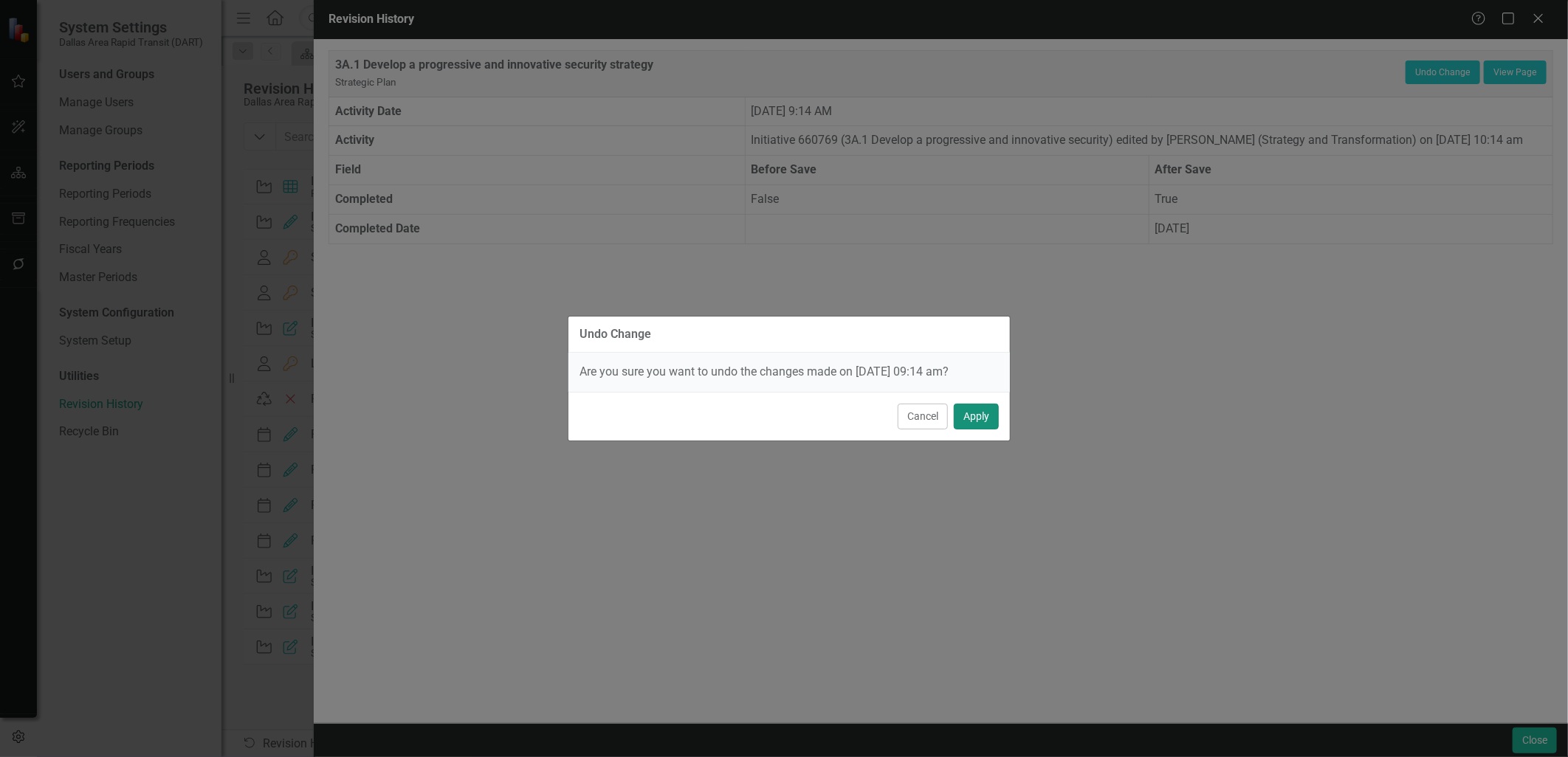
click at [972, 416] on button "Apply" at bounding box center [976, 417] width 45 height 26
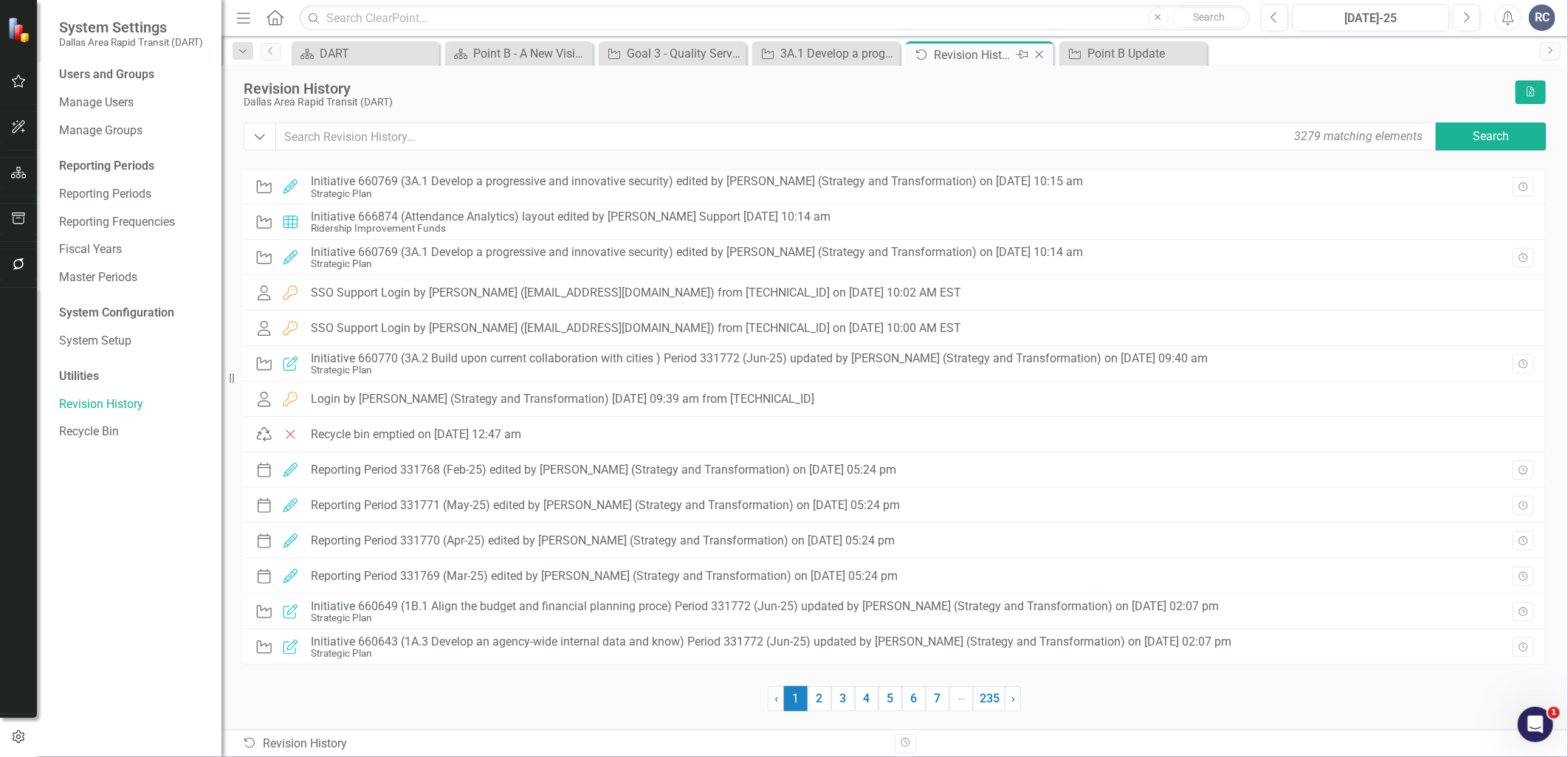
click at [1039, 56] on icon "Close" at bounding box center [1039, 55] width 15 height 12
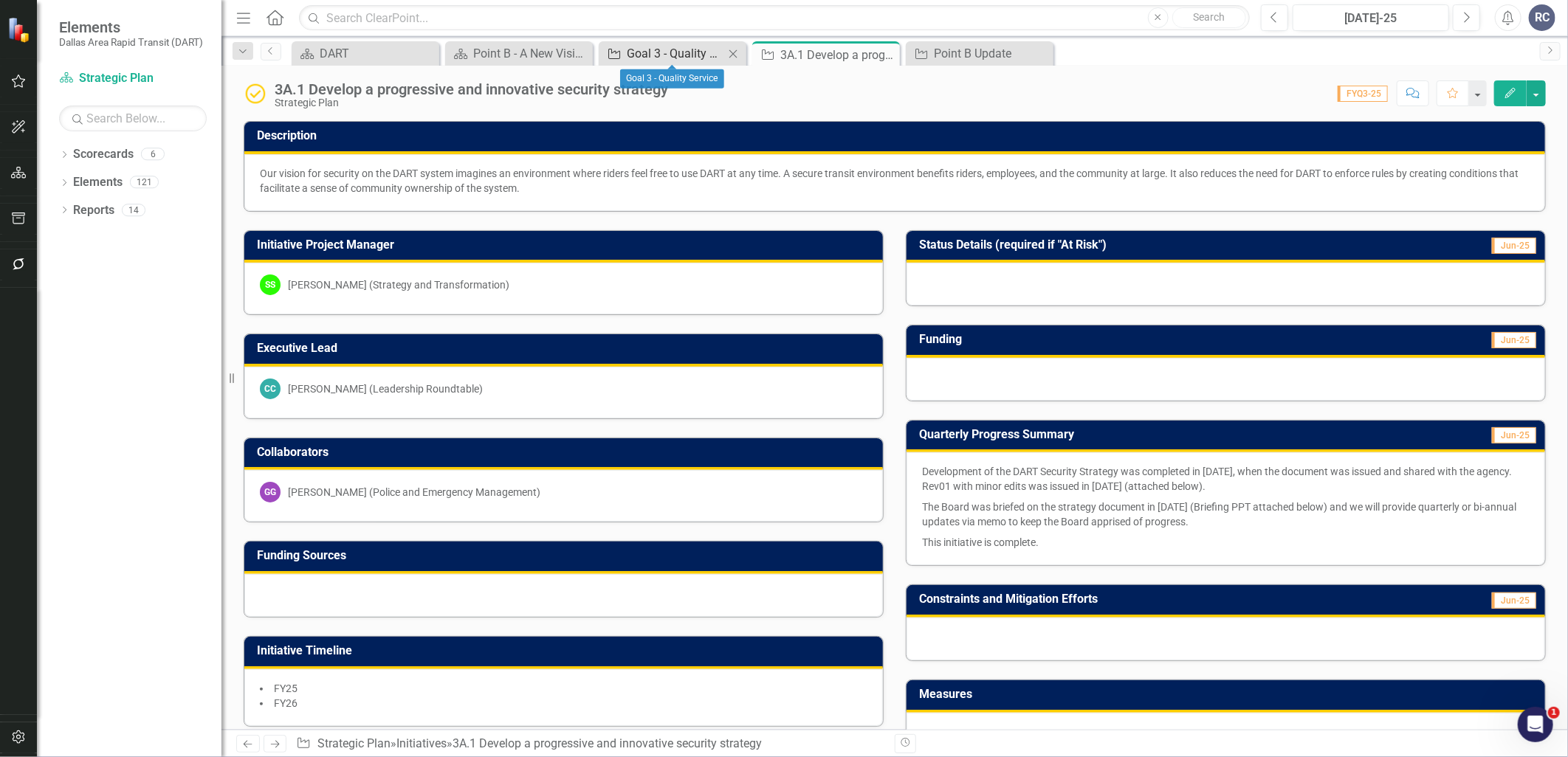
click at [672, 56] on div "Goal 3 - Quality Service" at bounding box center [675, 53] width 98 height 19
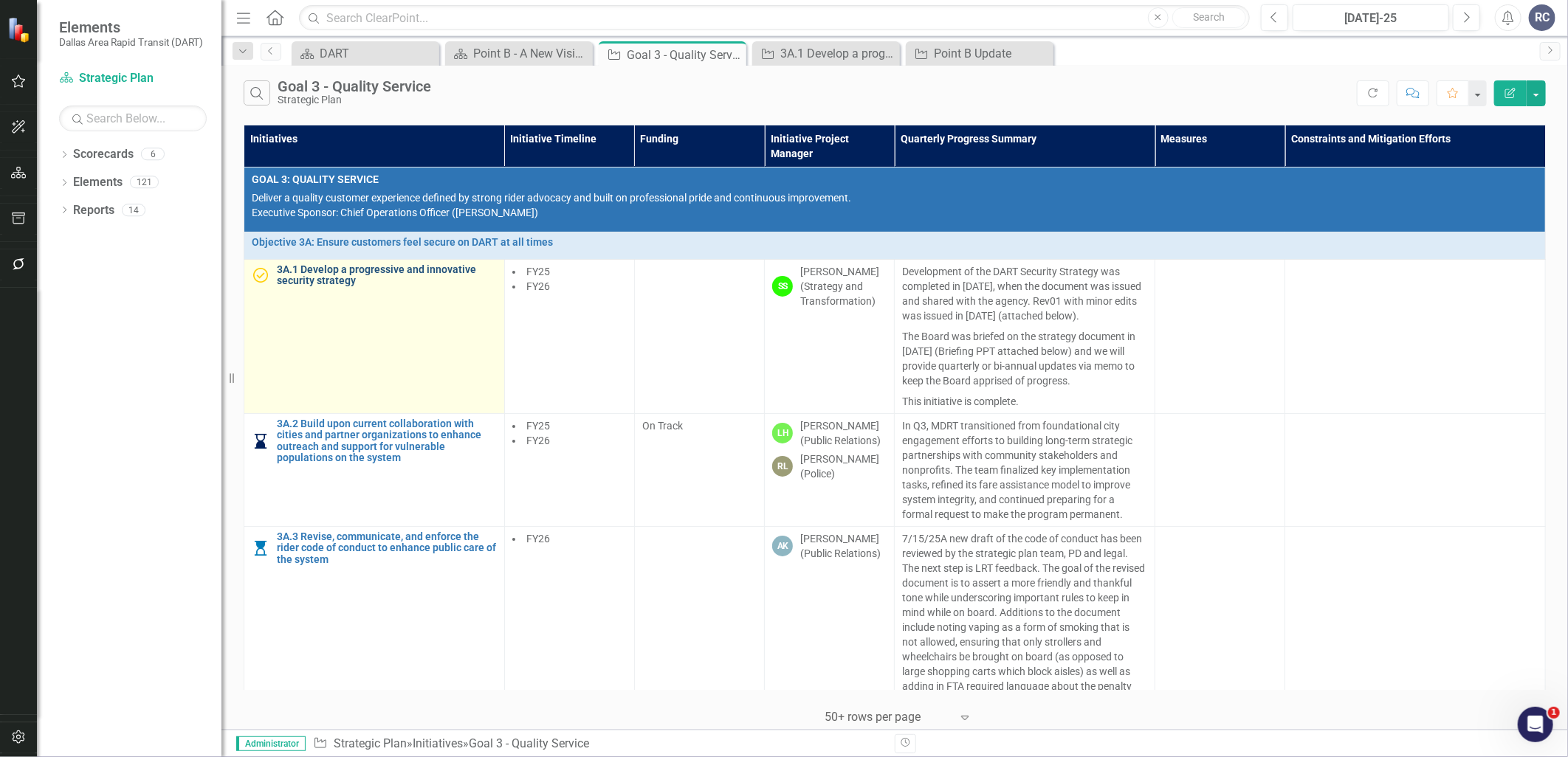
click at [311, 275] on link "3A.1 Develop a progressive and innovative security strategy" at bounding box center [387, 275] width 220 height 23
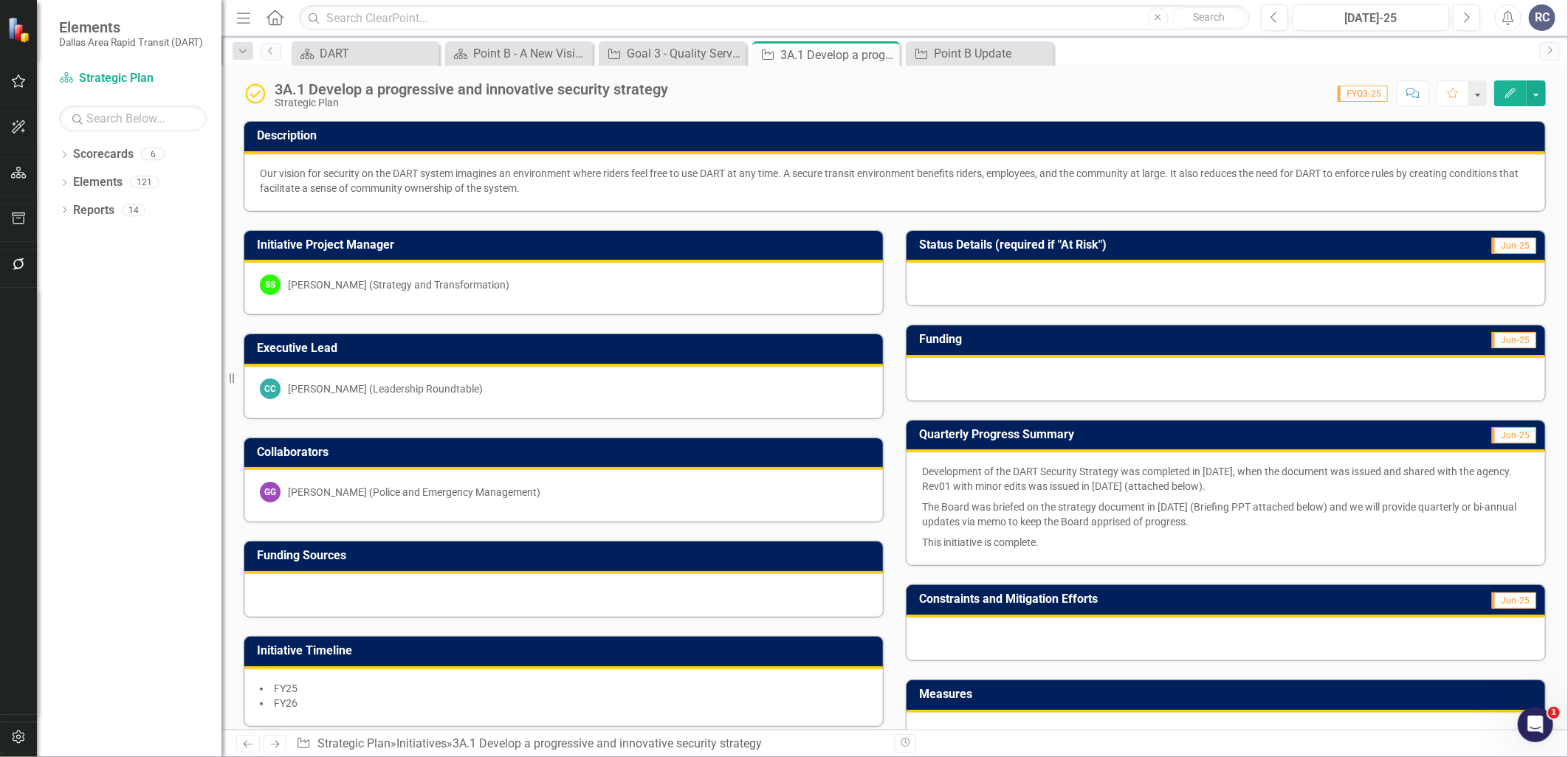
click at [1519, 93] on button "Edit" at bounding box center [1510, 94] width 33 height 26
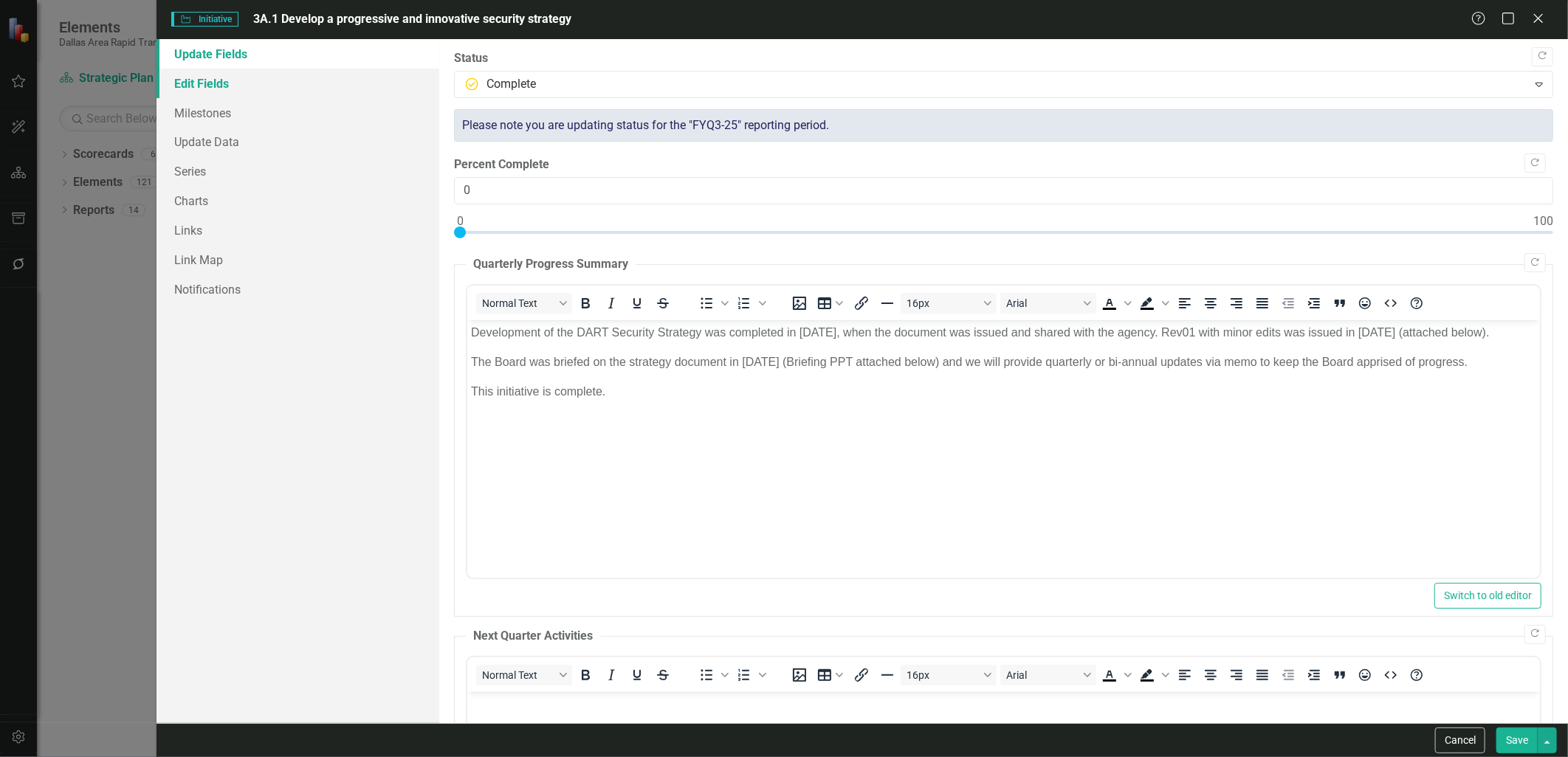
click at [197, 90] on link "Edit Fields" at bounding box center [297, 84] width 282 height 30
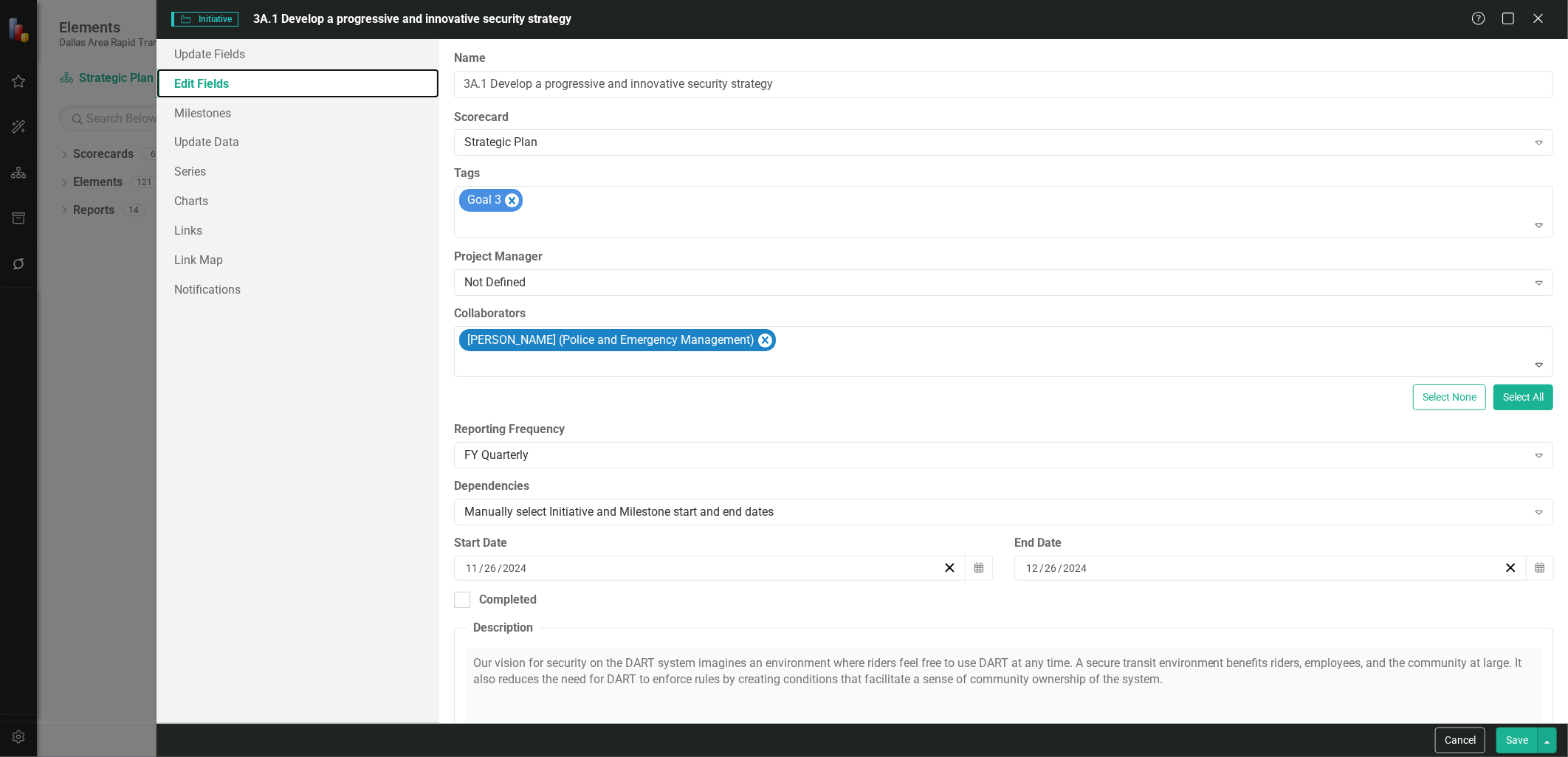
scroll to position [82, 0]
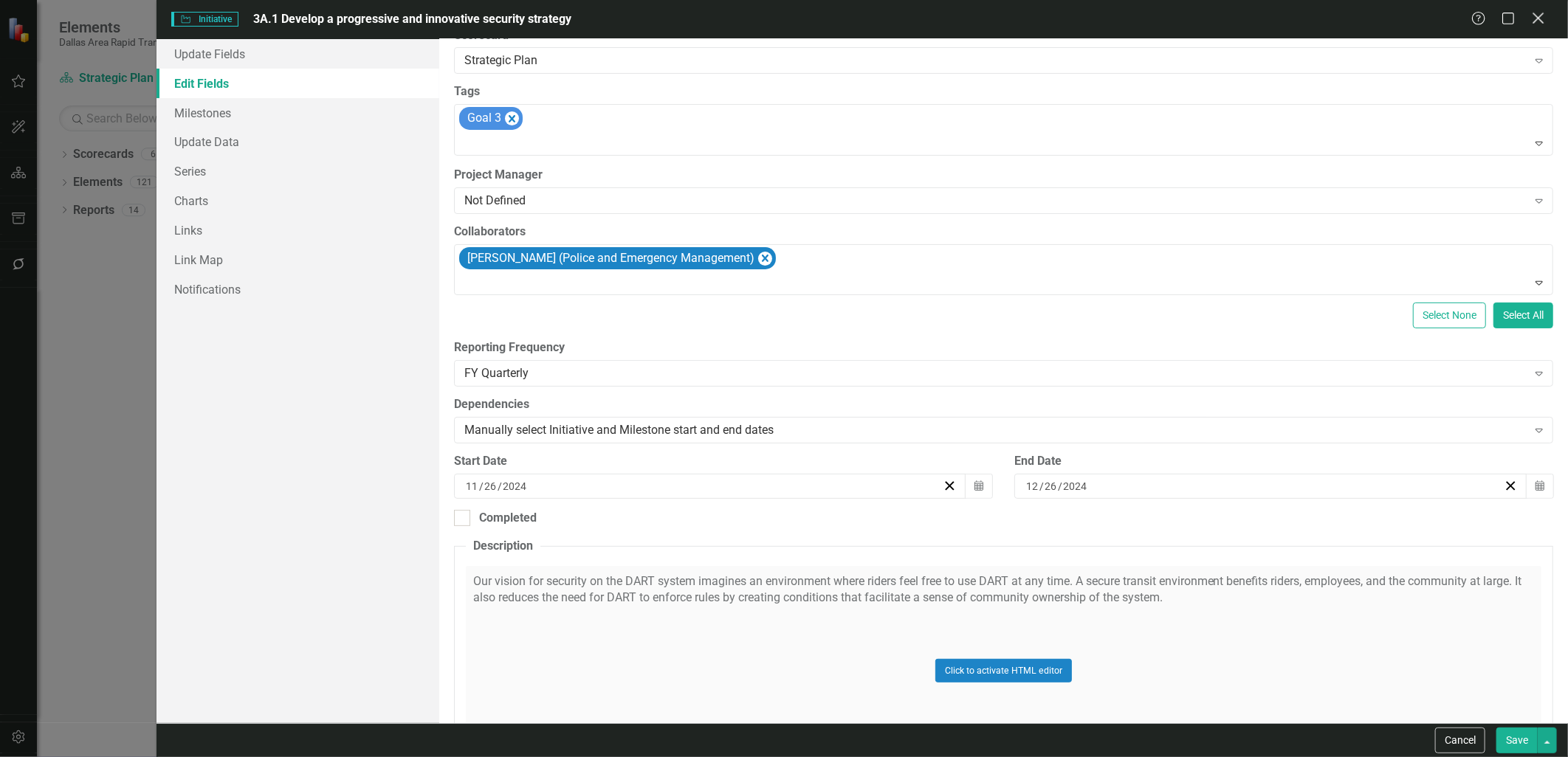
click at [1538, 13] on icon "Close" at bounding box center [1538, 18] width 19 height 14
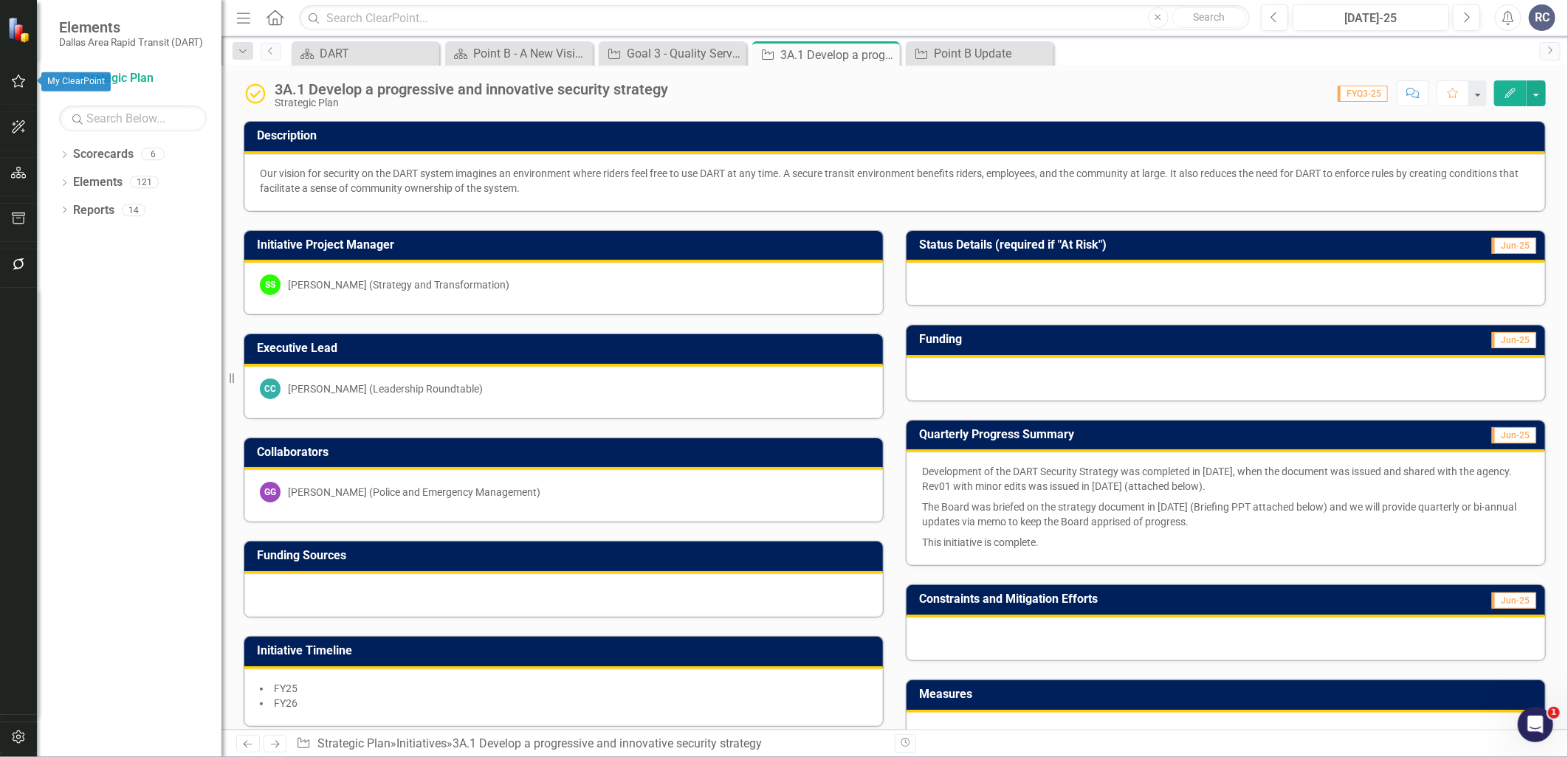
click at [16, 77] on icon "button" at bounding box center [19, 82] width 16 height 12
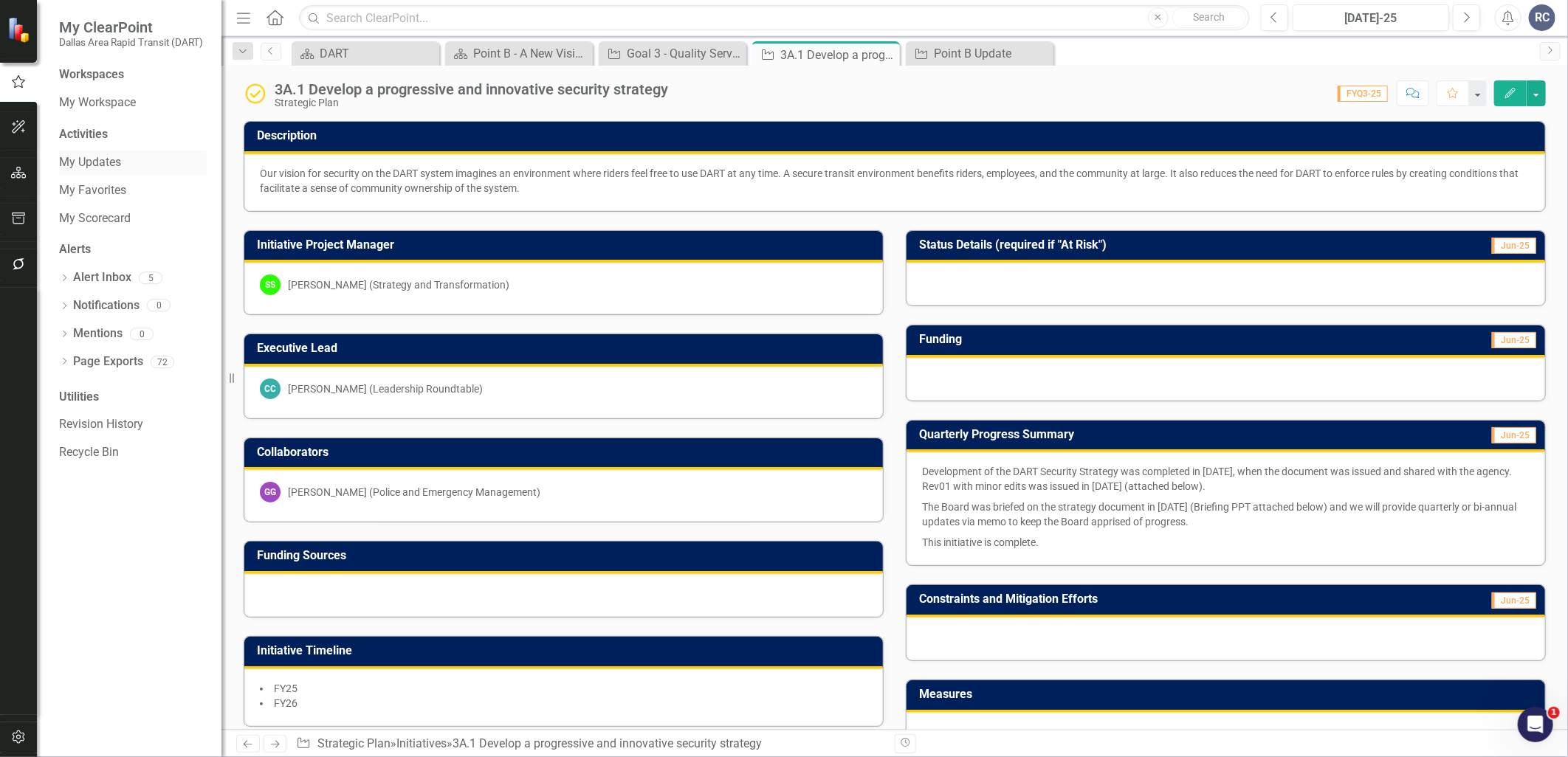
click at [89, 163] on link "My Updates" at bounding box center [133, 163] width 148 height 17
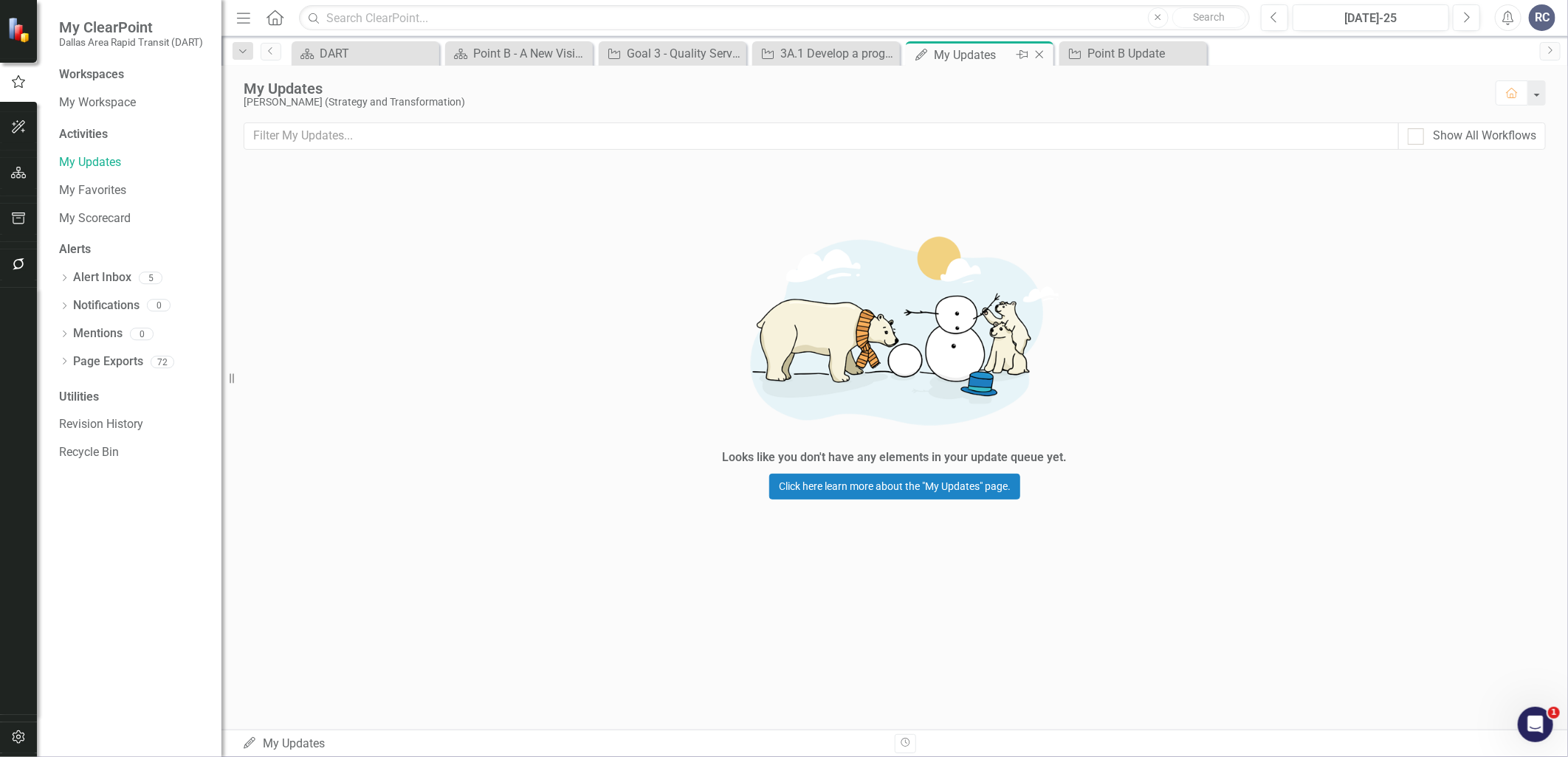
click at [1039, 54] on icon at bounding box center [1040, 55] width 8 height 8
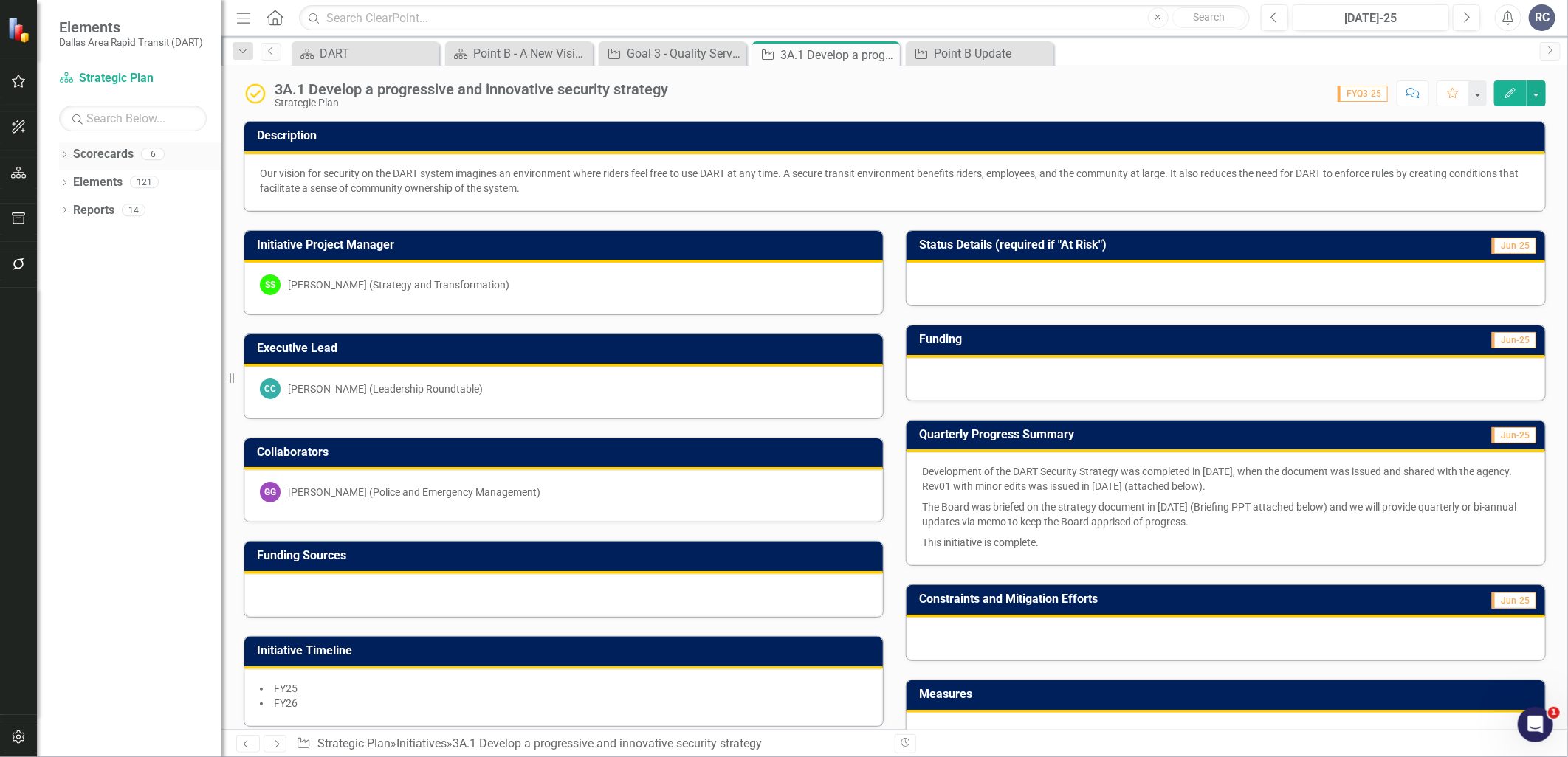
click at [67, 156] on icon "Dropdown" at bounding box center [64, 156] width 10 height 8
click at [76, 180] on icon "Dropdown" at bounding box center [72, 182] width 11 height 9
click at [148, 207] on link "Strategic Plan" at bounding box center [159, 210] width 126 height 17
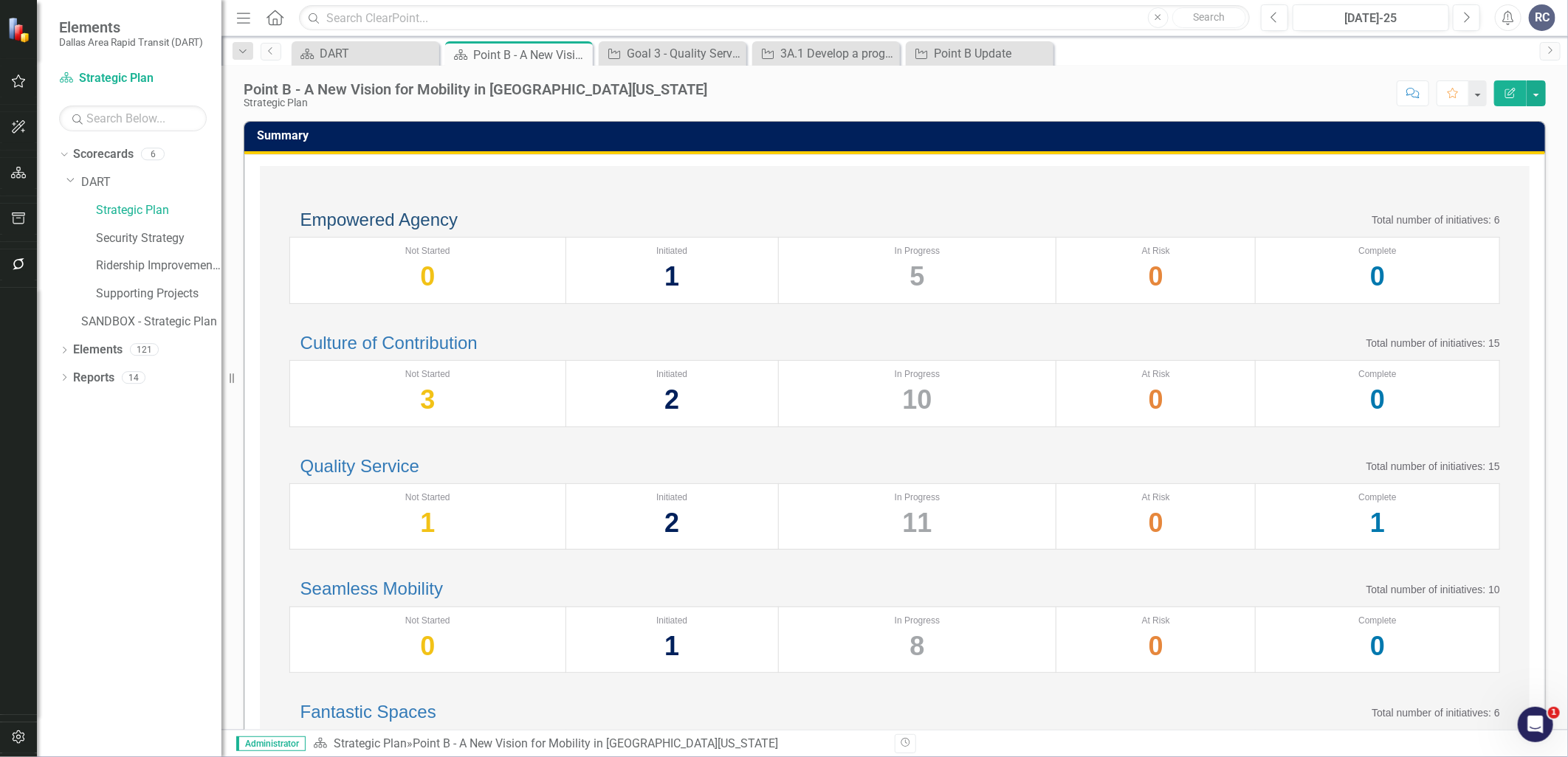
click at [458, 229] on link "Empowered Agency" at bounding box center [379, 219] width 158 height 20
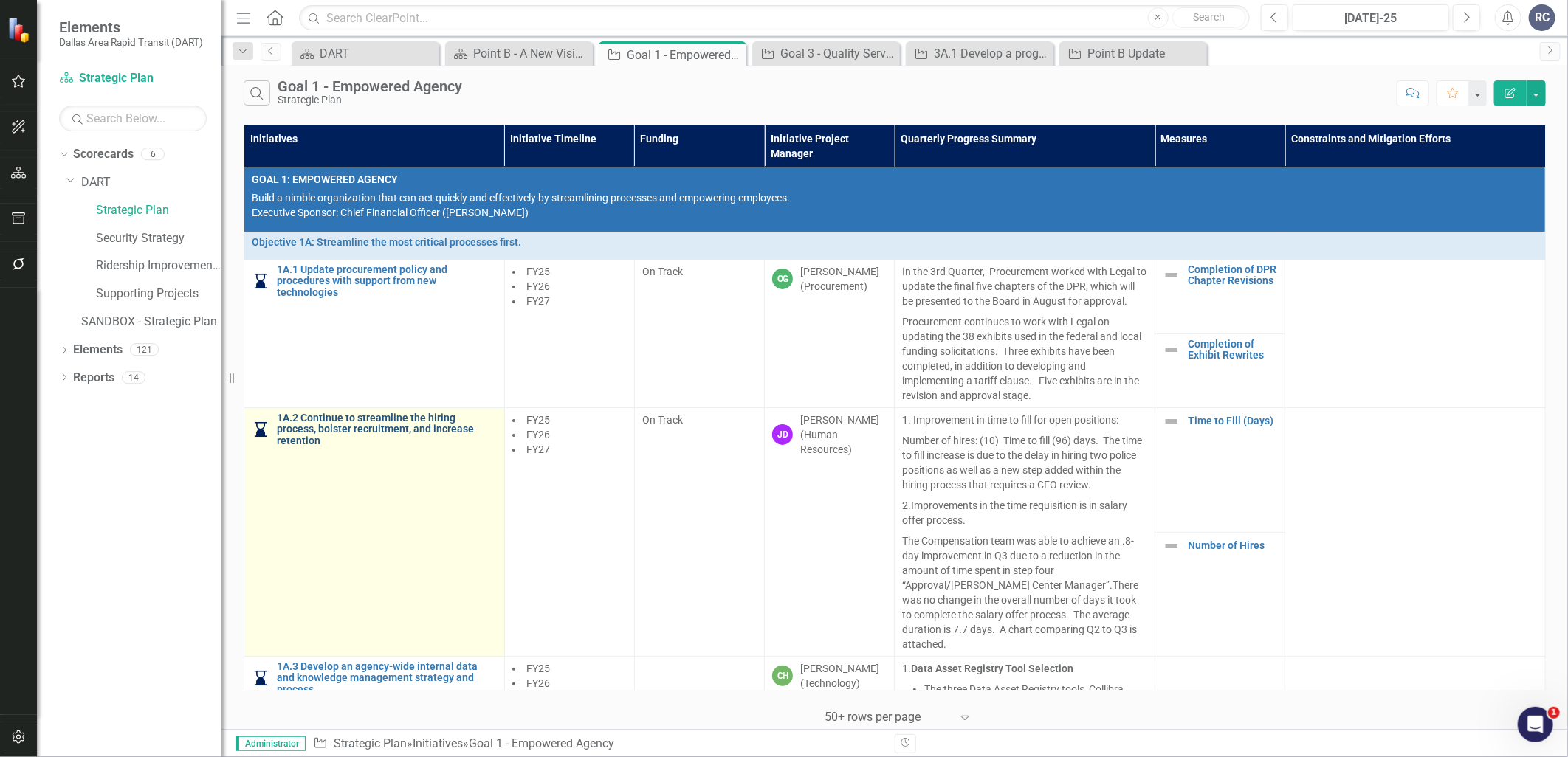
click at [448, 419] on link "1A.2 Continue to streamline the hiring process, bolster recruitment, and increa…" at bounding box center [387, 430] width 220 height 34
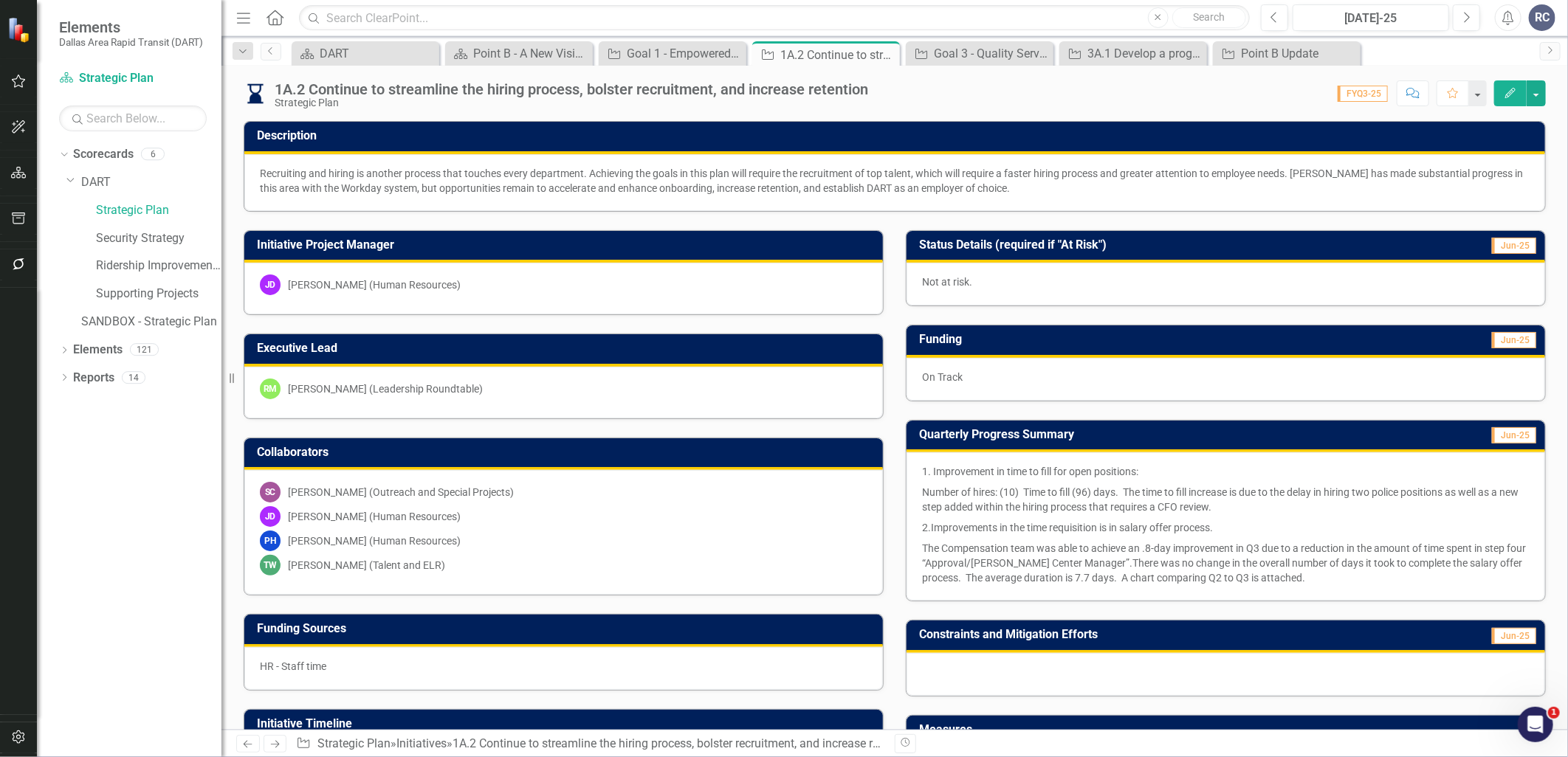
scroll to position [511, 0]
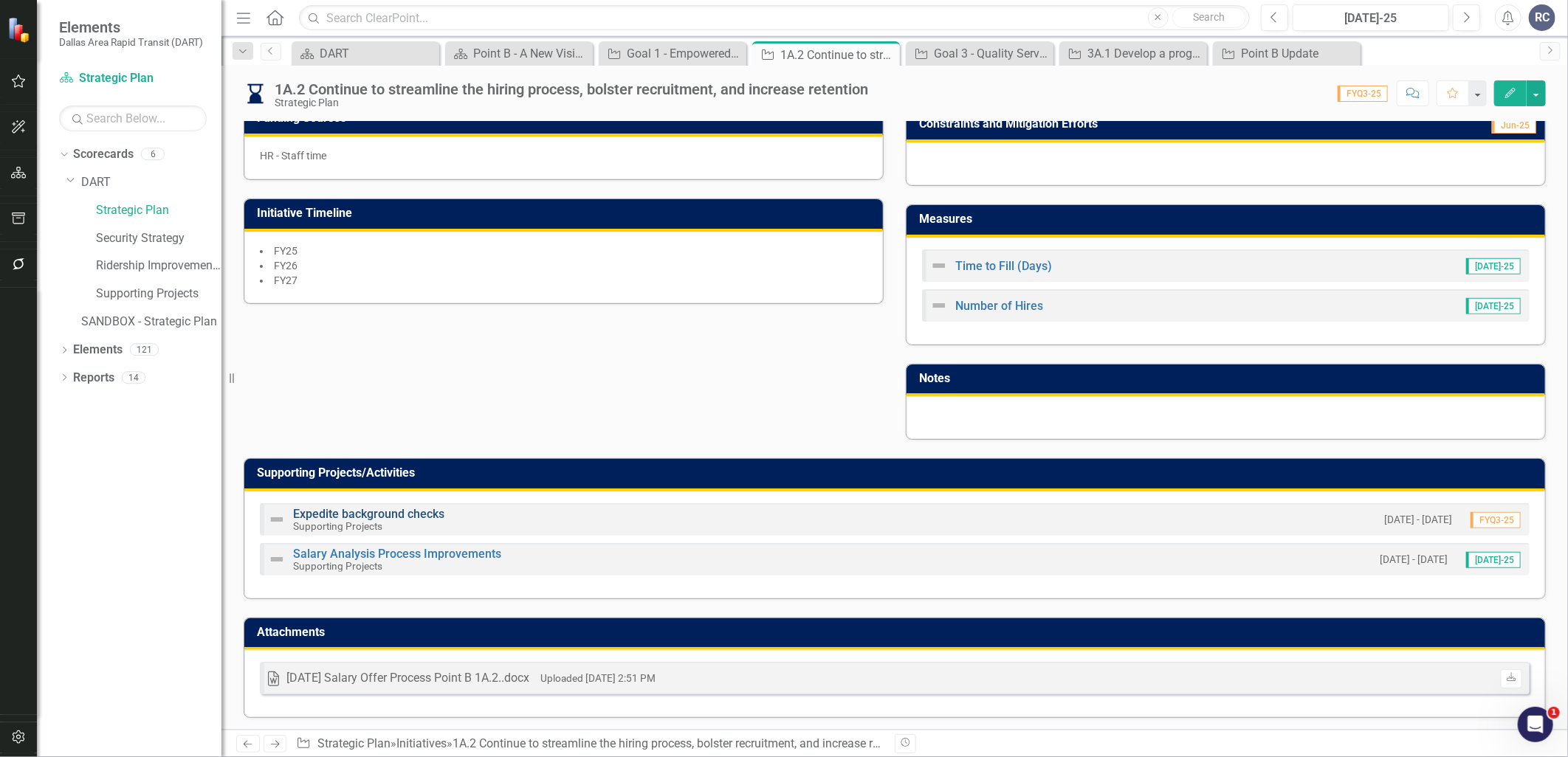
click at [365, 508] on link "Expedite background checks" at bounding box center [369, 515] width 152 height 14
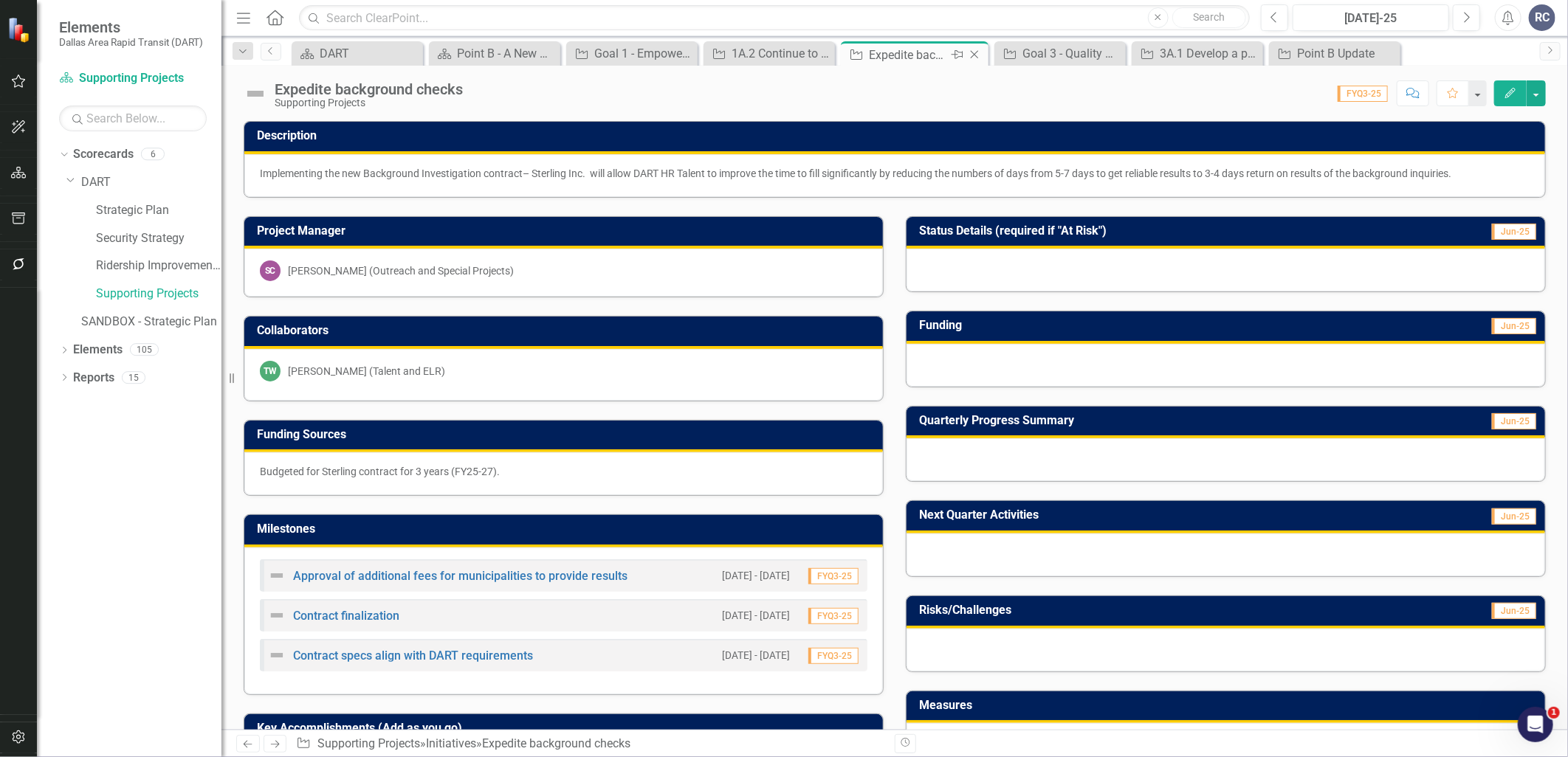
click at [976, 53] on icon "Close" at bounding box center [975, 55] width 15 height 12
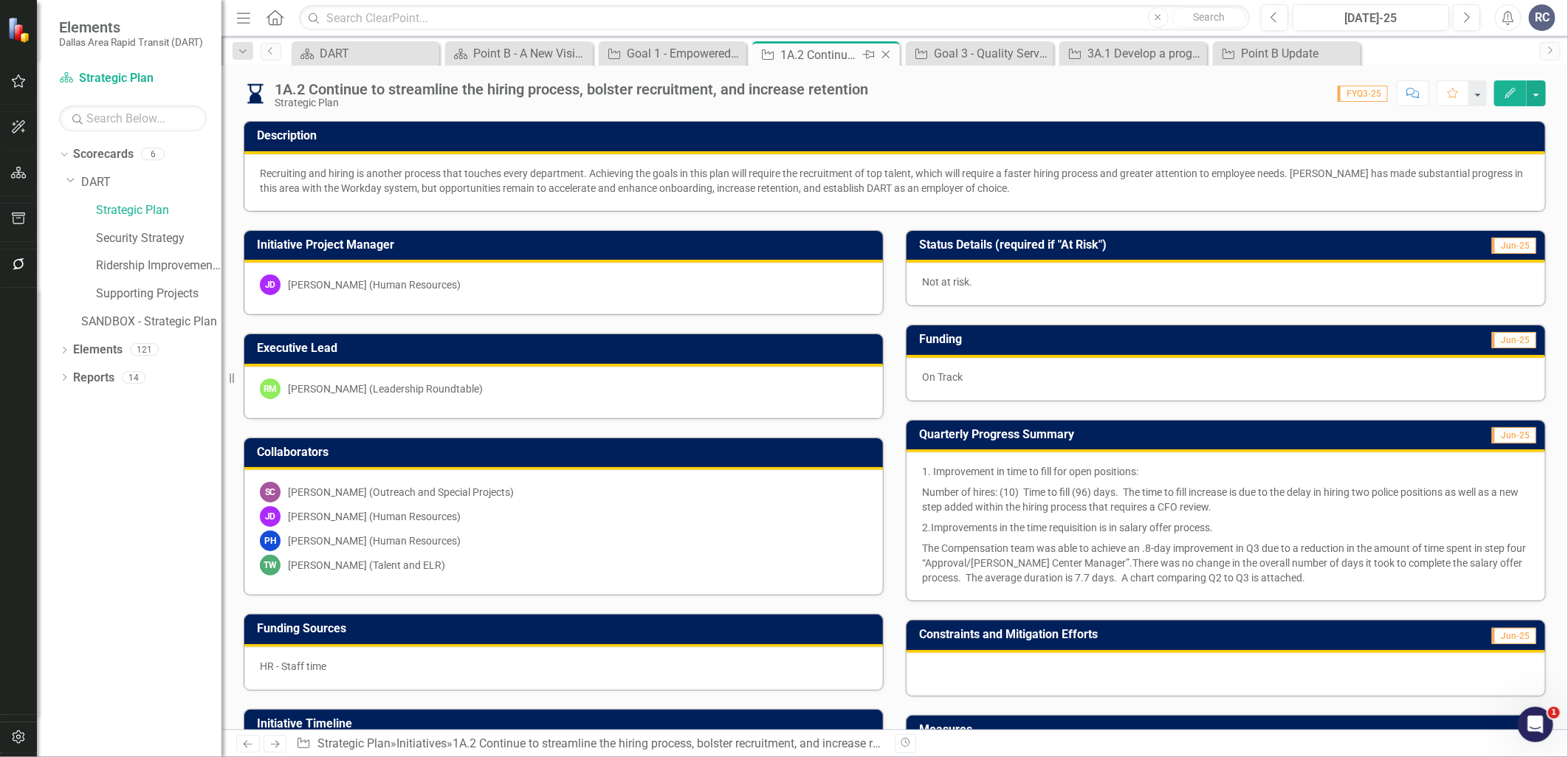
click at [885, 56] on icon "Close" at bounding box center [886, 55] width 15 height 12
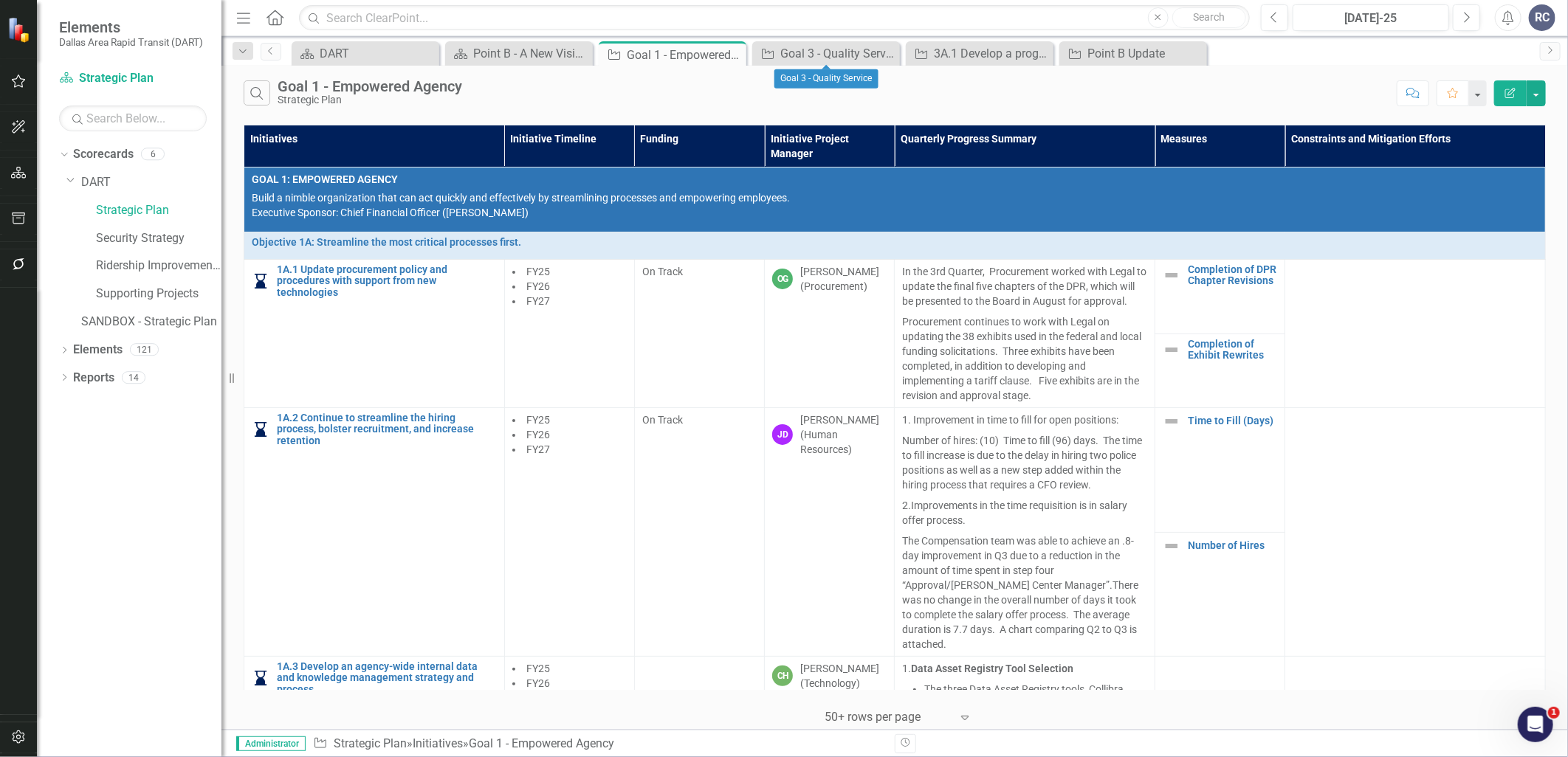
click at [0, 0] on icon at bounding box center [0, 0] width 0 height 0
click at [887, 57] on icon "Close" at bounding box center [887, 54] width 15 height 12
click at [116, 294] on link "Supporting Projects" at bounding box center [159, 293] width 126 height 17
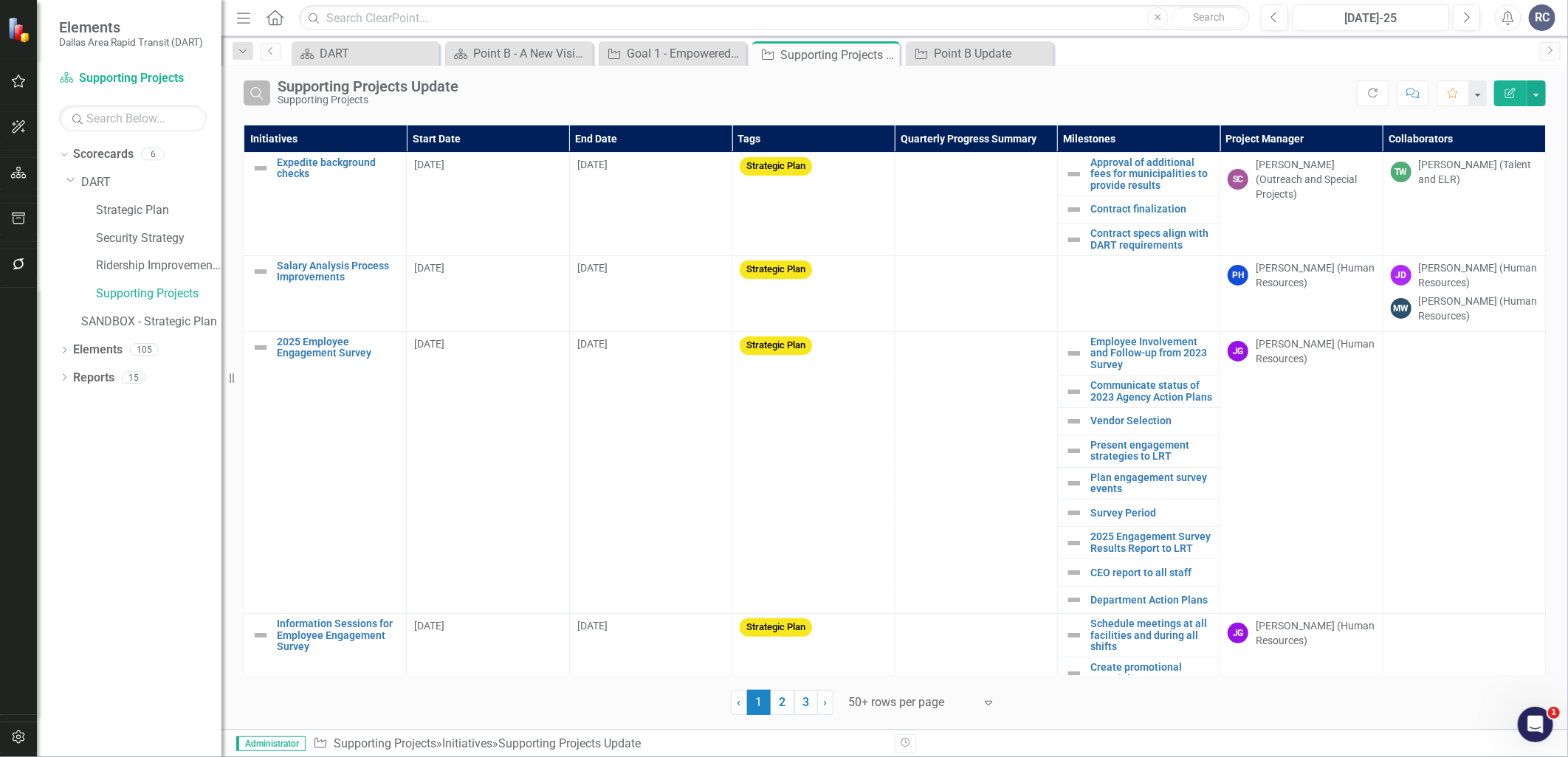
click at [261, 94] on icon "Search" at bounding box center [256, 93] width 16 height 13
click at [323, 96] on input "text" at bounding box center [817, 94] width 1079 height 27
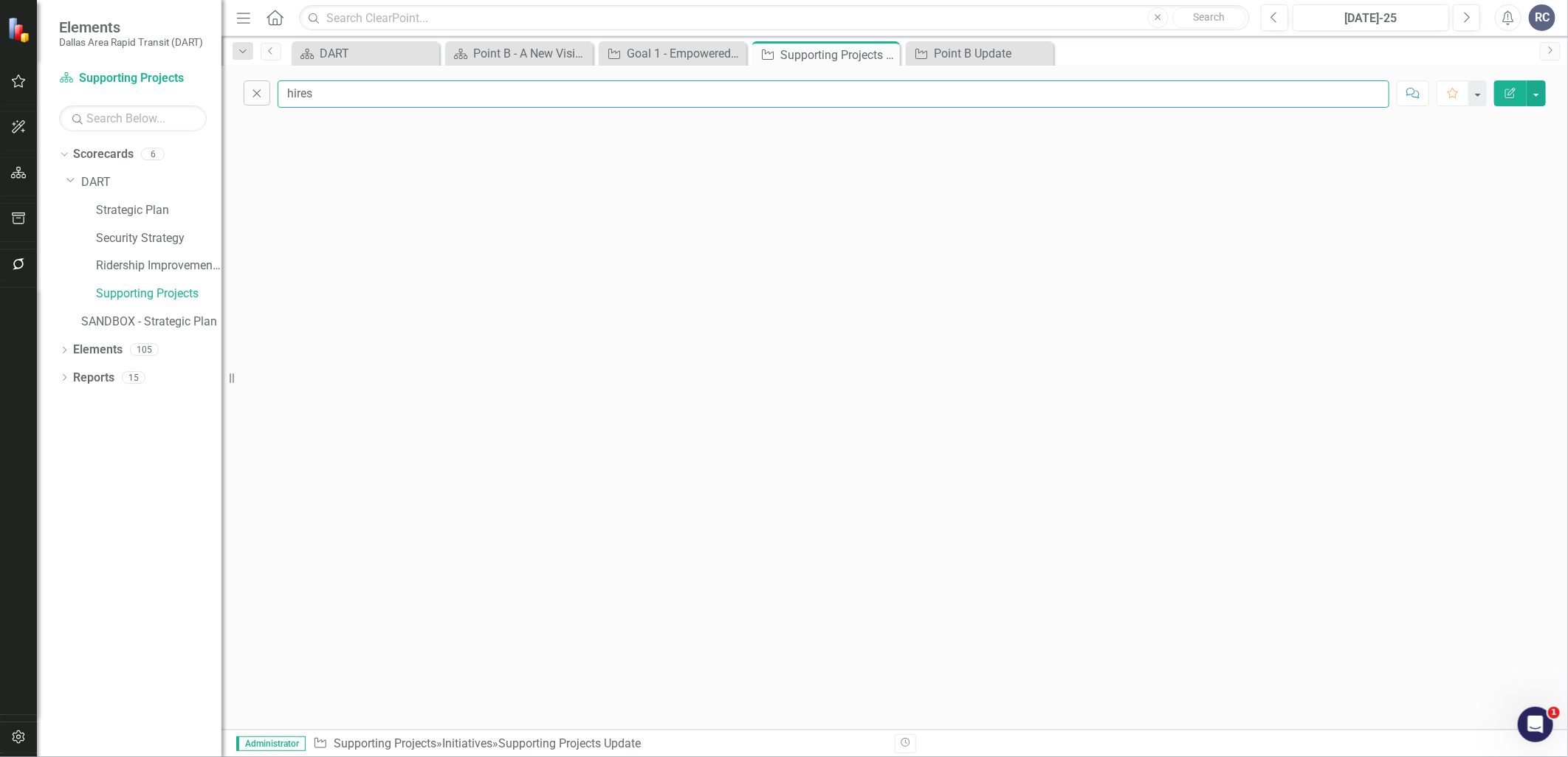
click at [331, 104] on input "hires" at bounding box center [833, 94] width 1112 height 27
click at [345, 93] on input "hire" at bounding box center [833, 94] width 1112 height 27
click at [270, 149] on div "Close hire Comment Favorite Edit Report" at bounding box center [895, 398] width 1347 height 664
click at [344, 95] on input "hire" at bounding box center [833, 94] width 1112 height 27
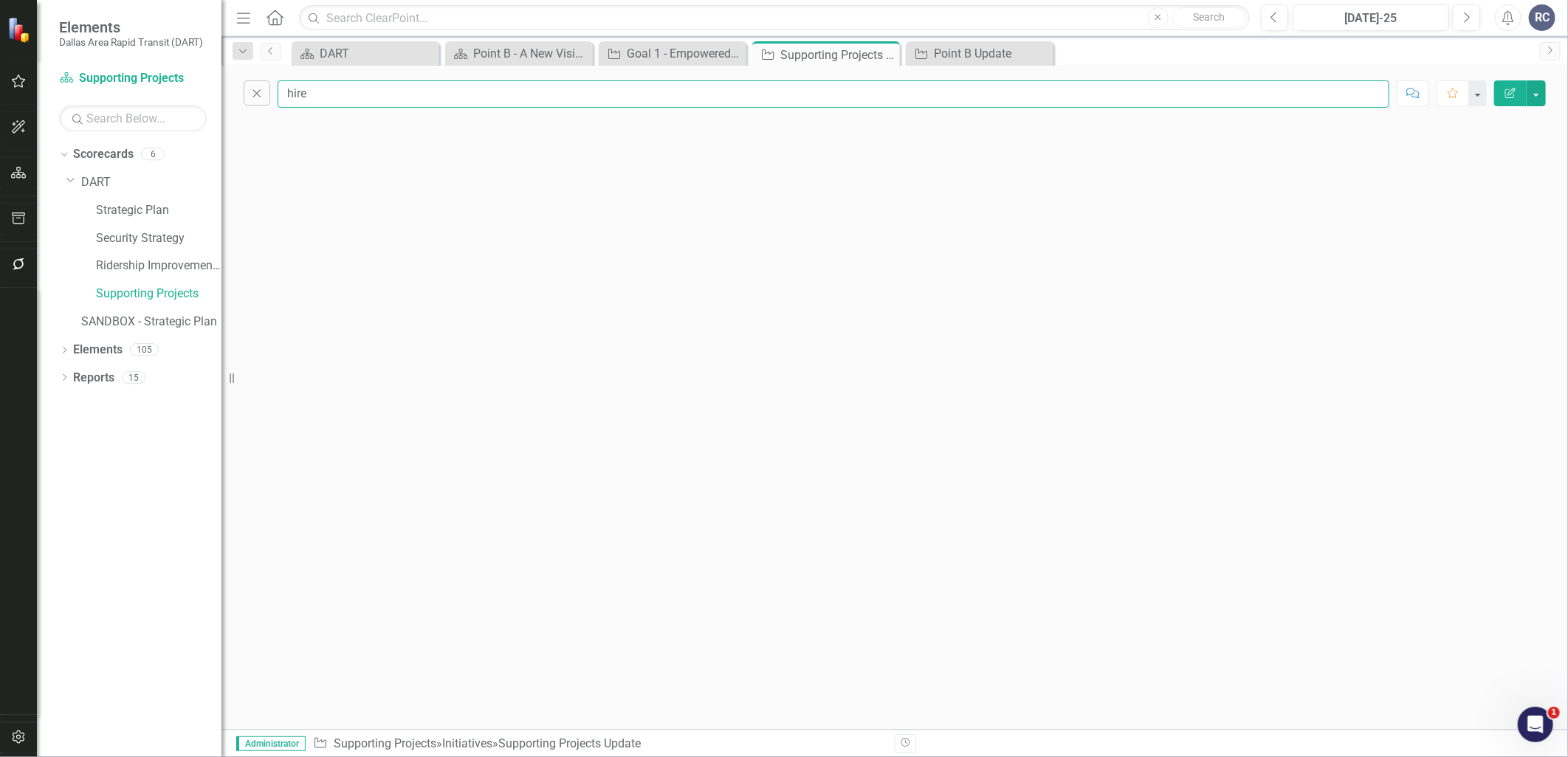
click at [344, 94] on input "hire" at bounding box center [833, 94] width 1112 height 27
type input "h"
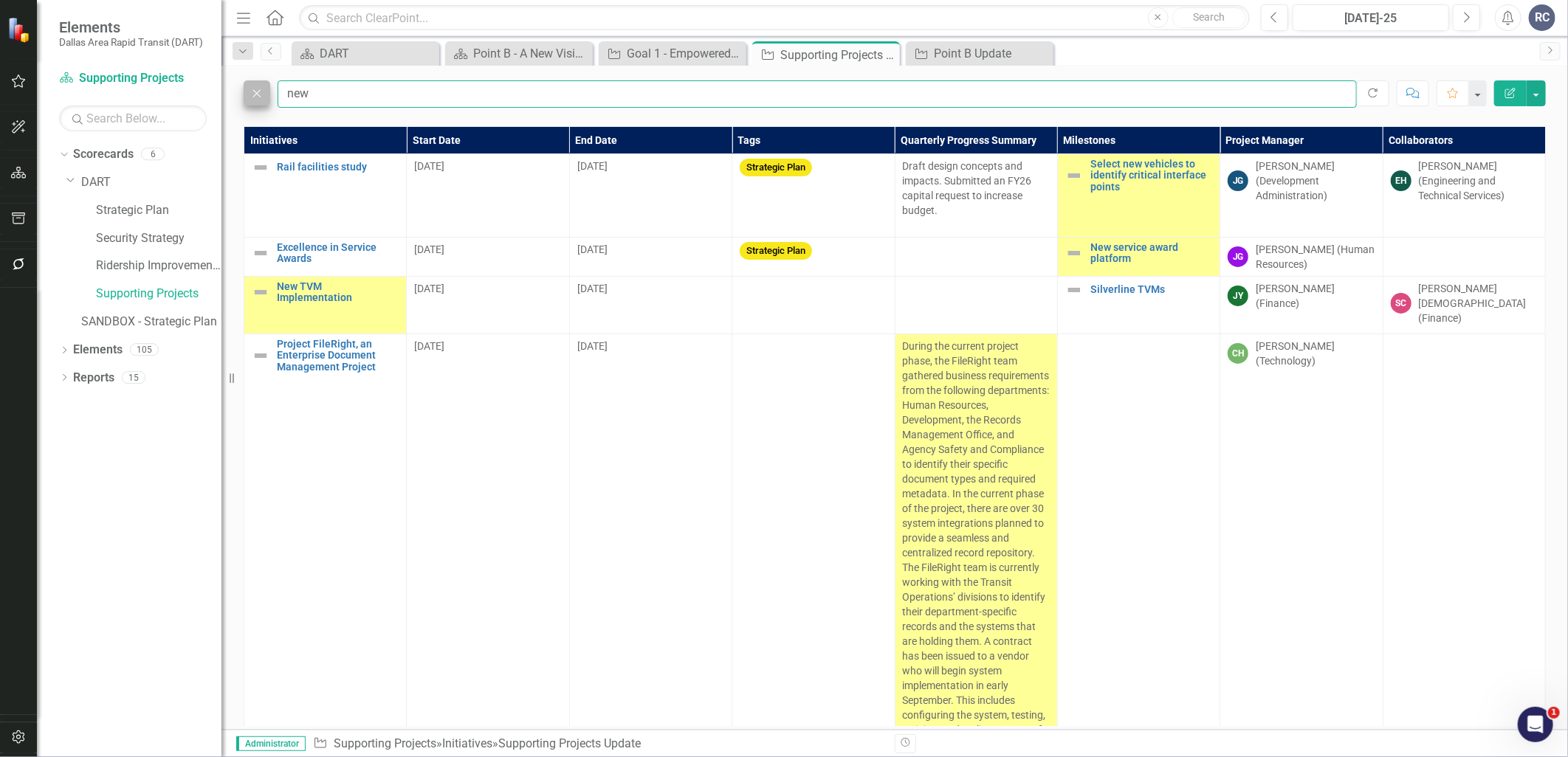
type input "new"
click at [253, 95] on icon "Close" at bounding box center [256, 93] width 16 height 13
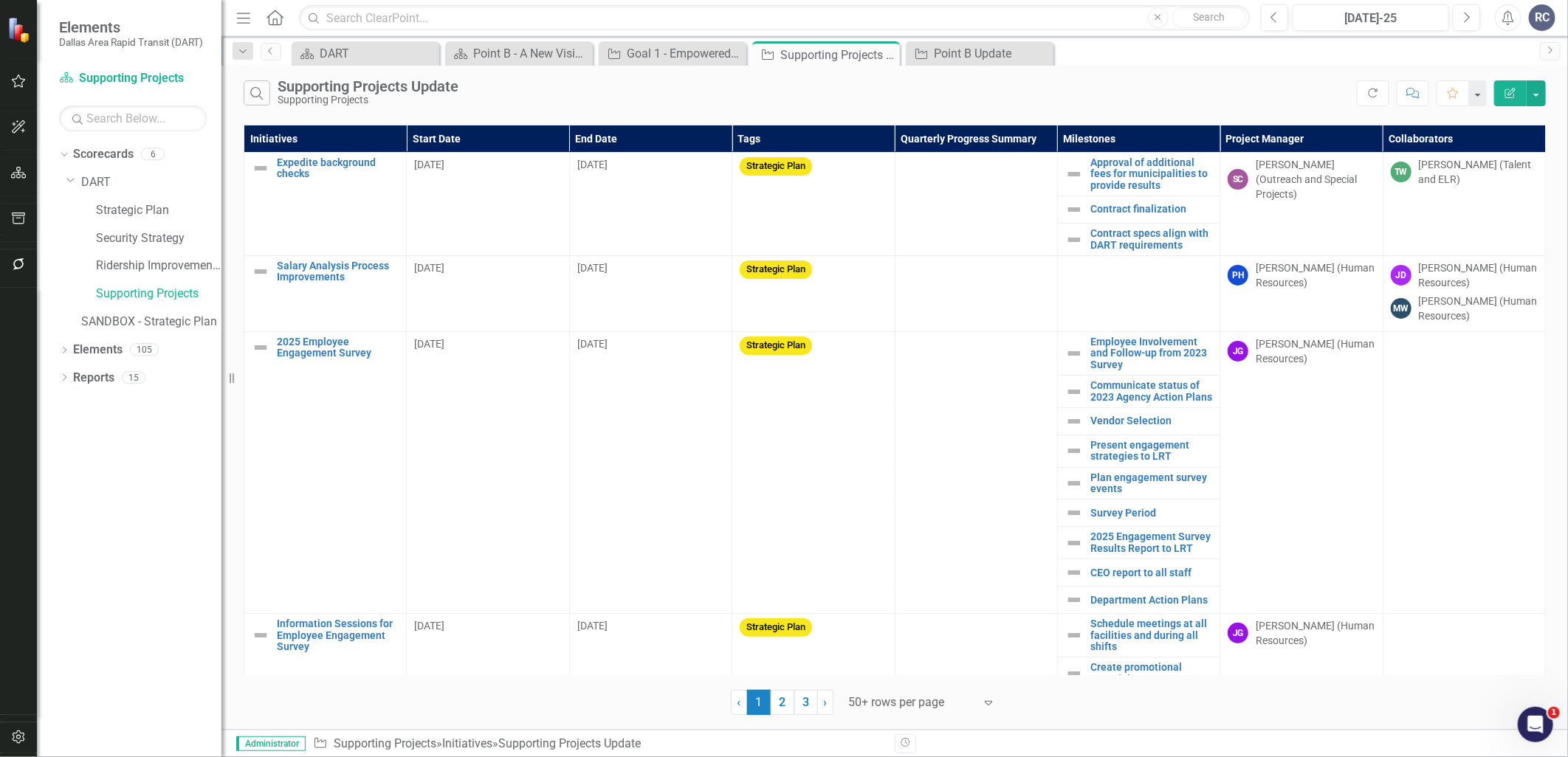
click at [0, 738] on html "Elements Dallas Area Rapid Transit (DART) Scorecard Supporting Projects Search …" at bounding box center [784, 378] width 1568 height 757
click at [11, 738] on icon "button" at bounding box center [19, 738] width 16 height 12
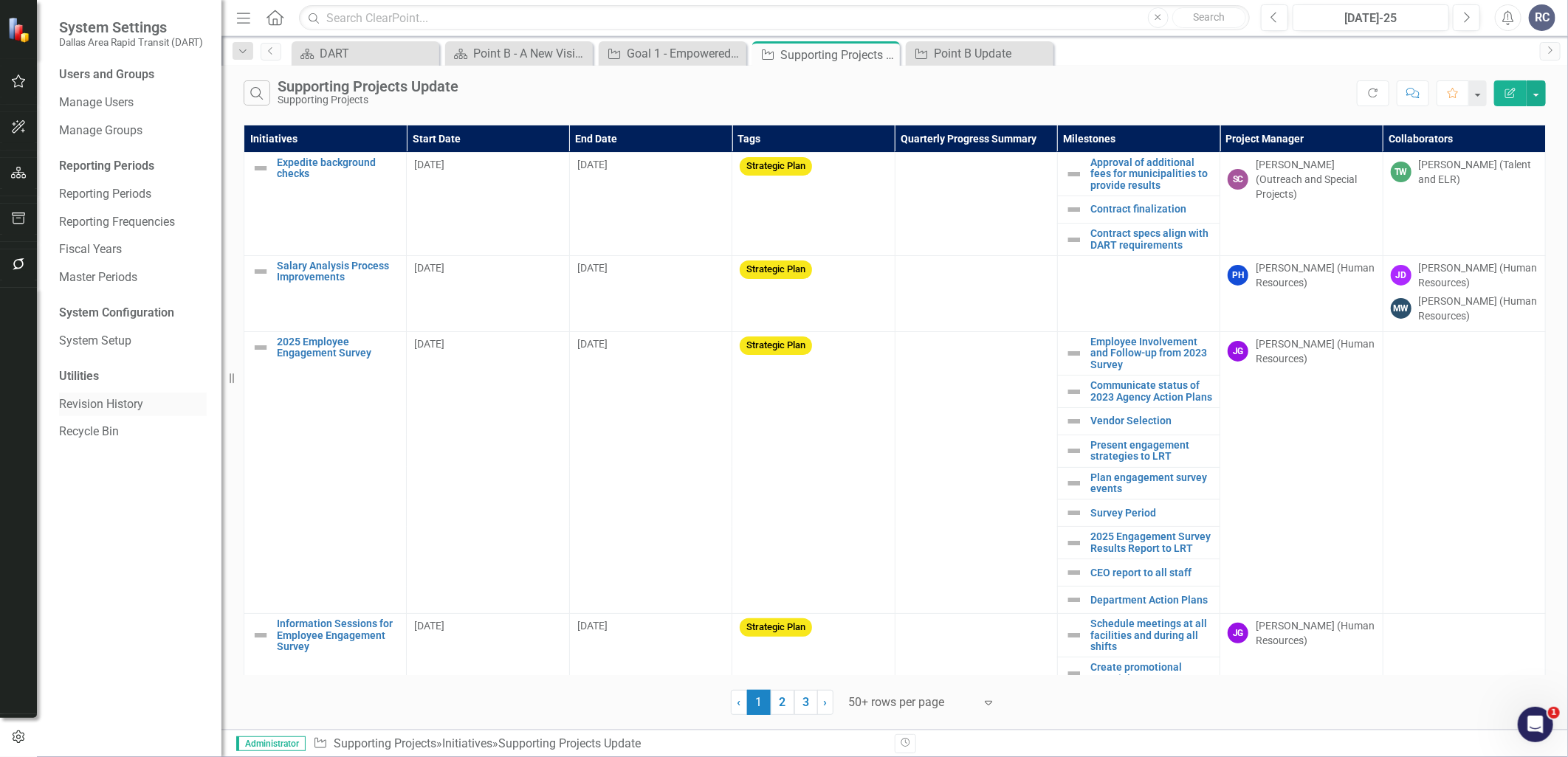
click at [107, 399] on link "Revision History" at bounding box center [133, 405] width 148 height 17
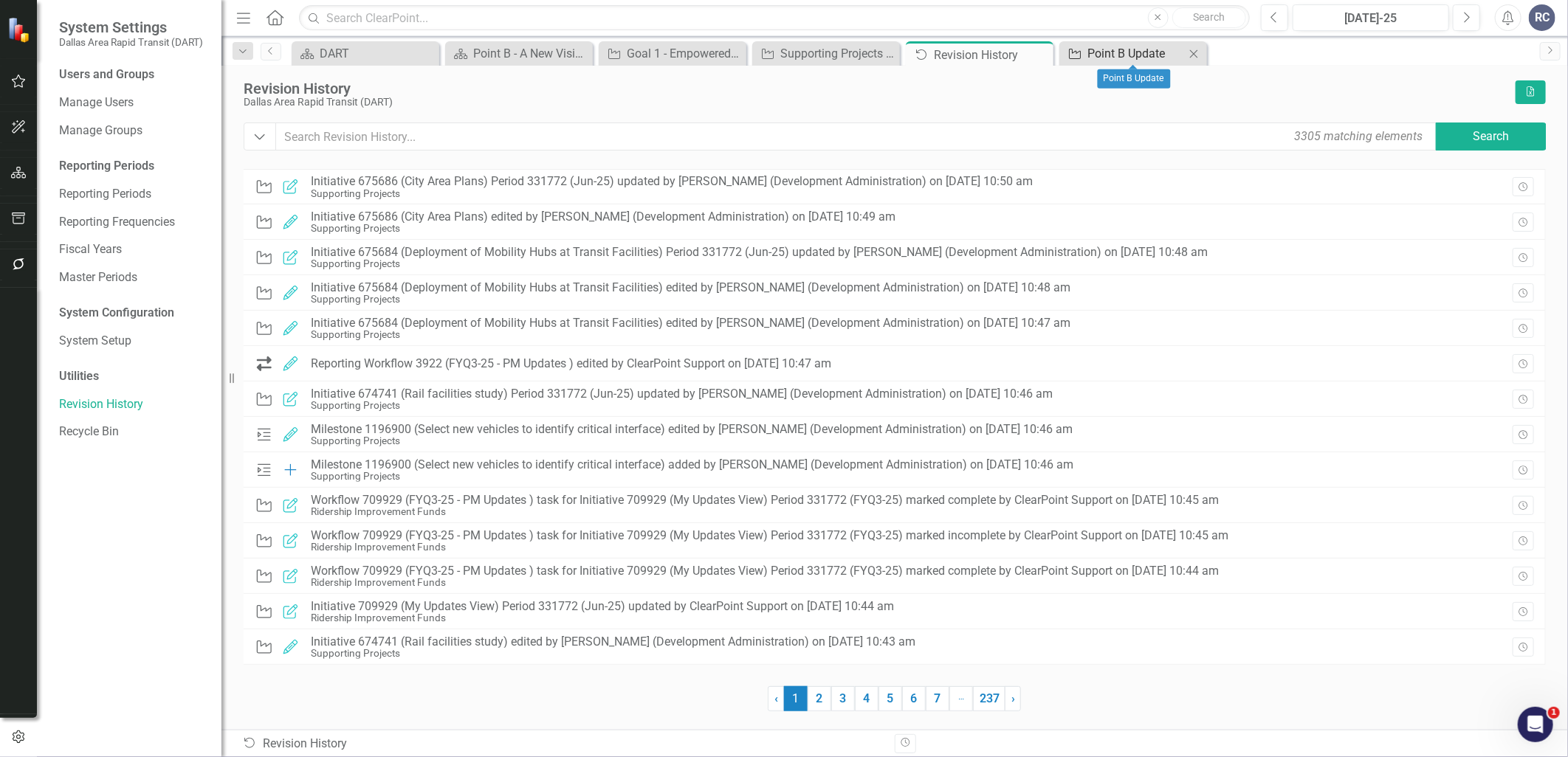
click at [1063, 46] on div "Initiative" at bounding box center [1072, 53] width 19 height 19
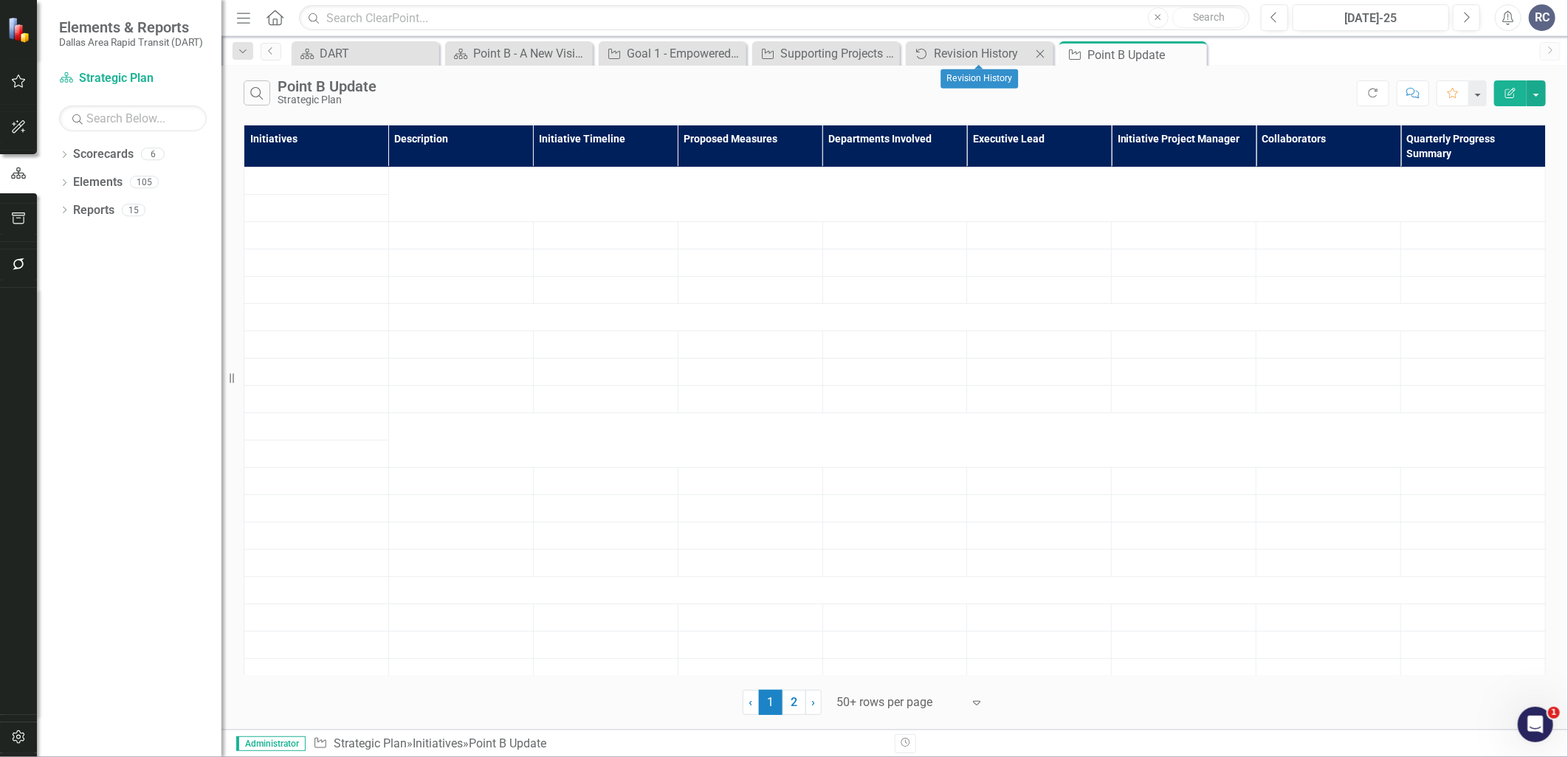
click at [1037, 53] on icon "Close" at bounding box center [1040, 54] width 15 height 12
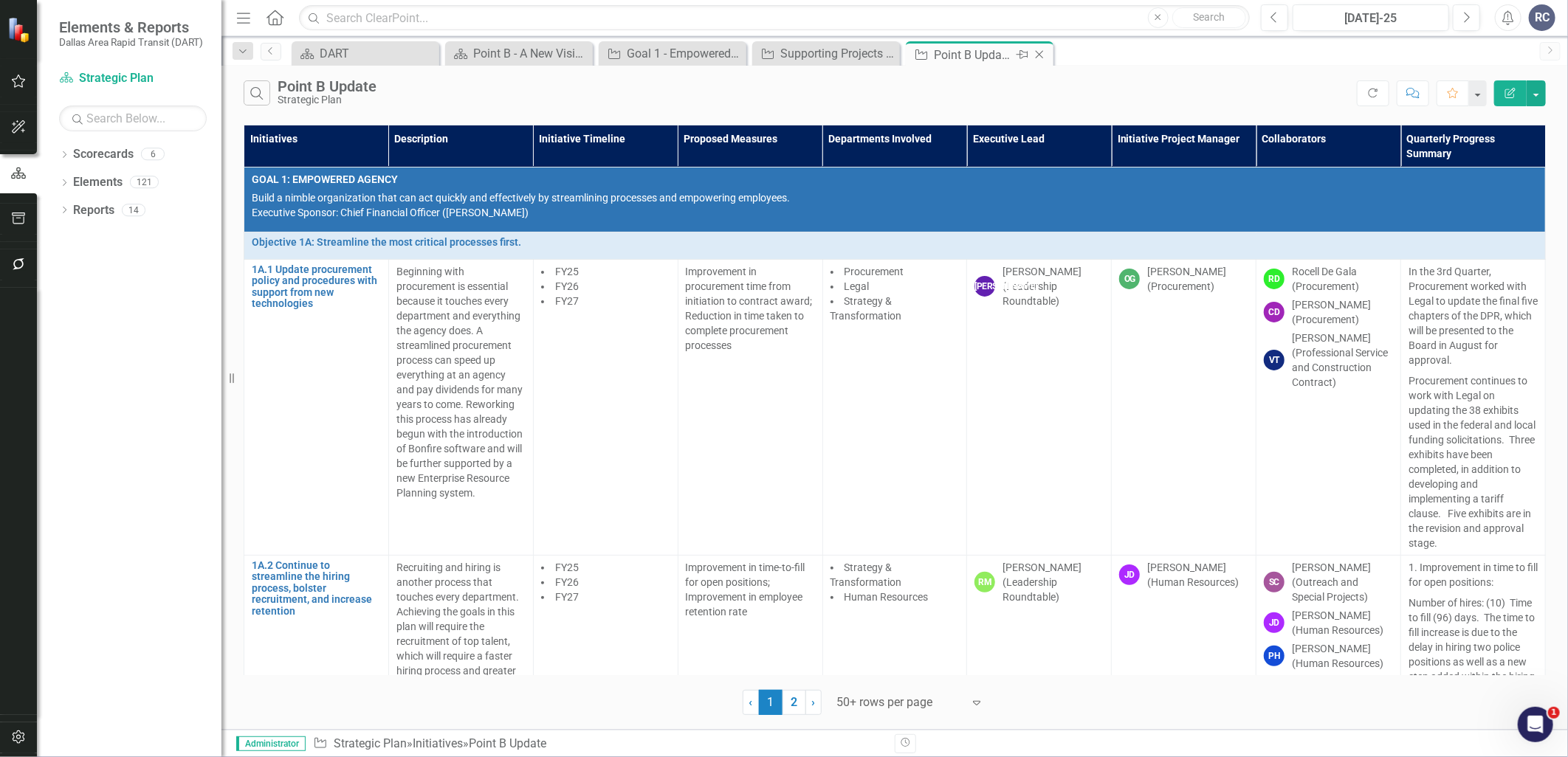
click at [1039, 47] on div "Close" at bounding box center [1040, 55] width 19 height 19
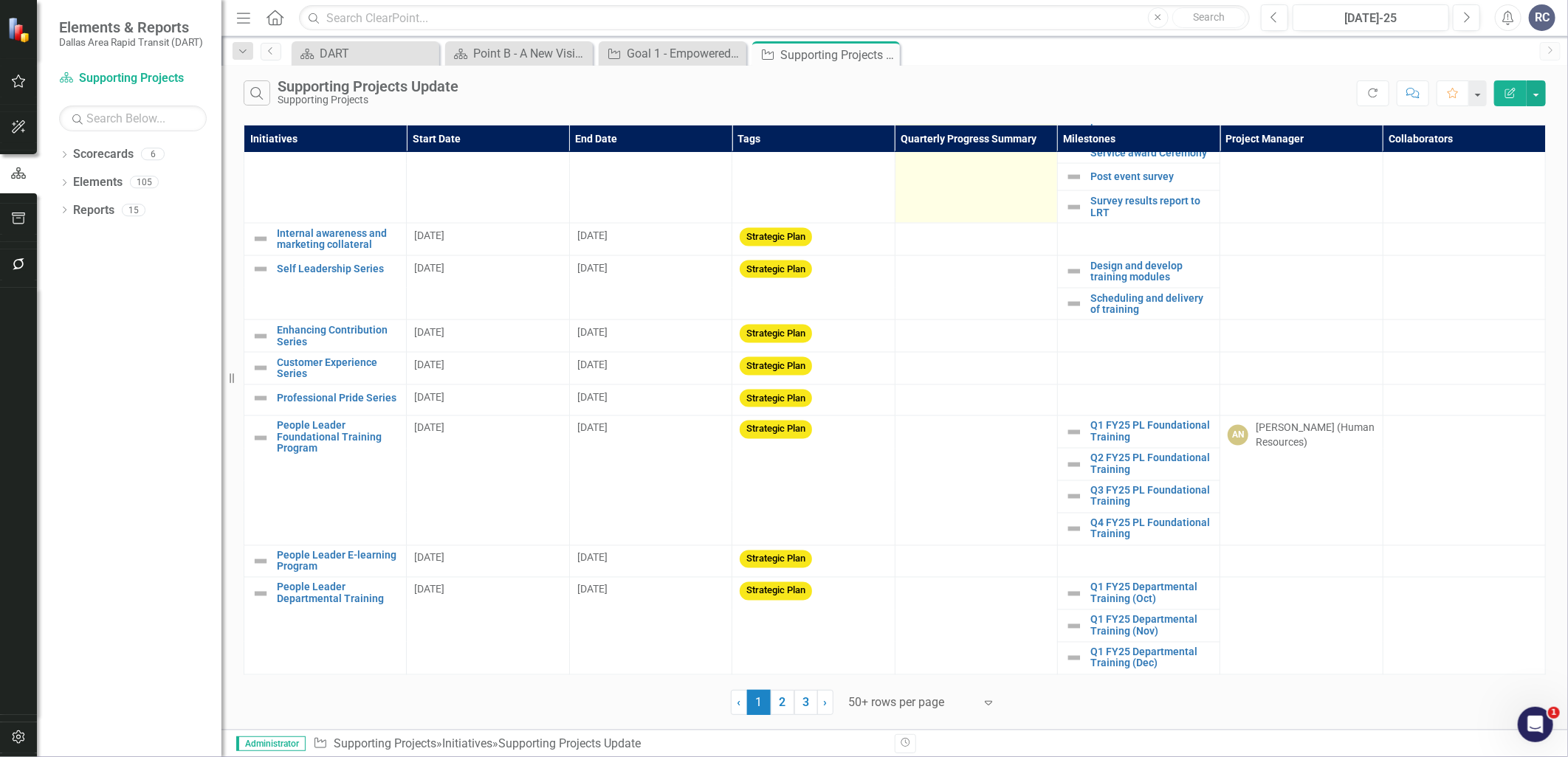
scroll to position [1491, 0]
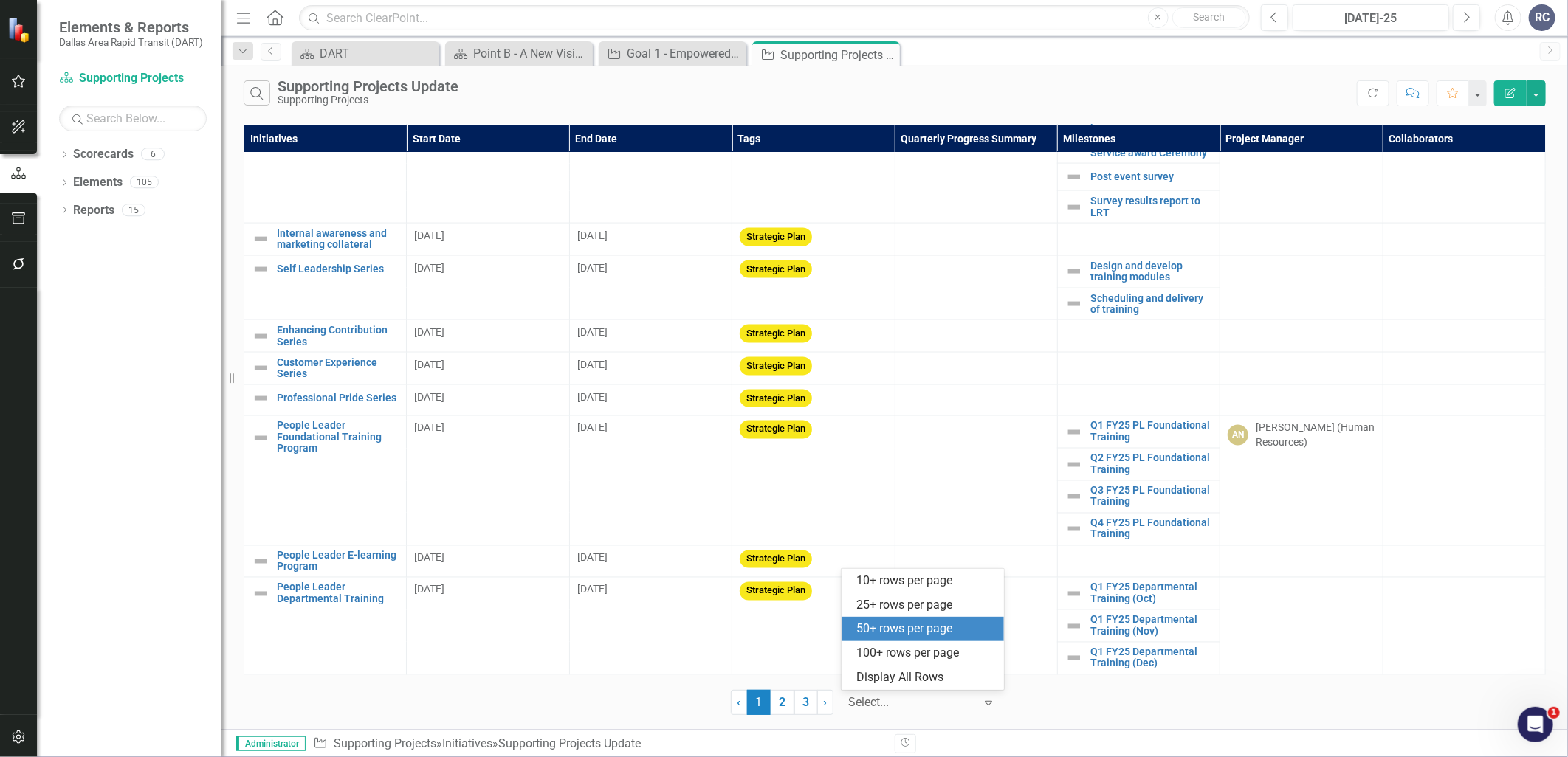
click at [870, 706] on div at bounding box center [912, 703] width 126 height 20
click at [886, 677] on div "Display All Rows" at bounding box center [926, 677] width 139 height 17
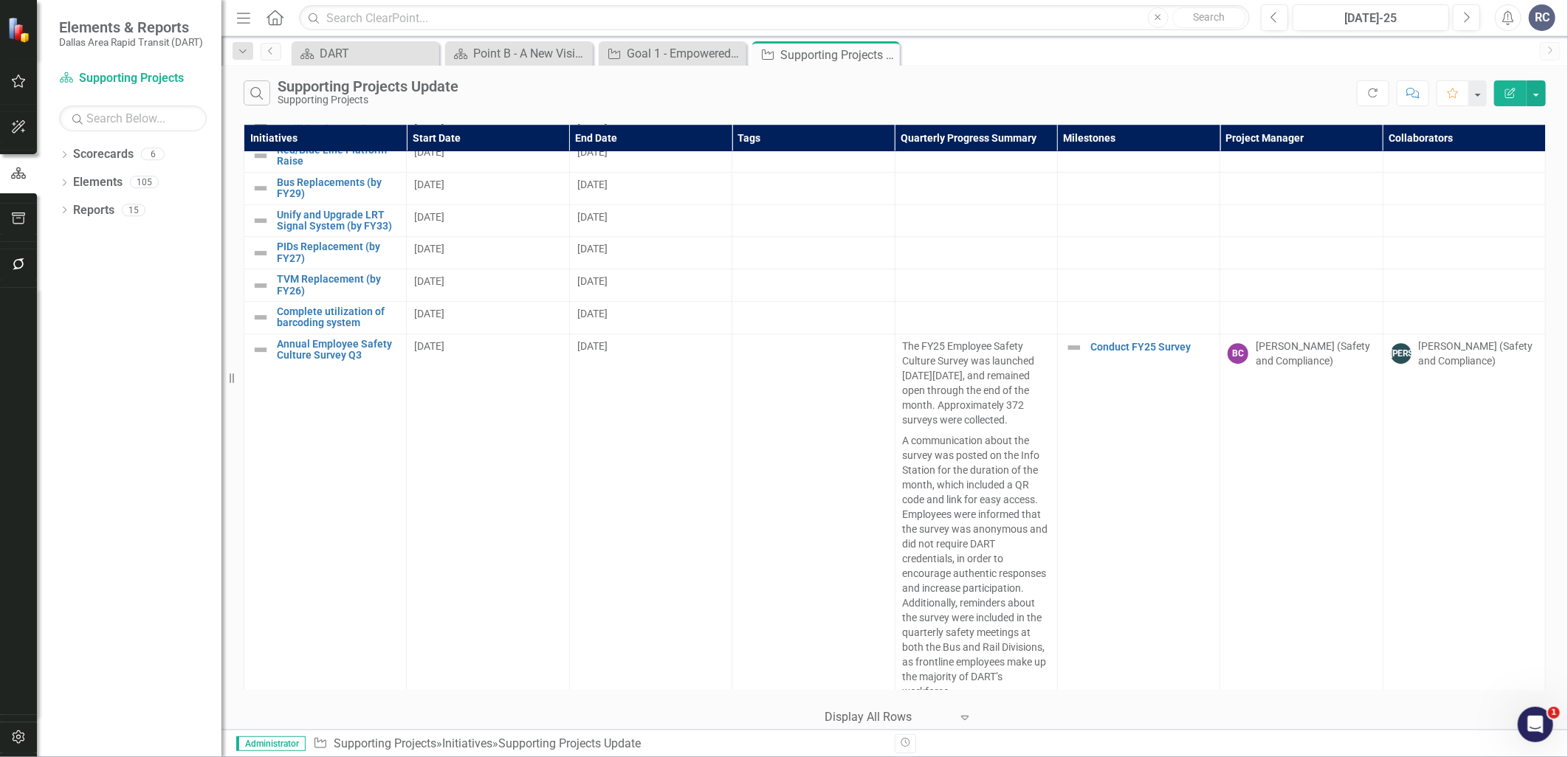
scroll to position [0, 0]
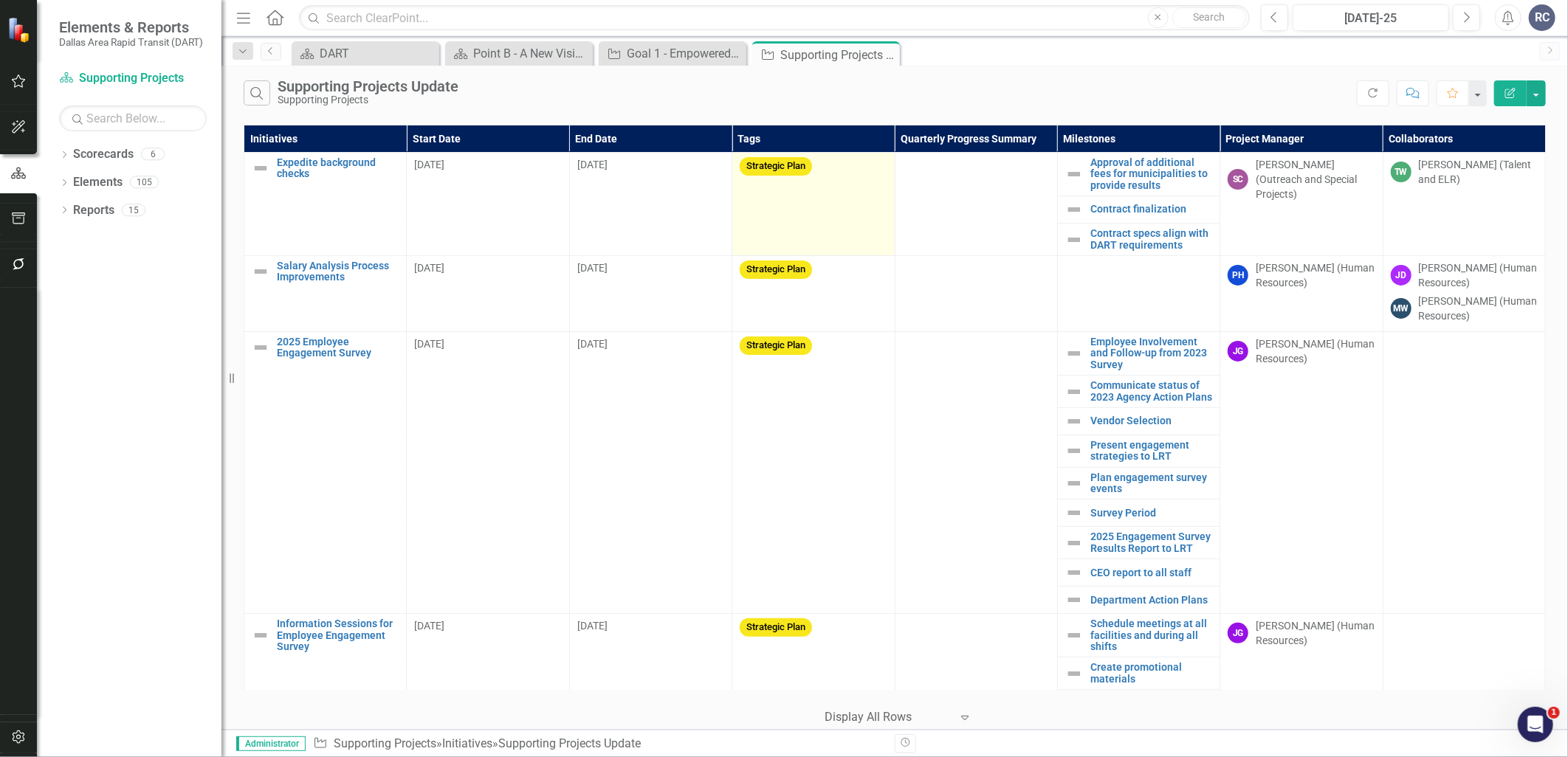
drag, startPoint x: 854, startPoint y: 533, endPoint x: 830, endPoint y: 187, distance: 346.8
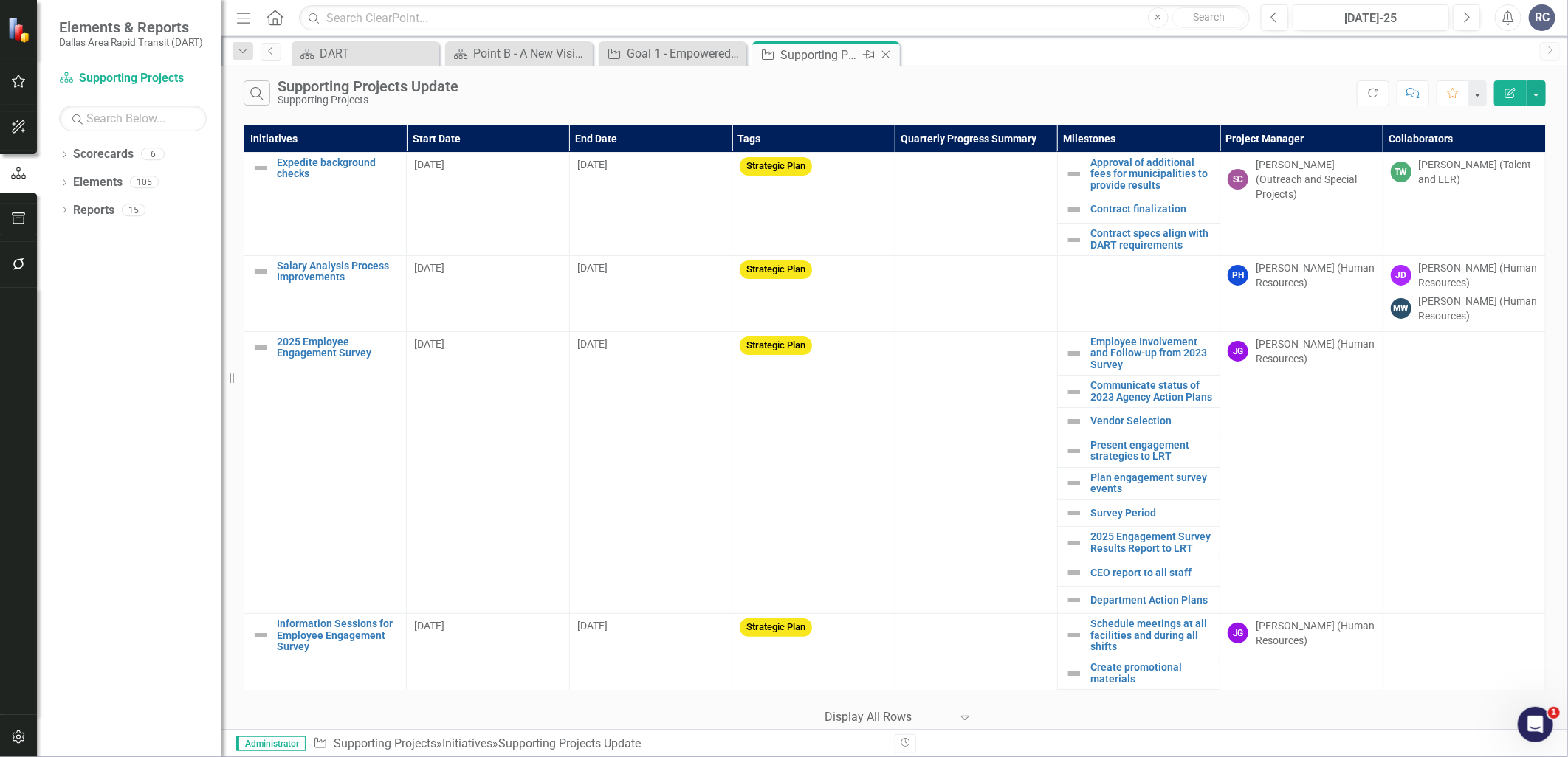
click at [888, 56] on icon at bounding box center [887, 55] width 8 height 8
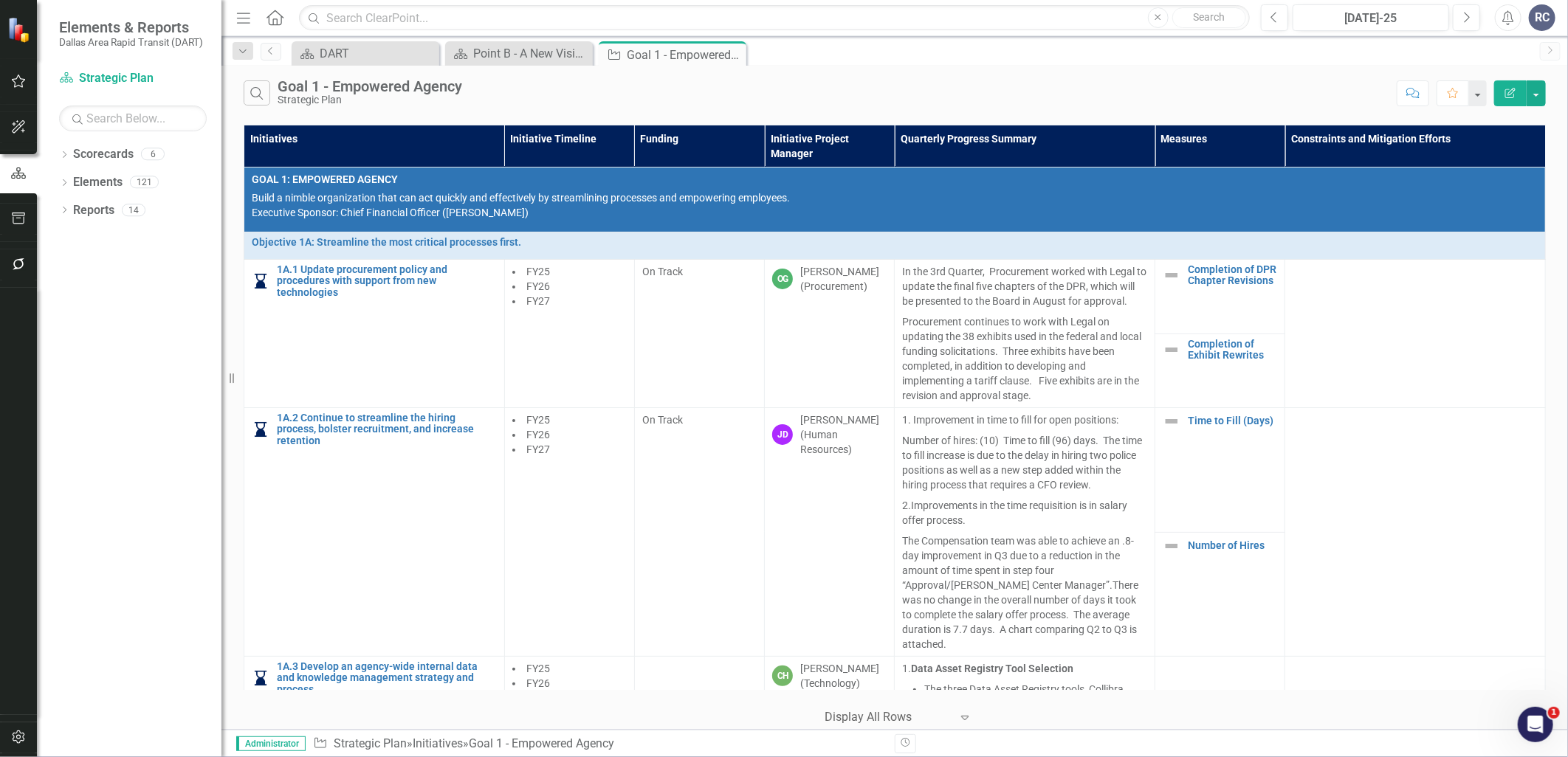
click at [840, 67] on div "Search Goal 1 - Empowered Agency Strategic Plan Comment Favorite Edit Report" at bounding box center [895, 90] width 1347 height 48
click at [733, 55] on icon at bounding box center [733, 55] width 8 height 8
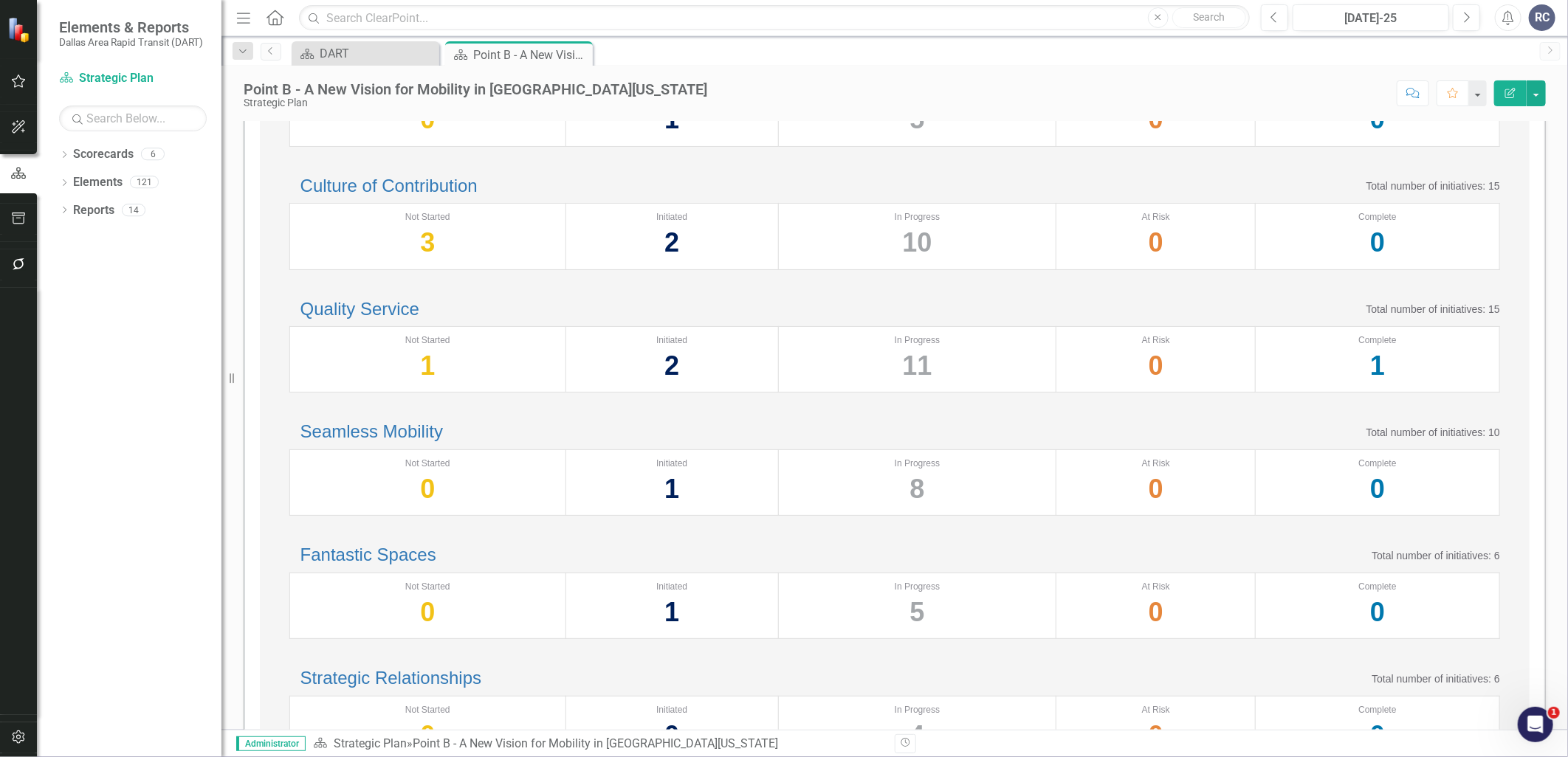
scroll to position [164, 0]
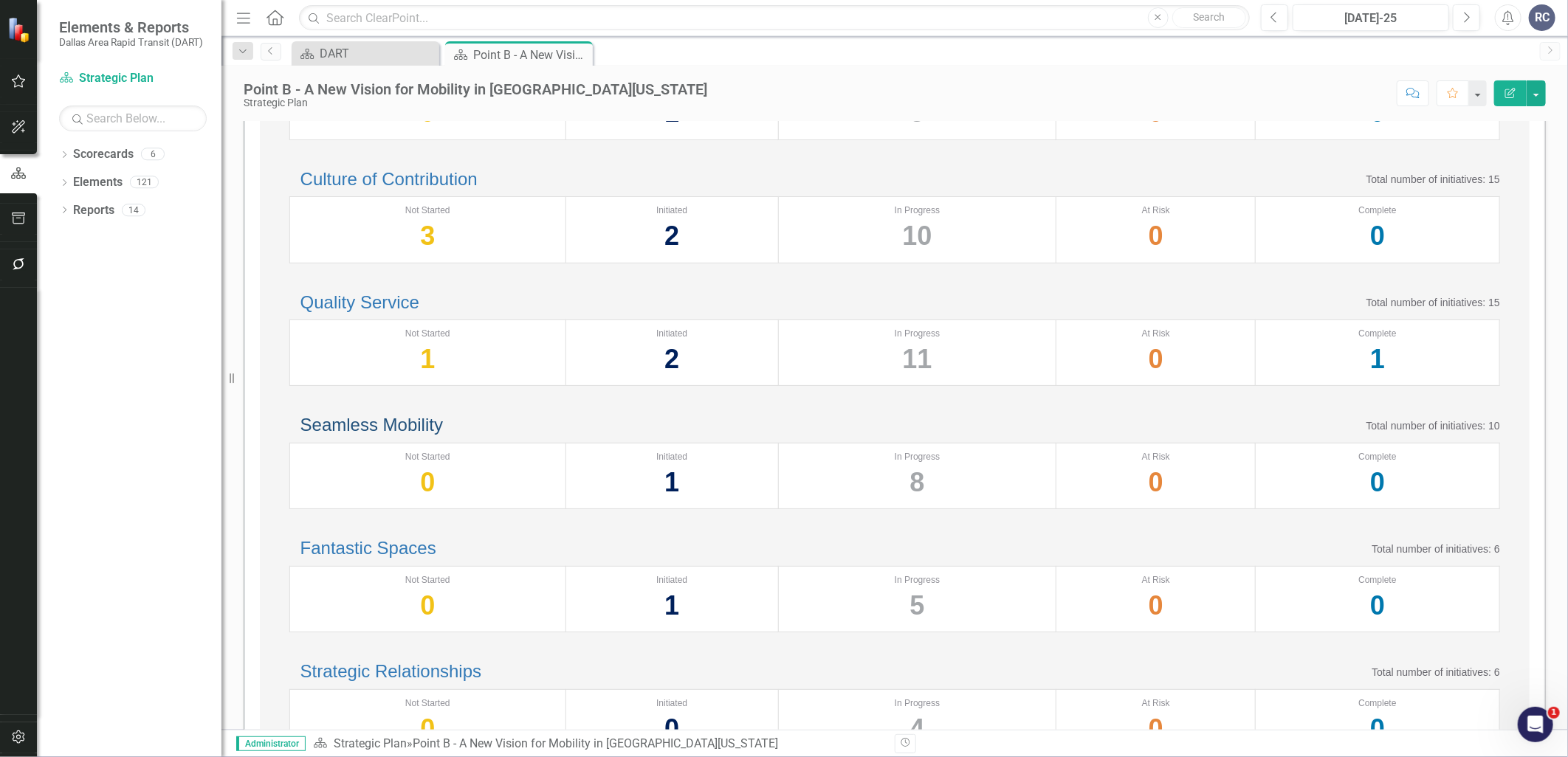
click at [443, 435] on link "Seamless Mobility" at bounding box center [371, 425] width 143 height 20
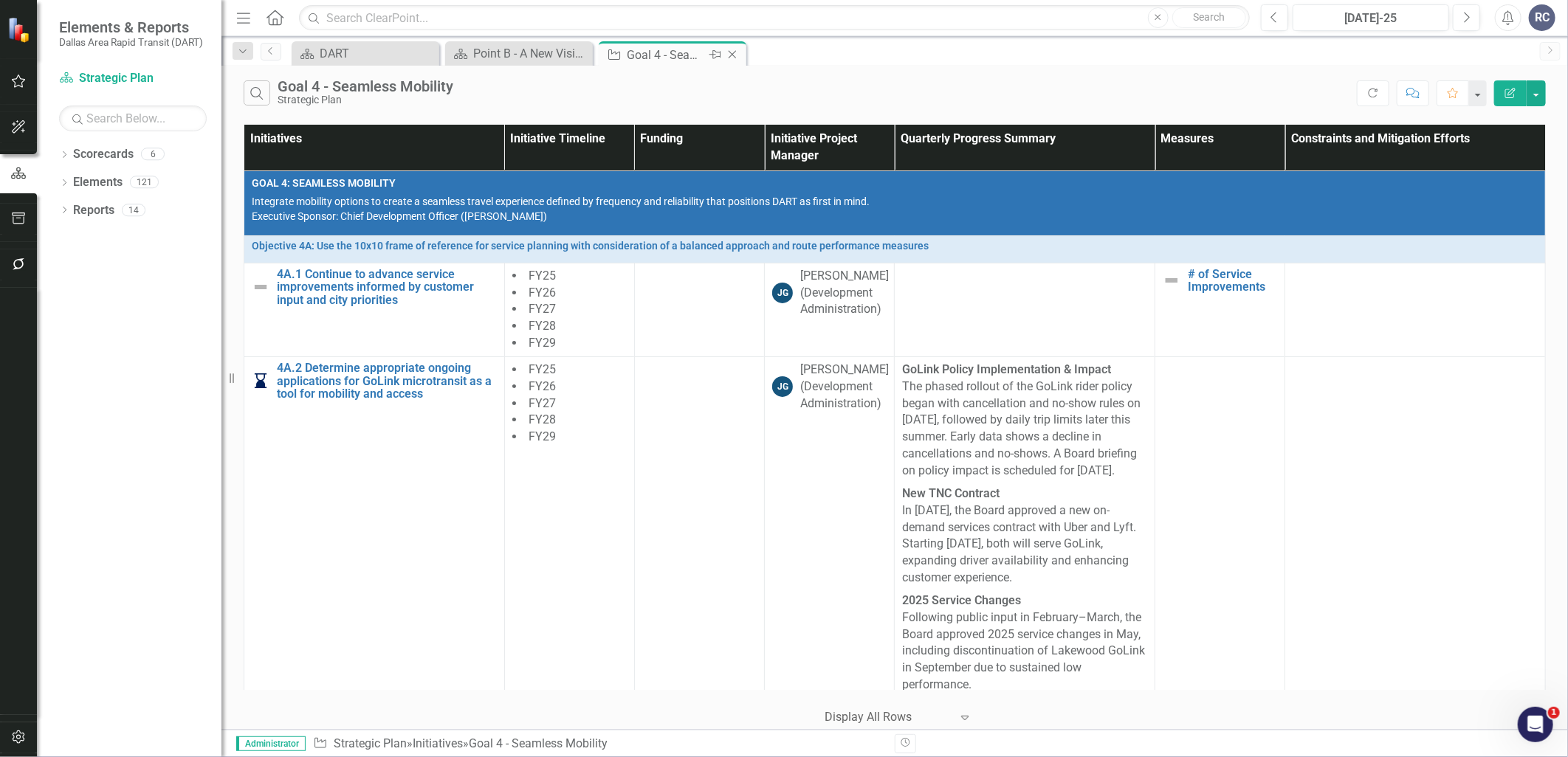
click at [728, 57] on icon "Close" at bounding box center [732, 55] width 15 height 12
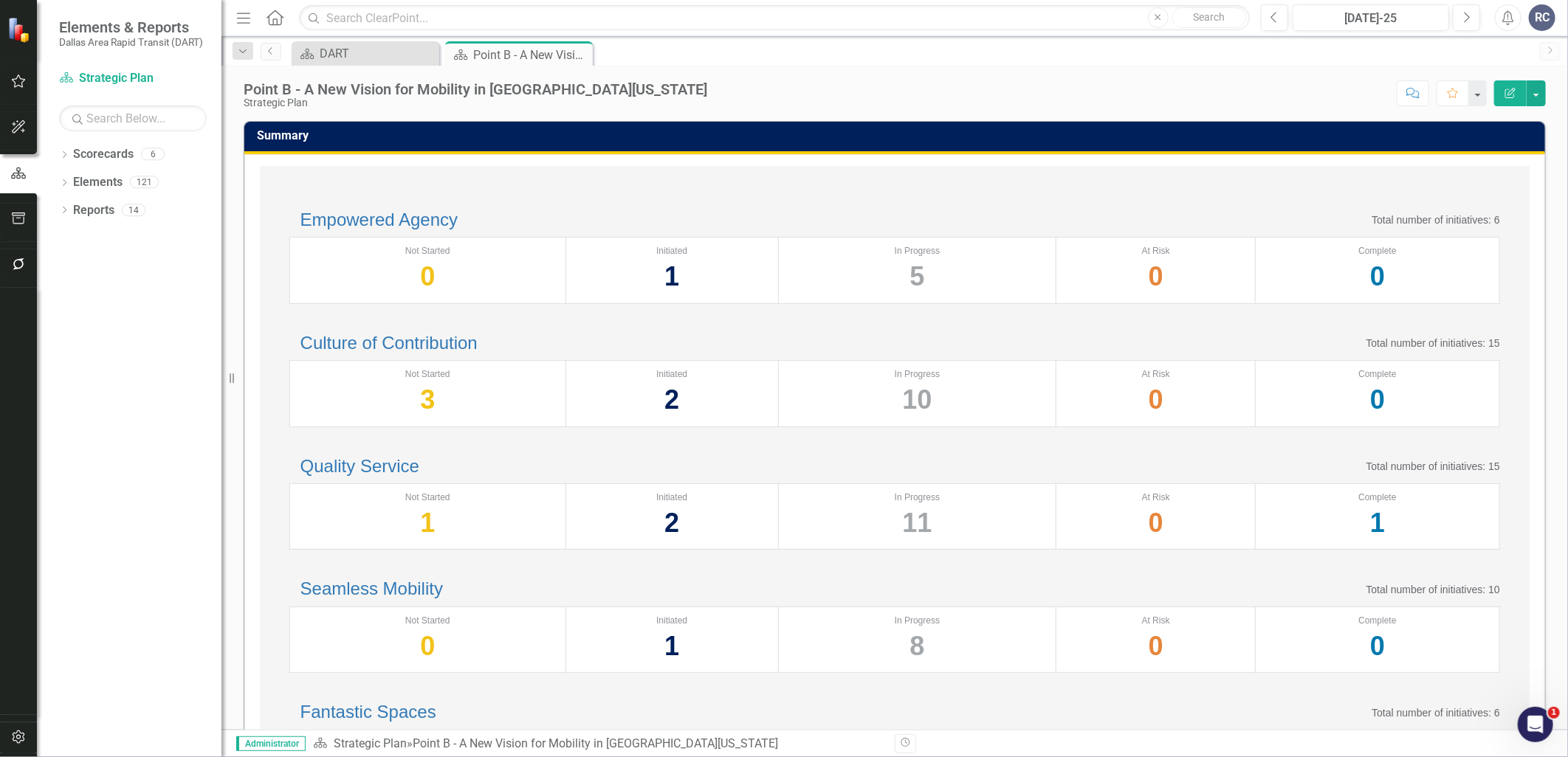
scroll to position [82, 0]
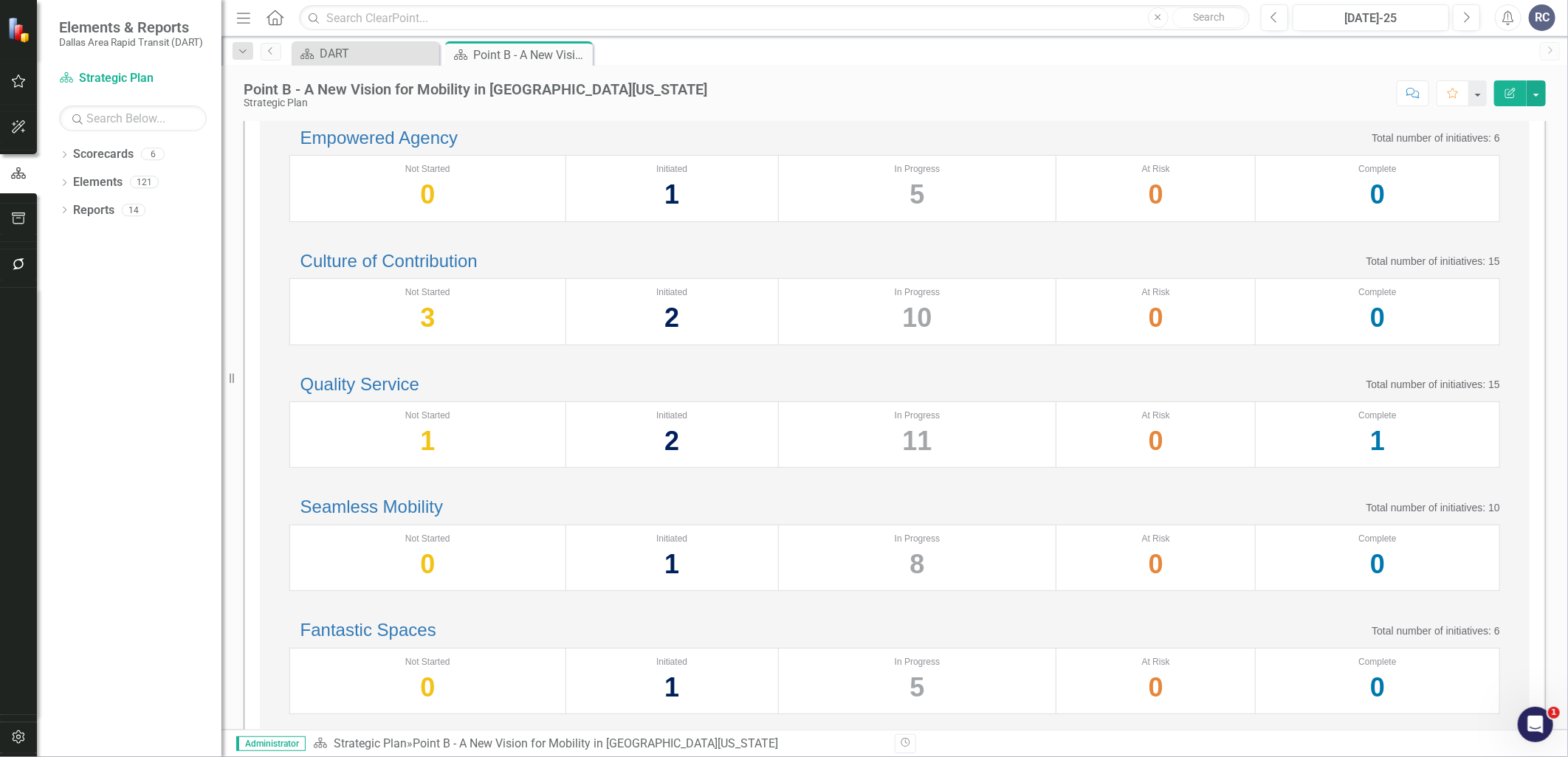
click at [411, 517] on h2 "Seamless Mobility" at bounding box center [366, 507] width 154 height 19
click at [418, 517] on link "Seamless Mobility" at bounding box center [371, 507] width 143 height 20
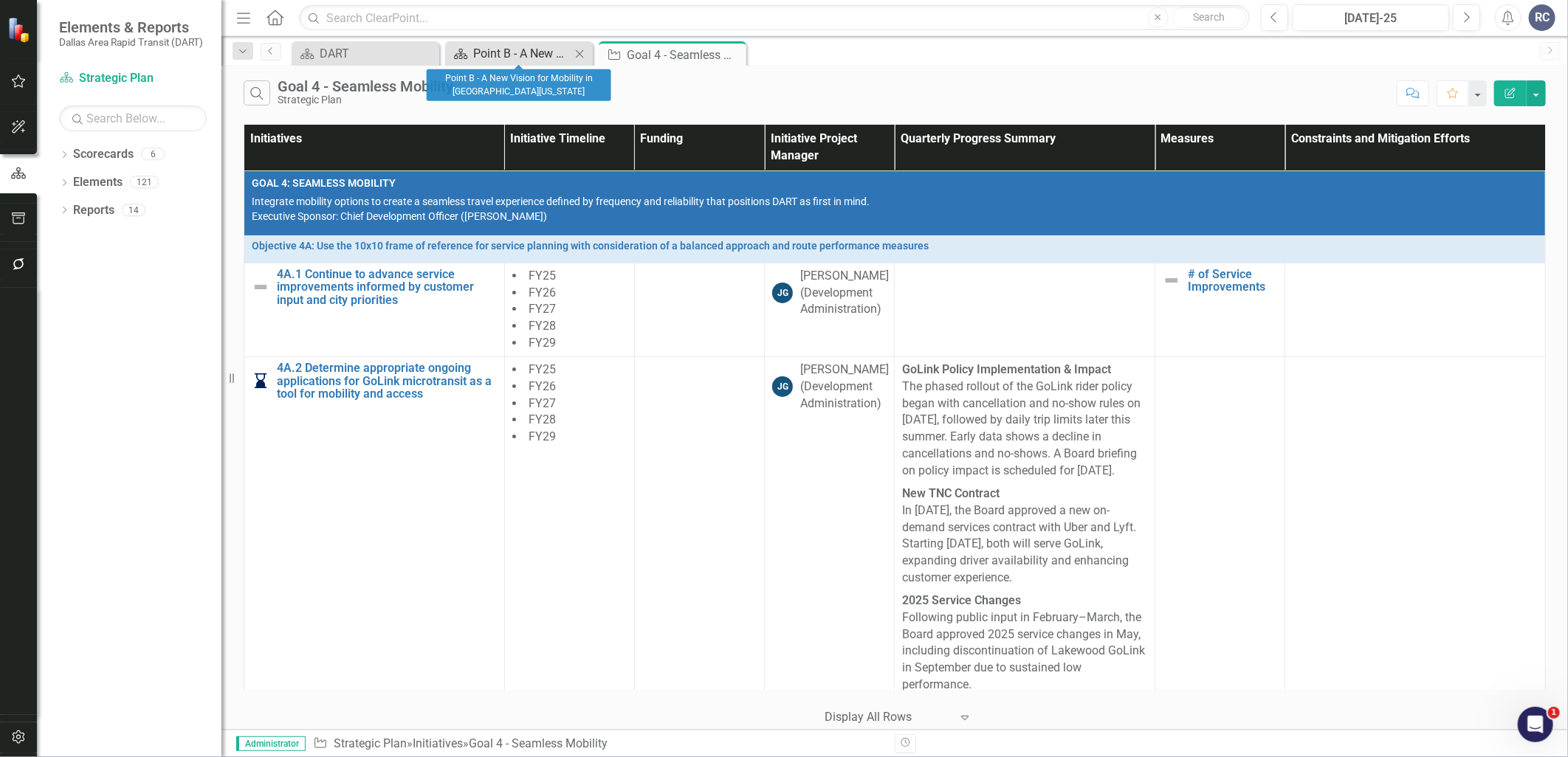
click at [489, 50] on div "Point B - A New Vision for Mobility in [GEOGRAPHIC_DATA][US_STATE]" at bounding box center [522, 53] width 98 height 19
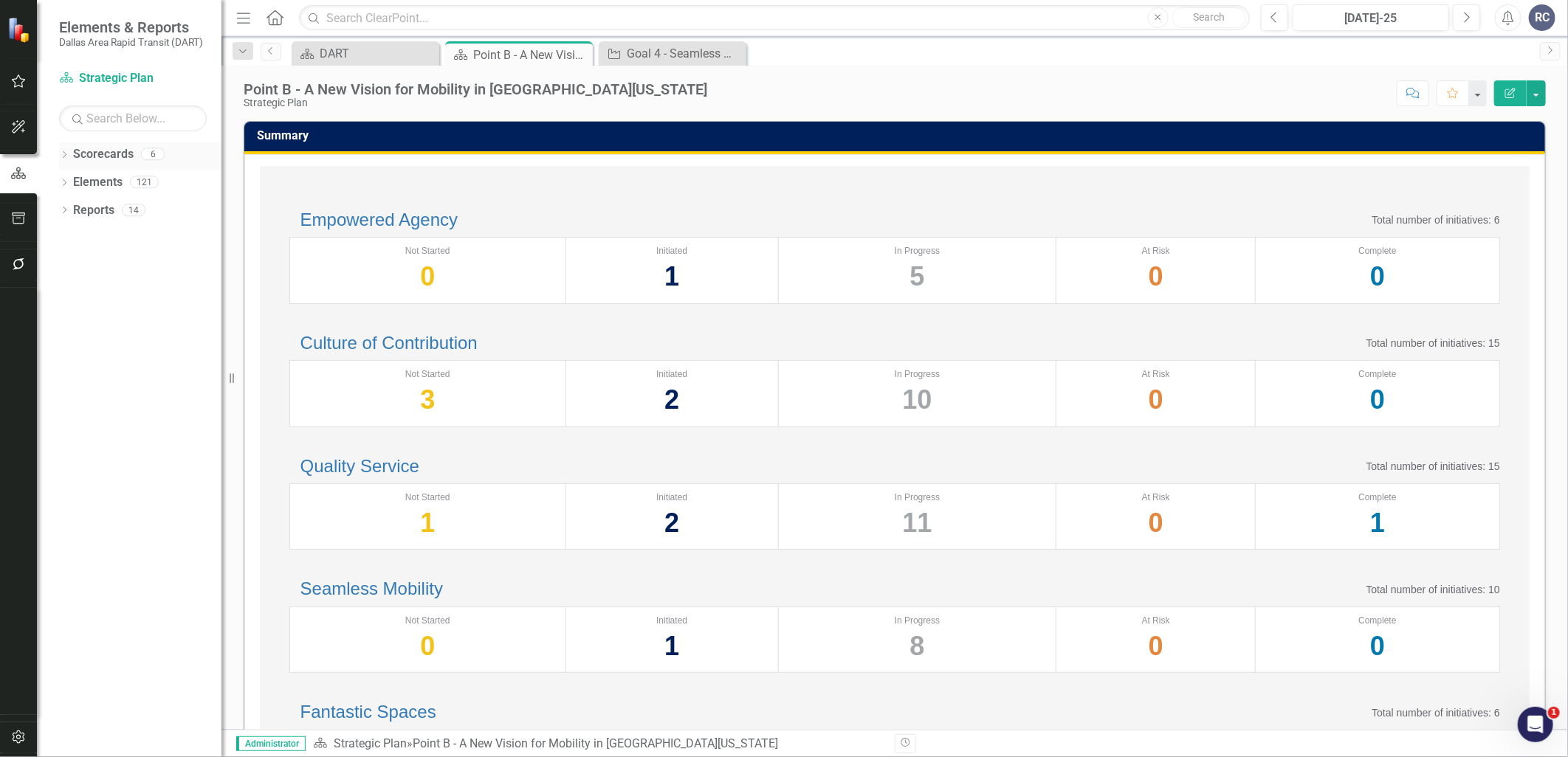
click at [70, 158] on div "Dropdown Scorecards 6" at bounding box center [140, 157] width 163 height 28
click at [64, 158] on icon "Dropdown" at bounding box center [64, 156] width 10 height 8
click at [72, 181] on icon "Dropdown" at bounding box center [72, 182] width 11 height 9
click at [137, 293] on link "Supporting Projects" at bounding box center [159, 293] width 126 height 17
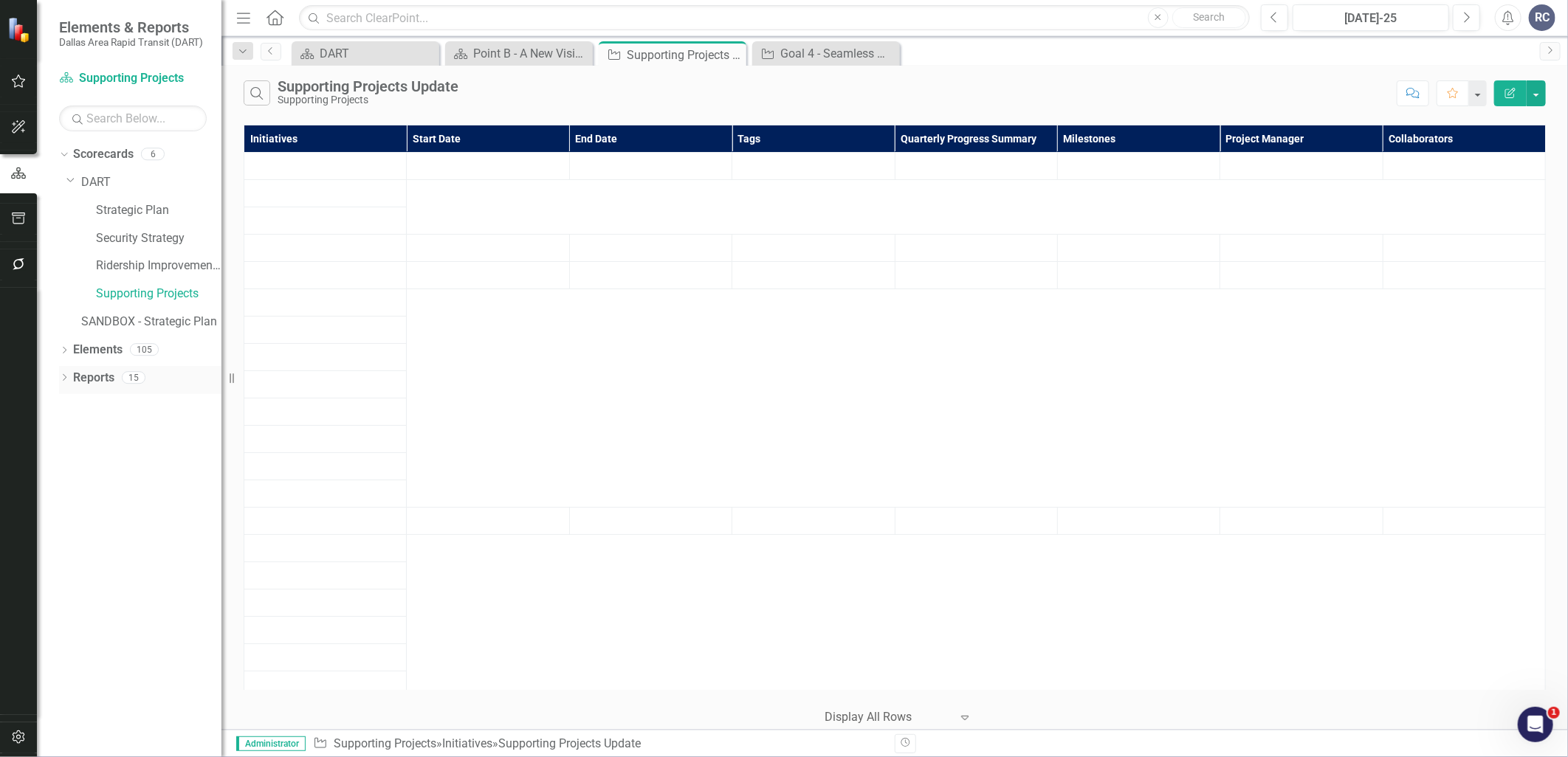
click at [62, 381] on icon "Dropdown" at bounding box center [64, 379] width 10 height 8
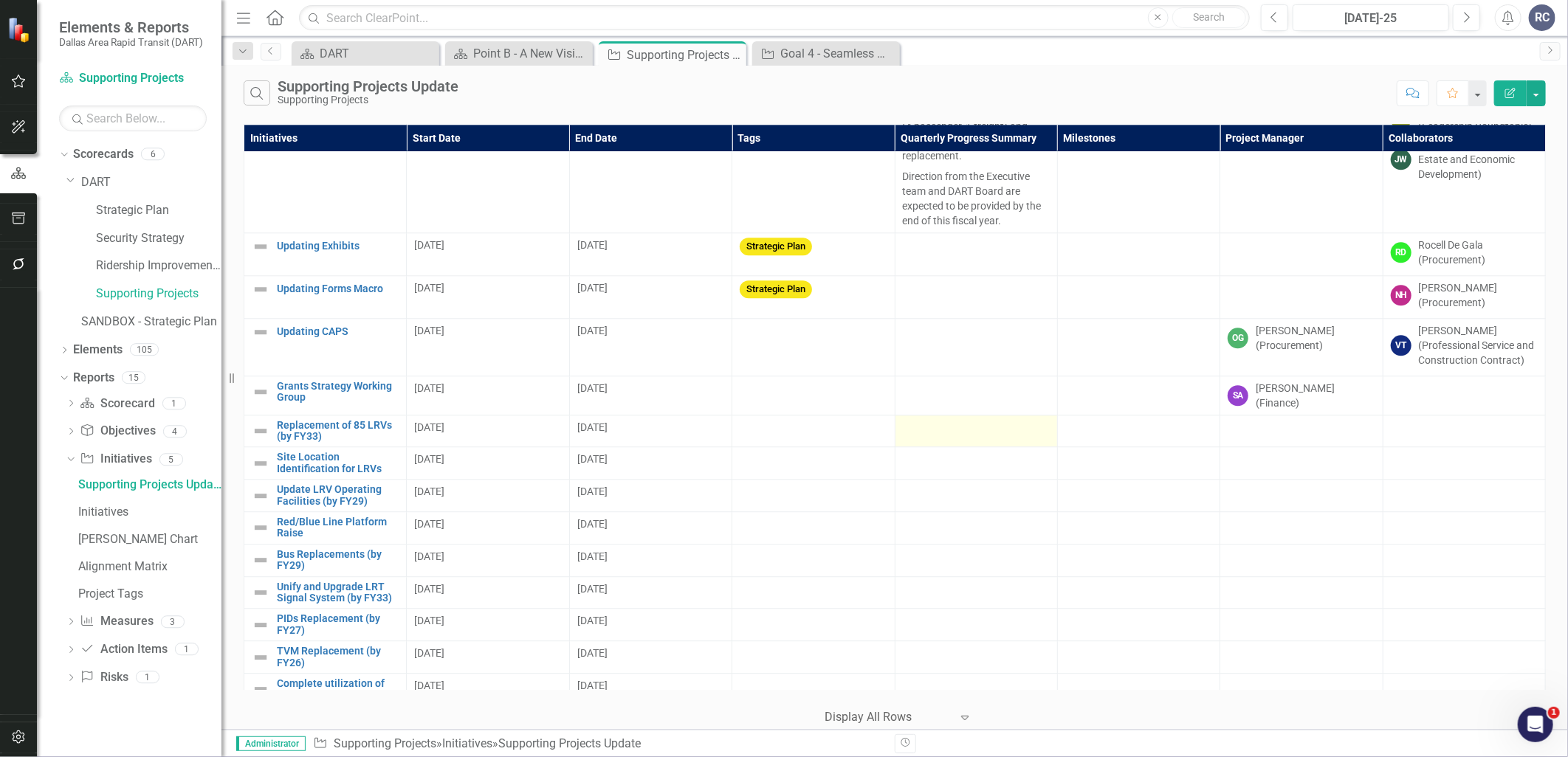
scroll to position [2297, 0]
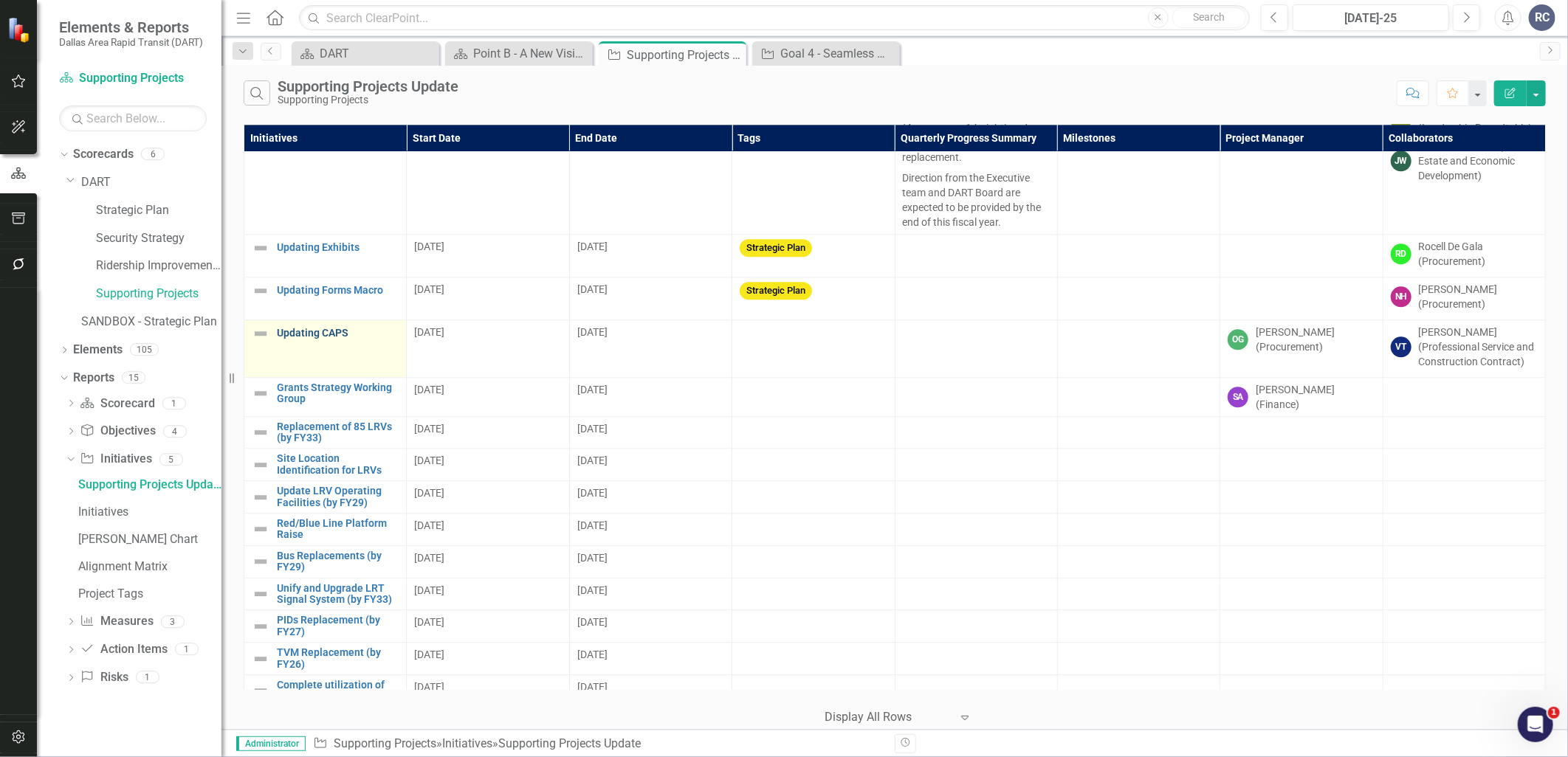
click at [335, 339] on link "Updating CAPS" at bounding box center [338, 333] width 122 height 11
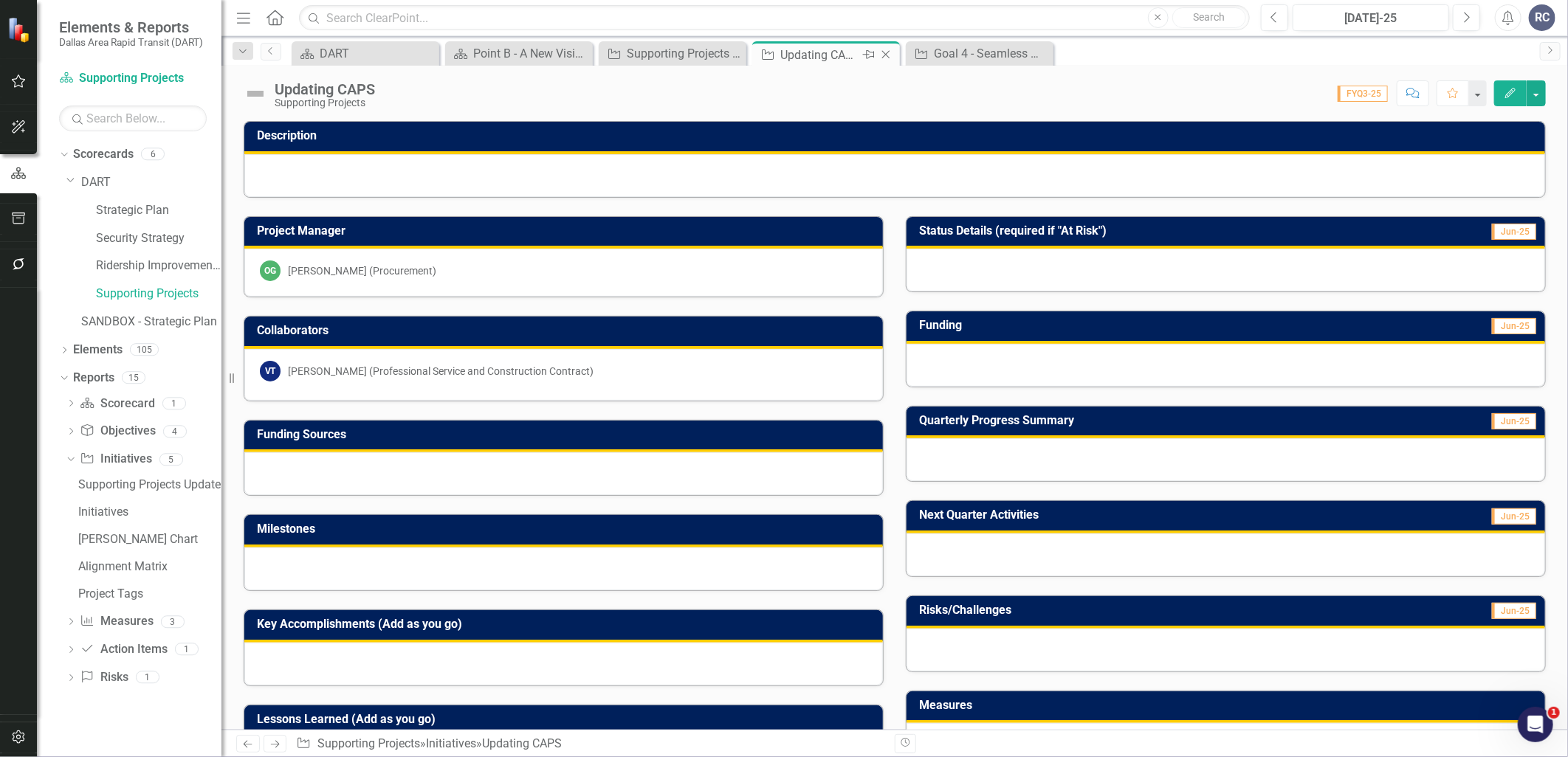
click at [886, 56] on icon "Close" at bounding box center [886, 55] width 15 height 12
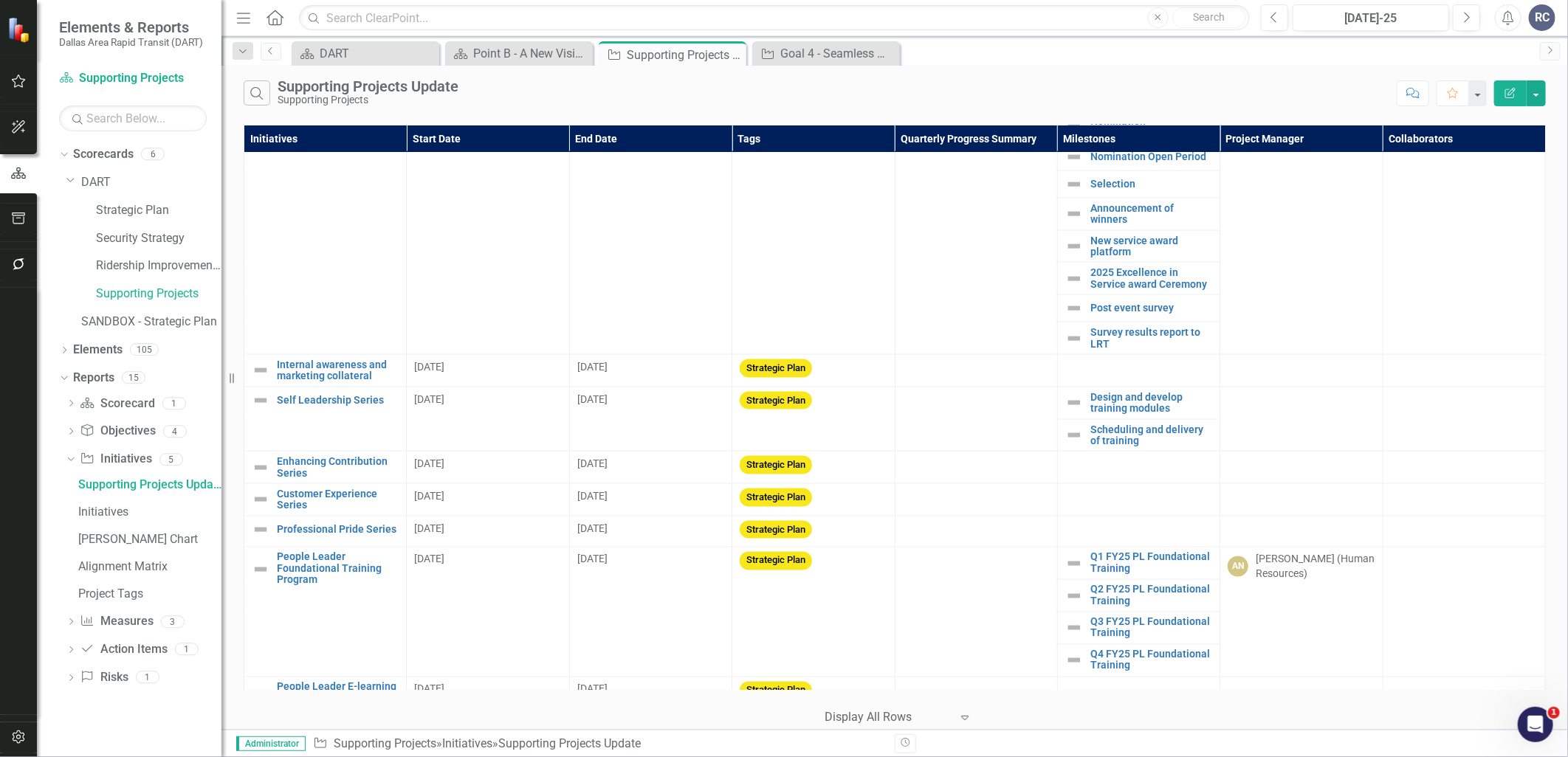
scroll to position [1312, 0]
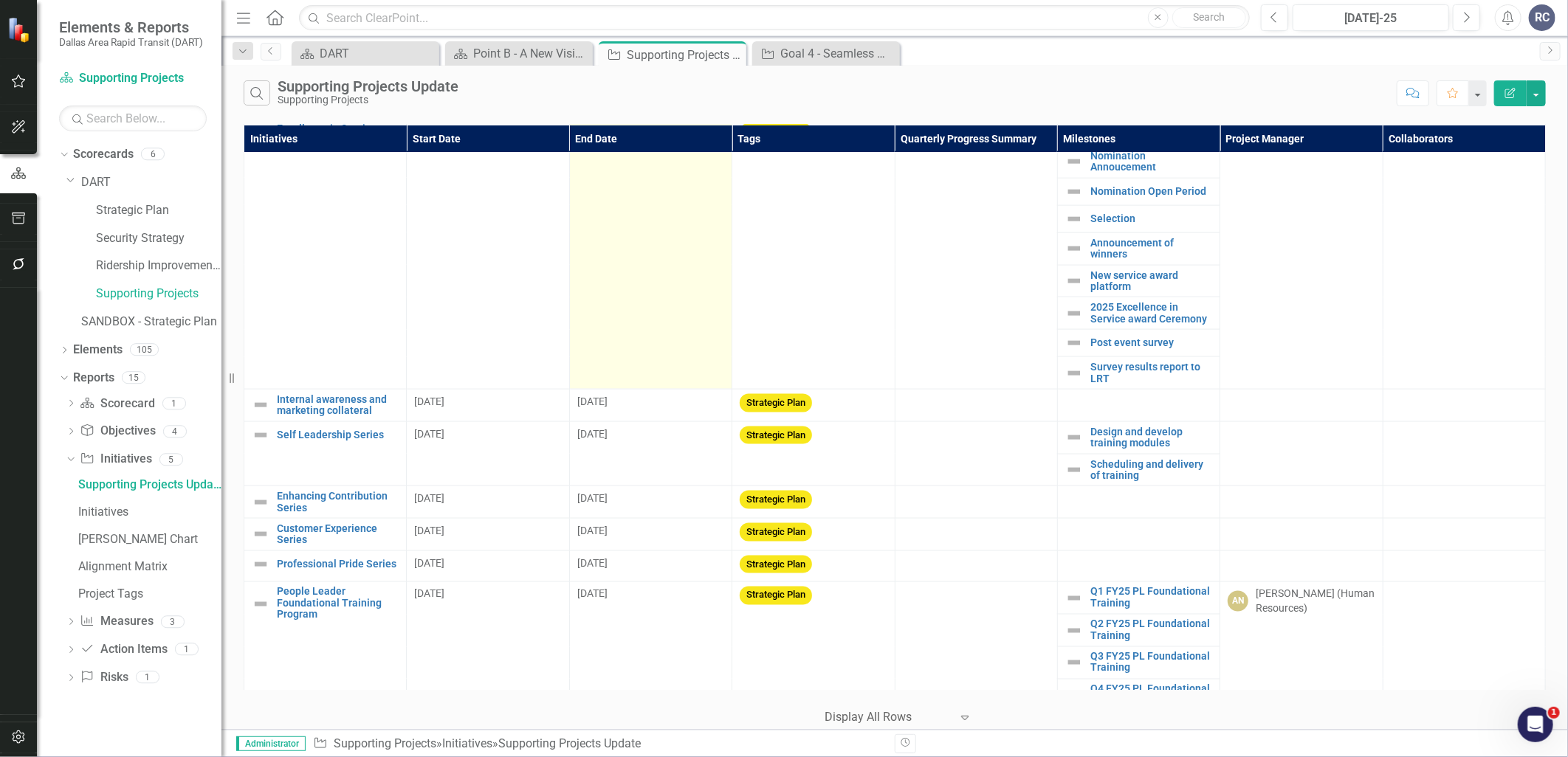
drag, startPoint x: 734, startPoint y: 48, endPoint x: 704, endPoint y: 338, distance: 291.5
click at [704, 340] on div "Menu Home Search Close Search Previous Jul-25 Next Alerts RC User Edit Profile …" at bounding box center [895, 378] width 1347 height 757
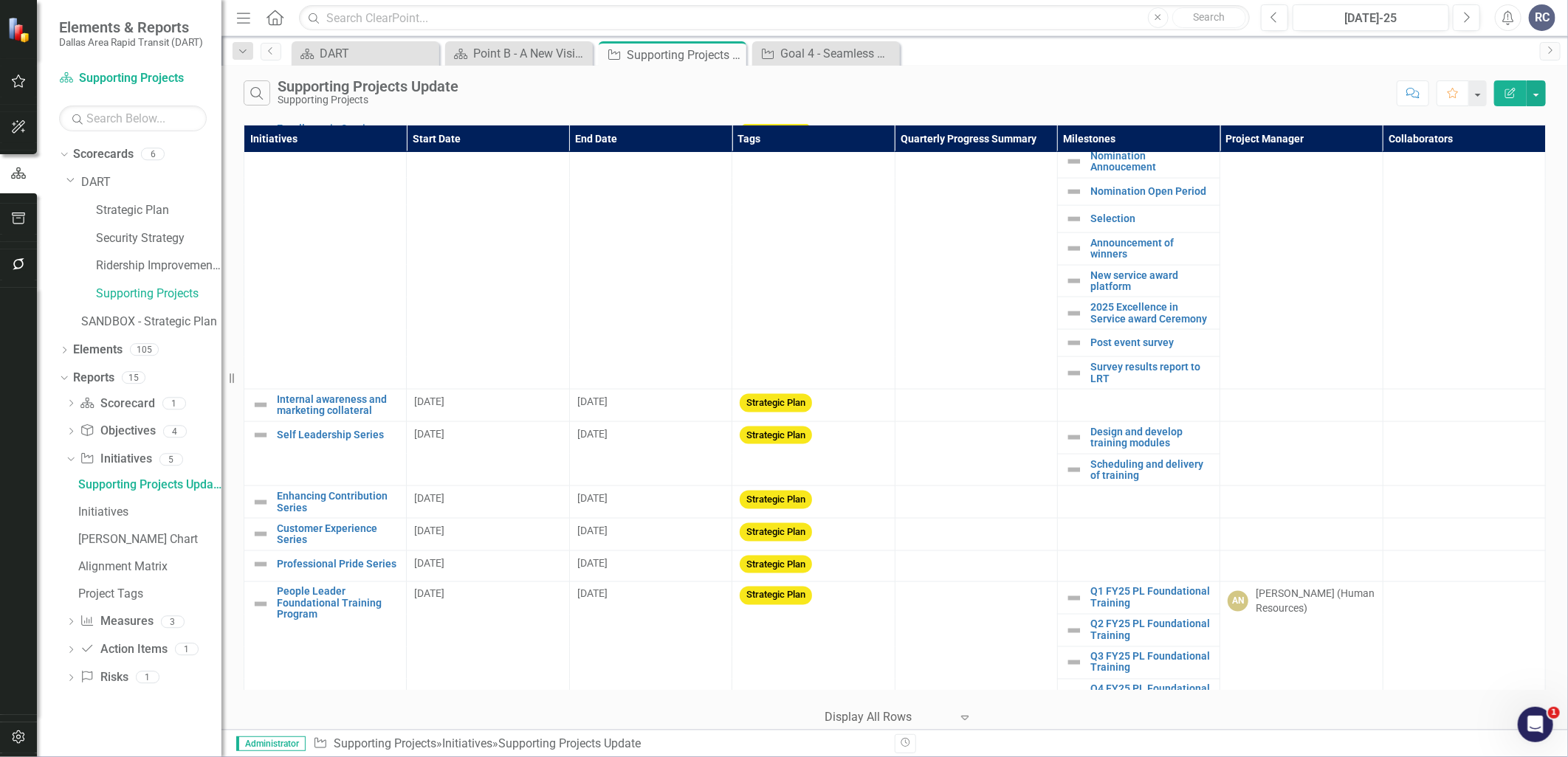
click at [1007, 85] on div "Search Supporting Projects Update Supporting Projects" at bounding box center [816, 93] width 1146 height 25
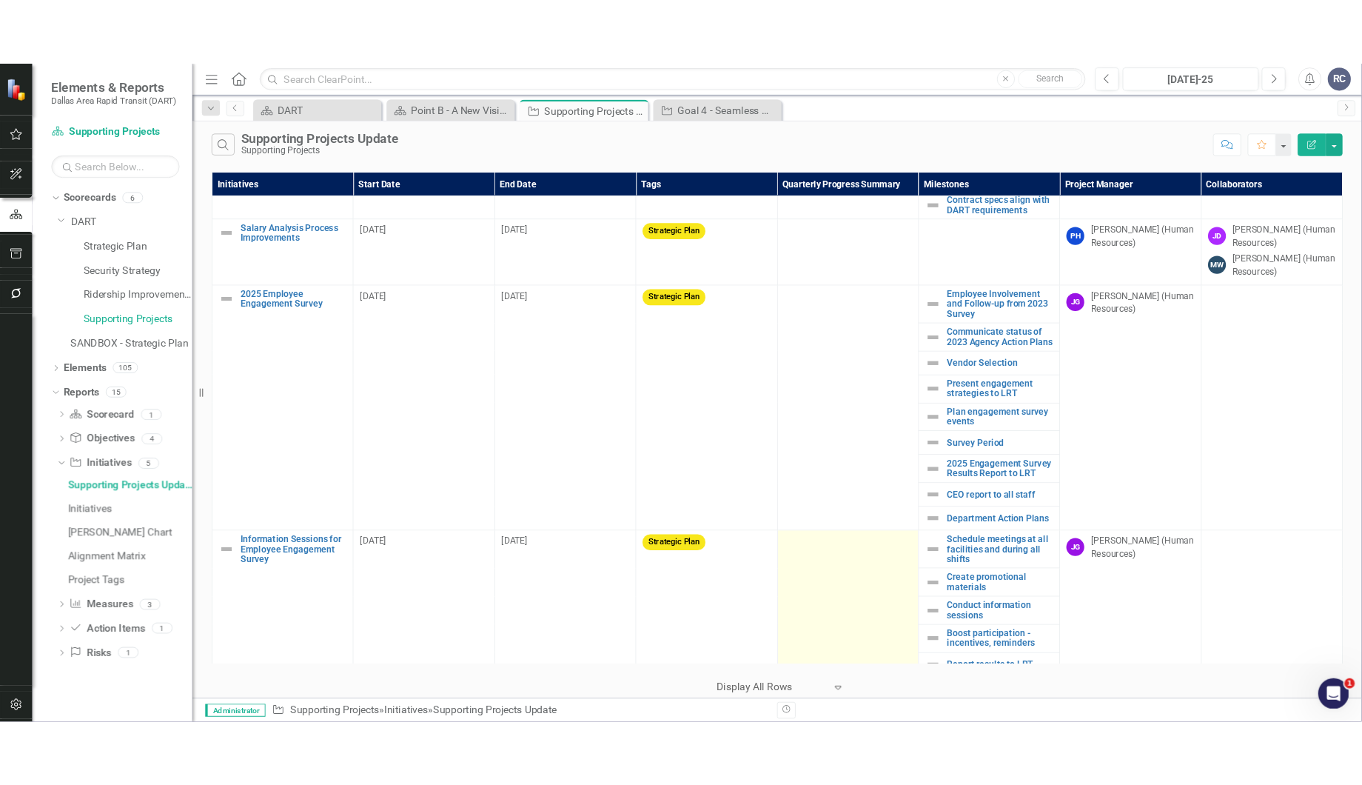
scroll to position [0, 0]
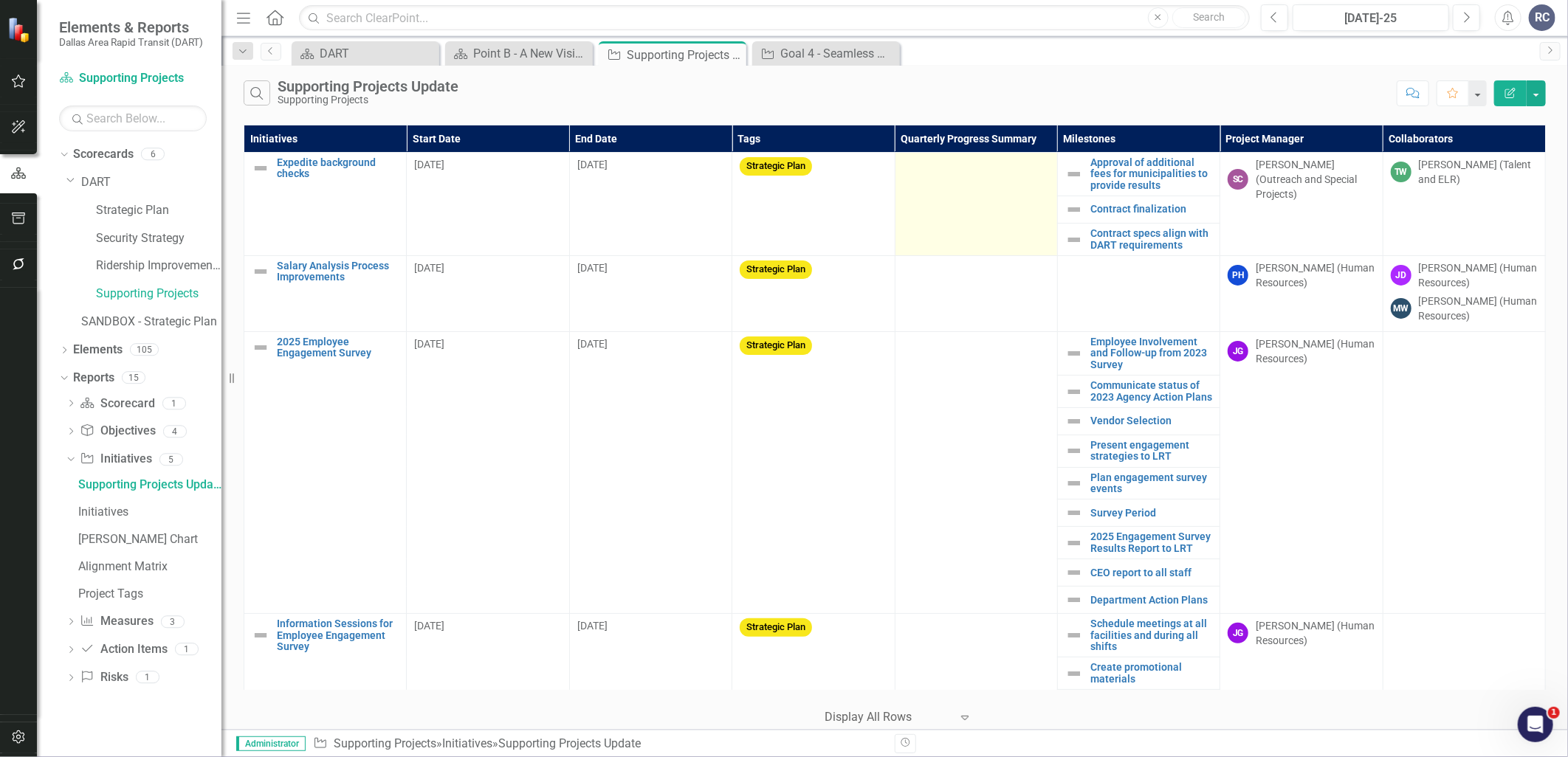
click at [1011, 238] on td at bounding box center [976, 204] width 163 height 104
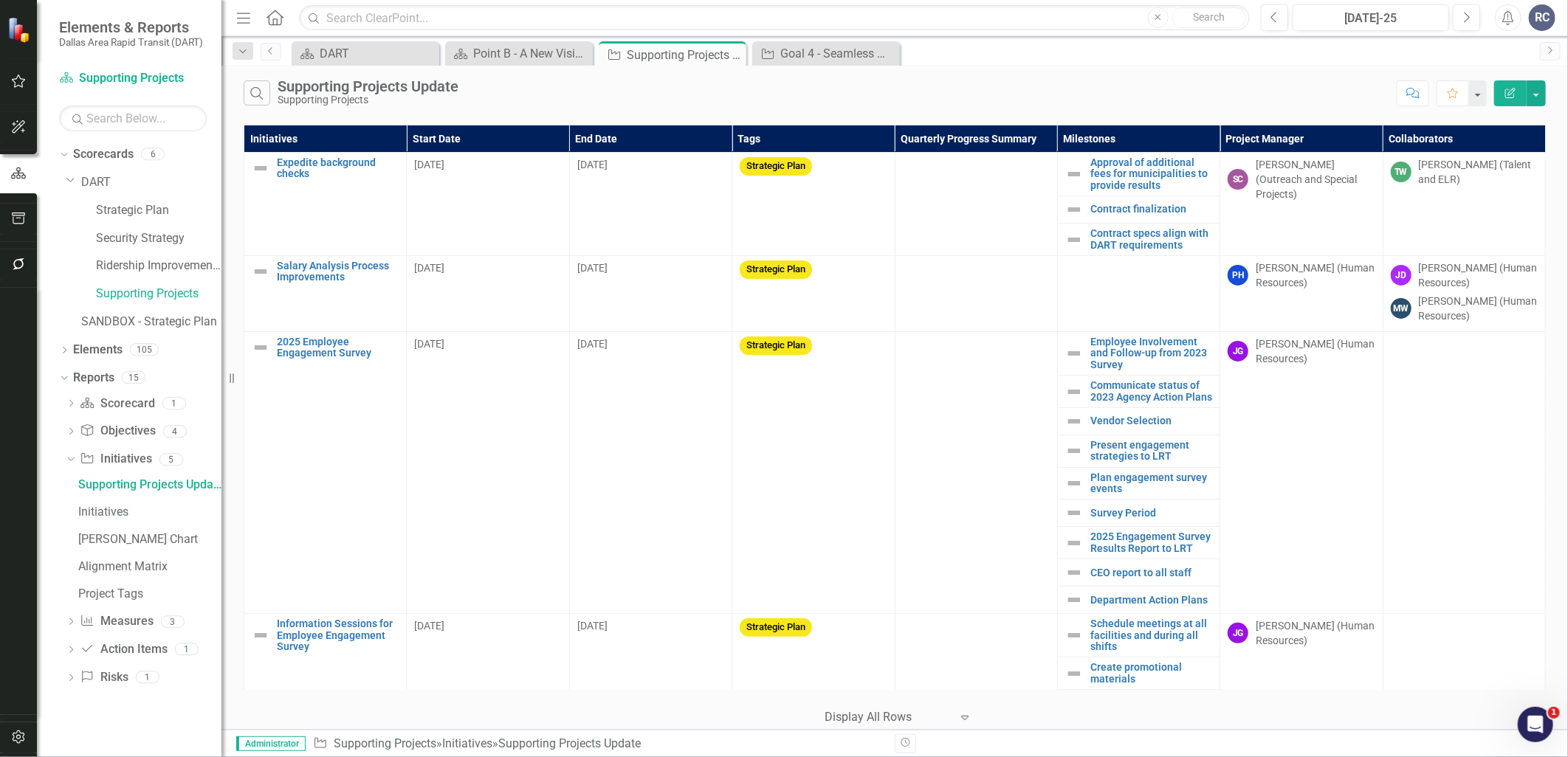
click at [970, 109] on div "Search Supporting Projects Update Supporting Projects Comment Favorite Edit Rep…" at bounding box center [895, 90] width 1347 height 48
